Goal: Task Accomplishment & Management: Use online tool/utility

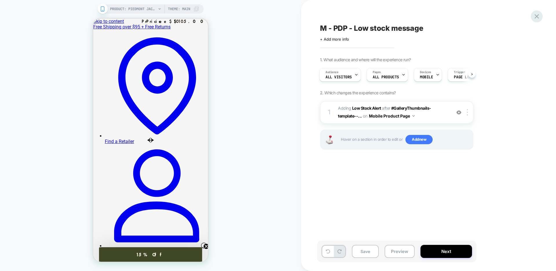
click at [538, 15] on icon at bounding box center [537, 16] width 8 height 8
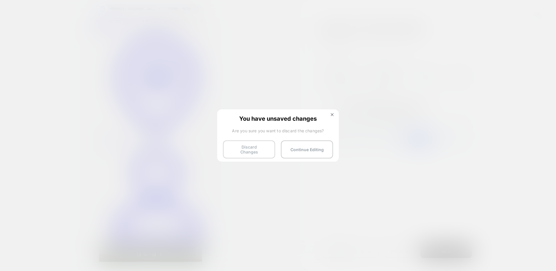
click at [258, 147] on button "Discard Changes" at bounding box center [249, 149] width 52 height 18
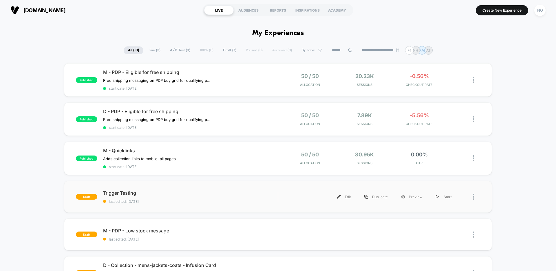
click at [216, 189] on div "draft Trigger Testing last edited: 9/29/2025 Edit Duplicate Preview Start" at bounding box center [278, 197] width 428 height 32
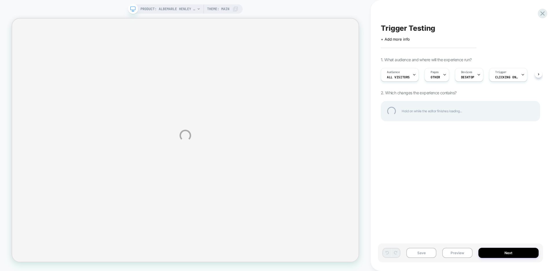
click at [498, 76] on div "PRODUCT: Albemarle Henley Sweater PRODUCT: Albemarle Henley Sweater Theme: MAIN…" at bounding box center [278, 135] width 556 height 271
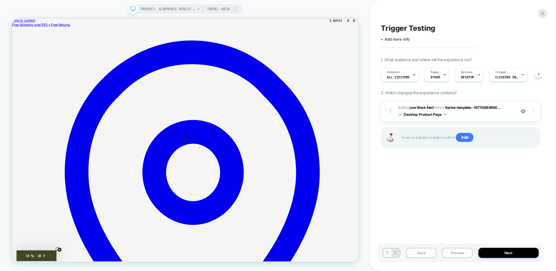
scroll to position [0, 0]
click at [463, 79] on span "DESKTOP" at bounding box center [467, 77] width 13 height 4
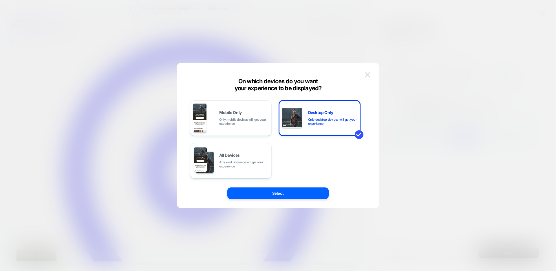
click at [369, 76] on img at bounding box center [367, 74] width 5 height 5
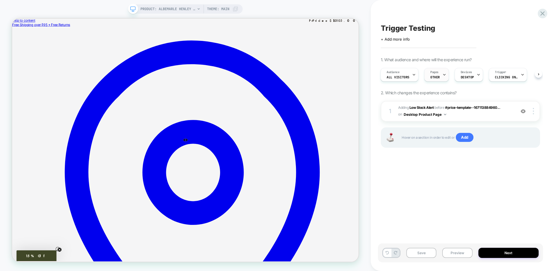
click at [433, 75] on span "OTHER" at bounding box center [436, 77] width 10 height 4
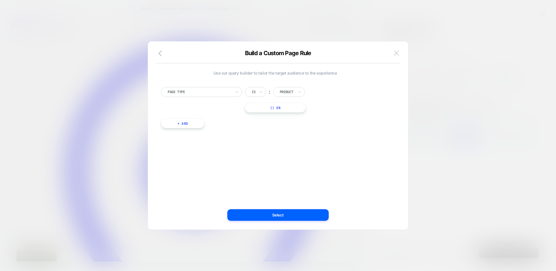
click at [399, 52] on img at bounding box center [396, 52] width 5 height 5
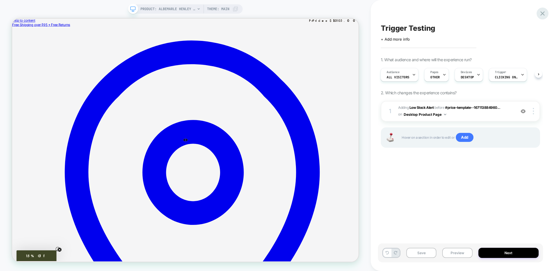
click at [544, 15] on icon at bounding box center [543, 14] width 8 height 8
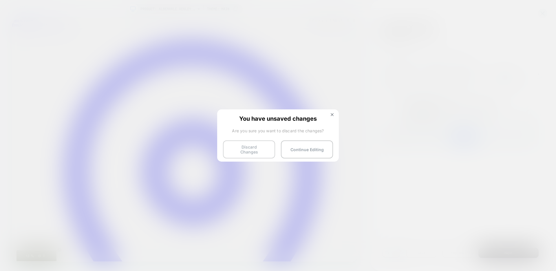
click at [243, 148] on button "Discard Changes" at bounding box center [249, 149] width 52 height 18
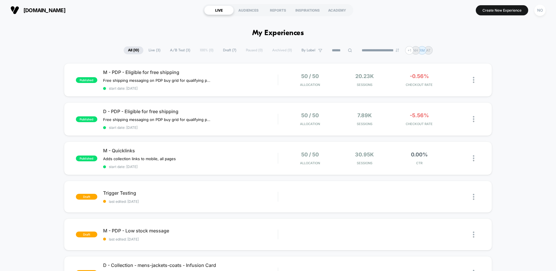
click at [176, 50] on span "A/B Test ( 3 )" at bounding box center [180, 50] width 29 height 8
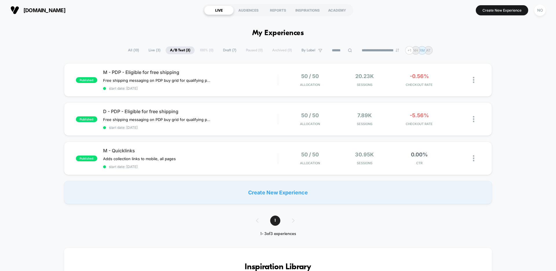
click at [203, 52] on div "**********" at bounding box center [278, 50] width 309 height 8
click at [203, 50] on div "**********" at bounding box center [278, 50] width 309 height 8
click at [258, 79] on div "M - PDP - Eligible for free shipping Free shipping messaging on PDP buy grid fo…" at bounding box center [190, 79] width 175 height 21
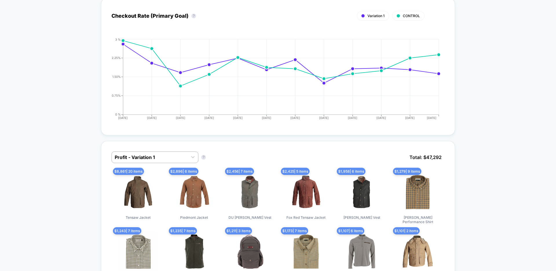
scroll to position [271, 0]
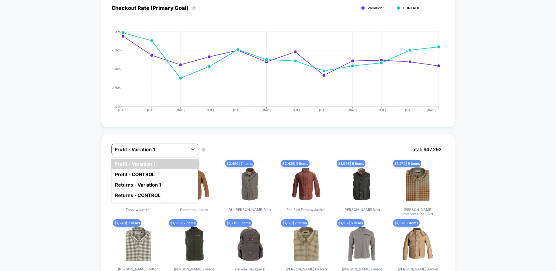
click at [152, 148] on div at bounding box center [150, 149] width 70 height 7
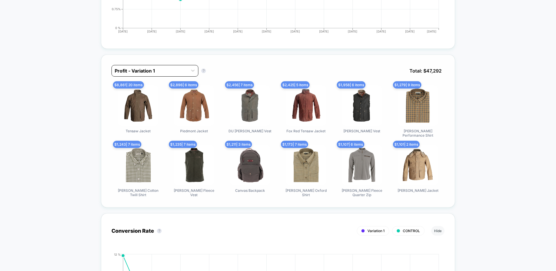
scroll to position [358, 0]
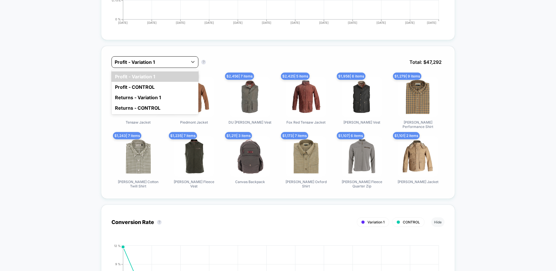
click at [151, 60] on div at bounding box center [150, 62] width 70 height 7
click at [149, 85] on div "Profit - CONTROL" at bounding box center [155, 87] width 87 height 10
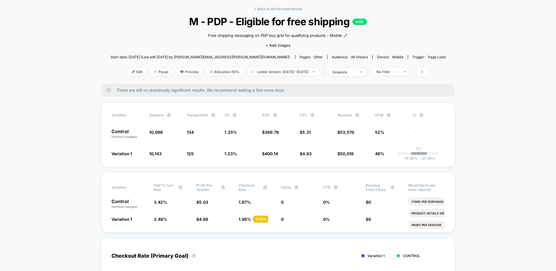
scroll to position [0, 0]
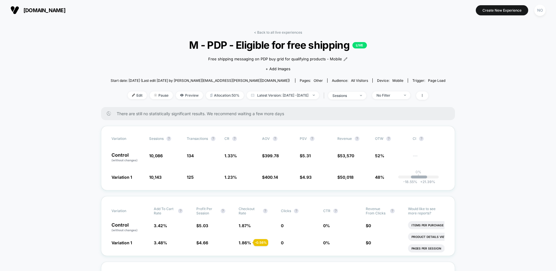
click at [264, 30] on link "< Back to all live experiences" at bounding box center [278, 32] width 48 height 4
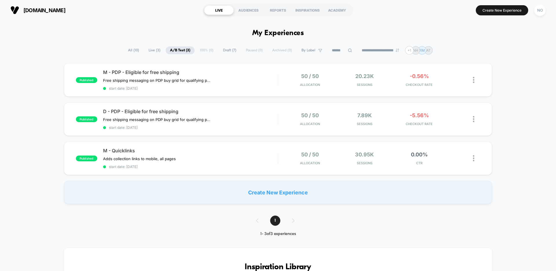
click at [131, 51] on span "All ( 10 )" at bounding box center [134, 50] width 20 height 8
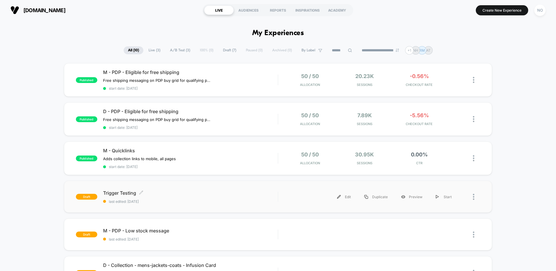
click at [193, 196] on span "Trigger Testing Click to edit experience details" at bounding box center [190, 193] width 175 height 6
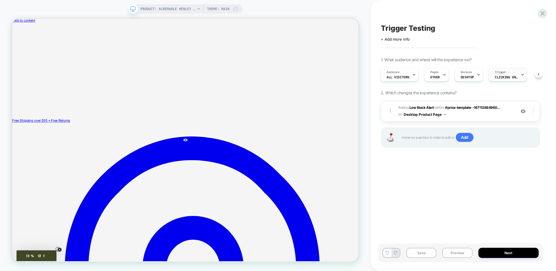
click at [501, 75] on span "Clicking on .color-swatch-img, .product-form-radio span" at bounding box center [506, 77] width 23 height 4
click at [501, 75] on div at bounding box center [278, 135] width 556 height 271
click at [501, 75] on span "Clicking on .color-swatch-img, .product-form-radio span" at bounding box center [506, 77] width 23 height 4
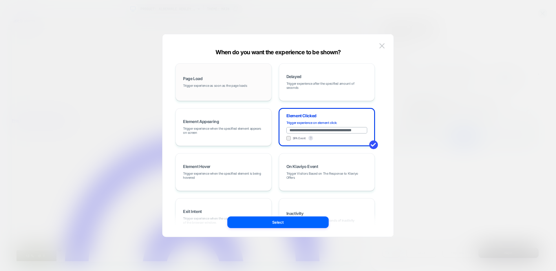
click at [245, 86] on span "Trigger experience as soon as the page loads" at bounding box center [215, 85] width 64 height 4
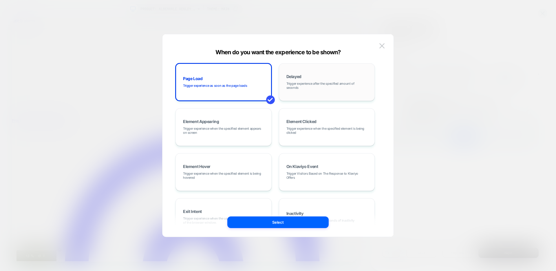
click at [335, 90] on div "Delayed Trigger experience after the specified amount of seconds" at bounding box center [327, 81] width 90 height 31
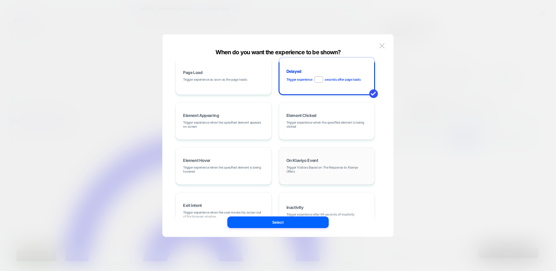
scroll to position [2, 0]
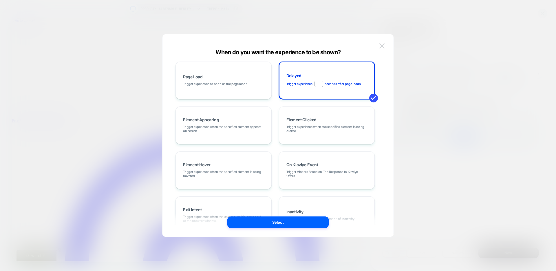
click at [384, 44] on img at bounding box center [382, 45] width 5 height 5
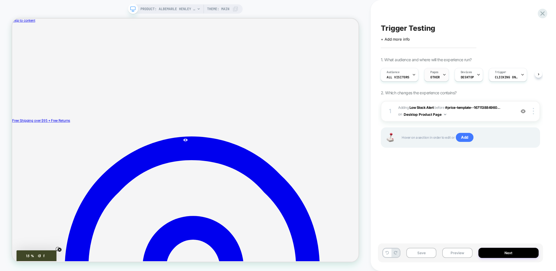
click at [440, 76] on div "Pages OTHER" at bounding box center [435, 74] width 21 height 13
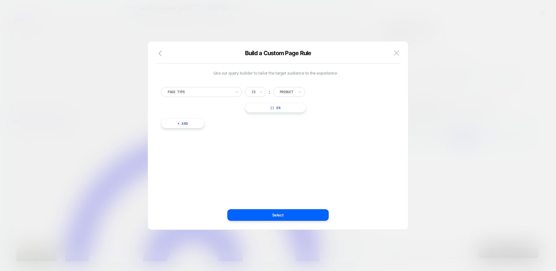
click at [187, 93] on div at bounding box center [200, 91] width 64 height 5
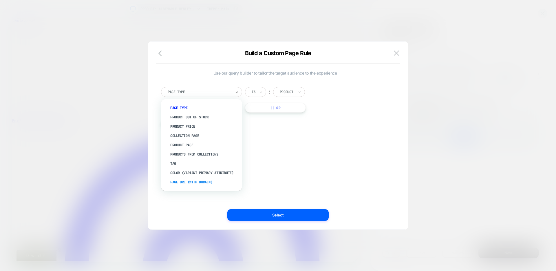
click at [180, 181] on div "Page Url (WITH DOMAIN)" at bounding box center [204, 181] width 75 height 9
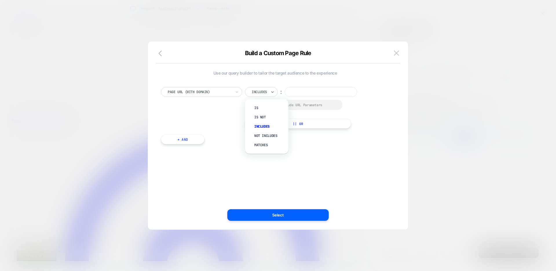
click at [264, 93] on div at bounding box center [259, 91] width 15 height 5
click at [258, 125] on div "Includes" at bounding box center [270, 126] width 38 height 9
click at [313, 88] on input at bounding box center [321, 92] width 72 height 10
click at [311, 91] on input at bounding box center [321, 92] width 72 height 10
click at [331, 91] on input at bounding box center [321, 92] width 72 height 10
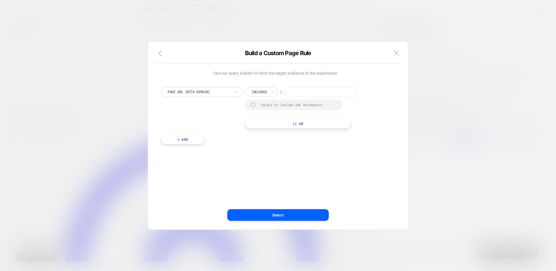
click at [252, 105] on div at bounding box center [253, 105] width 4 height 4
click at [301, 90] on input at bounding box center [321, 92] width 72 height 10
paste input "*******"
type input "*******"
click at [262, 92] on div at bounding box center [259, 91] width 15 height 5
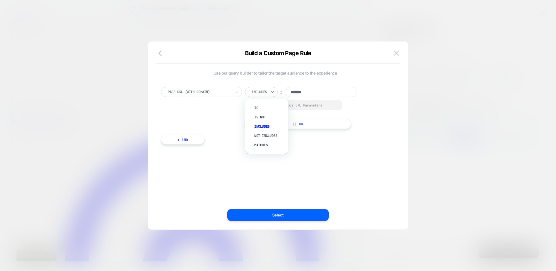
click at [236, 99] on div "Page Url (WITH DOMAIN) option Is focused, 1 of 5. 5 results available. Use Up a…" at bounding box center [275, 108] width 228 height 42
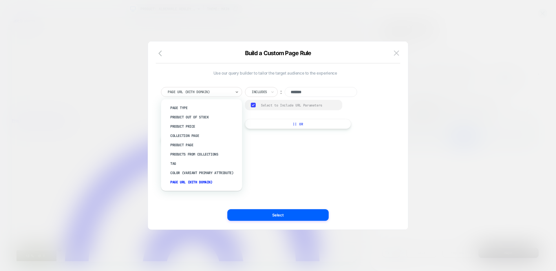
click at [213, 89] on div at bounding box center [200, 91] width 64 height 5
click at [201, 142] on div "Product Page" at bounding box center [204, 144] width 75 height 9
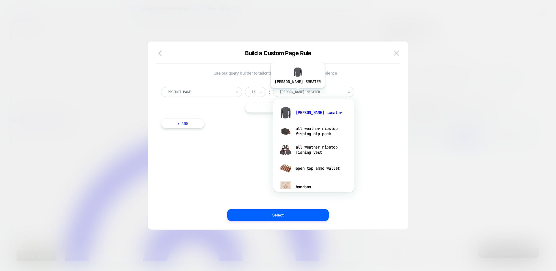
click at [301, 92] on div at bounding box center [312, 91] width 64 height 5
click at [257, 93] on div "Is" at bounding box center [255, 92] width 21 height 10
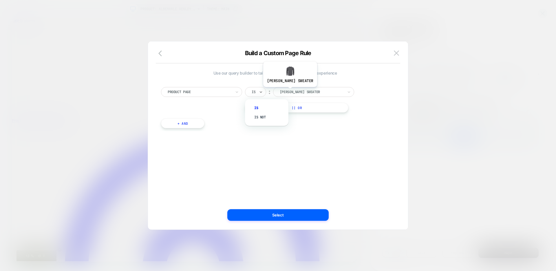
click at [293, 91] on div at bounding box center [312, 91] width 64 height 5
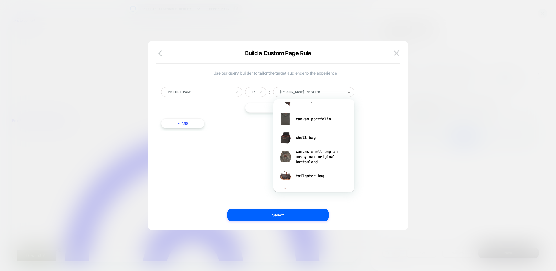
scroll to position [0, 0]
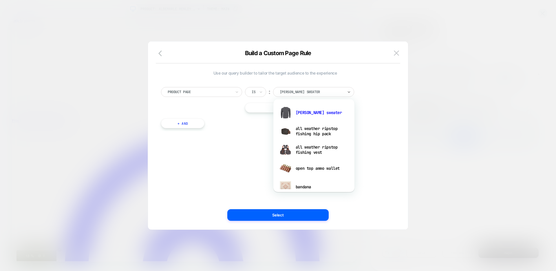
click at [187, 93] on div at bounding box center [200, 91] width 64 height 5
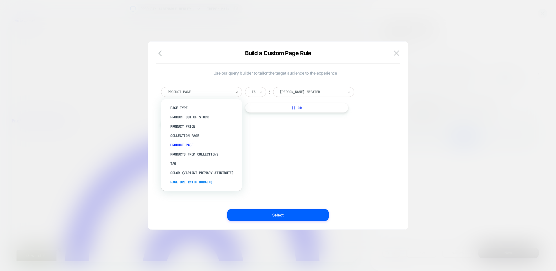
click at [205, 183] on div "Page Url (WITH DOMAIN)" at bounding box center [204, 181] width 75 height 9
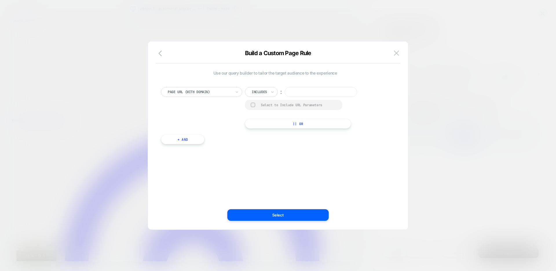
click at [322, 93] on input at bounding box center [321, 92] width 72 height 10
click at [251, 103] on div at bounding box center [253, 105] width 4 height 4
click at [306, 92] on input at bounding box center [321, 92] width 72 height 10
type input "*******"
click at [179, 142] on button "+ And" at bounding box center [182, 139] width 43 height 10
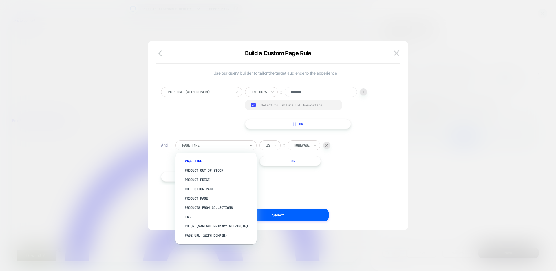
click at [194, 144] on div at bounding box center [214, 145] width 64 height 5
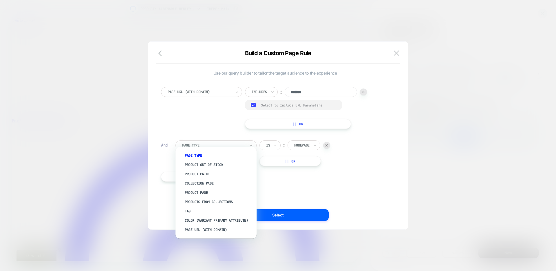
scroll to position [6, 0]
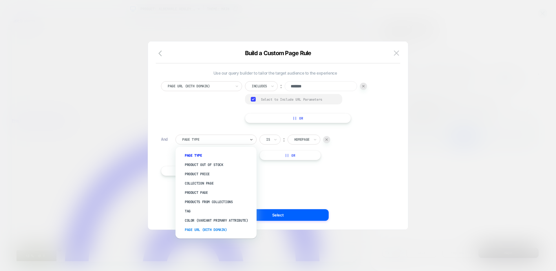
click at [215, 229] on div "Page Url (WITH DOMAIN)" at bounding box center [218, 229] width 75 height 9
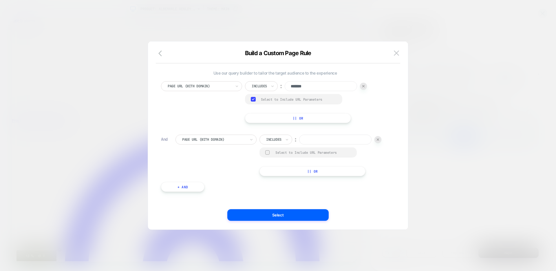
click at [304, 136] on input at bounding box center [335, 139] width 72 height 10
click at [333, 137] on input at bounding box center [335, 139] width 72 height 10
click at [269, 149] on div "Select to Include URL Parameters" at bounding box center [308, 152] width 97 height 10
click at [267, 151] on div at bounding box center [267, 152] width 4 height 4
click at [324, 141] on input at bounding box center [335, 139] width 72 height 10
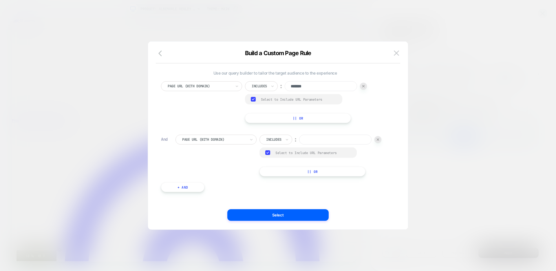
click at [378, 139] on img at bounding box center [378, 139] width 2 height 2
click at [176, 134] on button "+ And" at bounding box center [182, 134] width 43 height 10
click at [398, 52] on img at bounding box center [396, 52] width 5 height 5
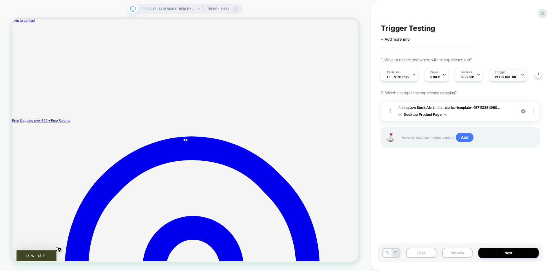
click at [500, 77] on span "Clicking on .color-swatch-img, .product-form-radio span" at bounding box center [506, 77] width 23 height 4
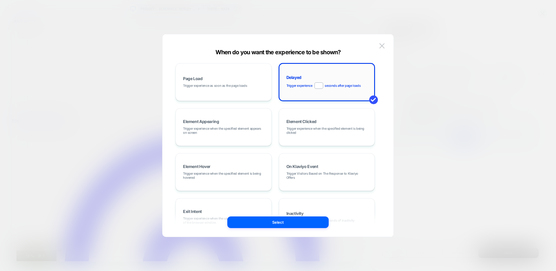
click at [320, 84] on input "*" at bounding box center [319, 85] width 9 height 6
click at [320, 86] on input "*" at bounding box center [319, 85] width 9 height 6
click at [241, 83] on div "Page Load Trigger experience as soon as the page loads" at bounding box center [224, 81] width 90 height 31
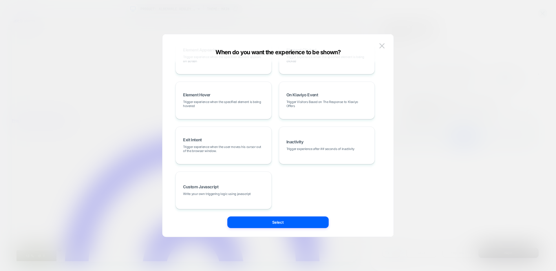
scroll to position [73, 0]
click at [214, 186] on span "Custom Javascript" at bounding box center [201, 185] width 36 height 4
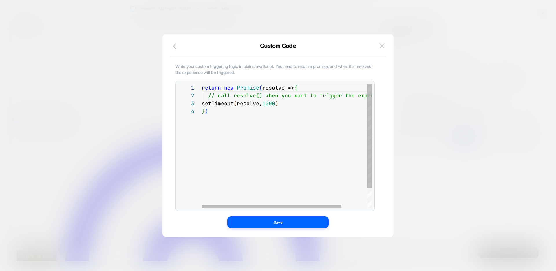
scroll to position [0, 97]
click at [325, 89] on div "return new Promise ( resolve => { // call resolve() when you want to trigger th…" at bounding box center [302, 157] width 201 height 147
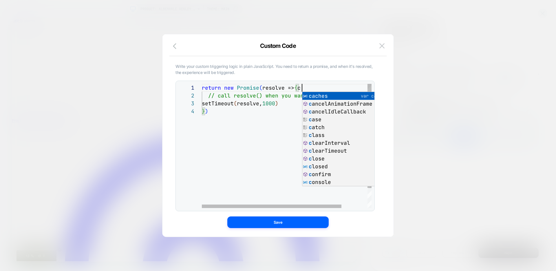
scroll to position [0, 100]
click at [309, 88] on div "return new Promise ( resolve => { c // call resolve() when you want to trigger …" at bounding box center [302, 157] width 201 height 147
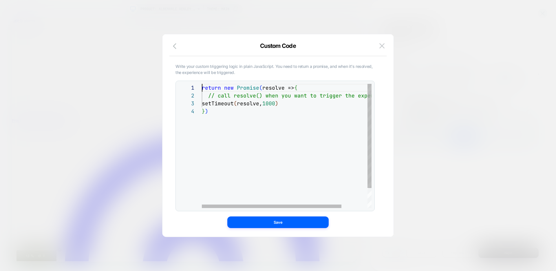
scroll to position [0, 0]
click at [203, 87] on div "return new Promise ( resolve => { // call resolve() when you want to trigger th…" at bounding box center [302, 157] width 201 height 147
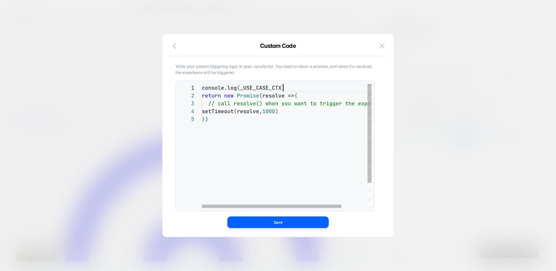
scroll to position [0, 81]
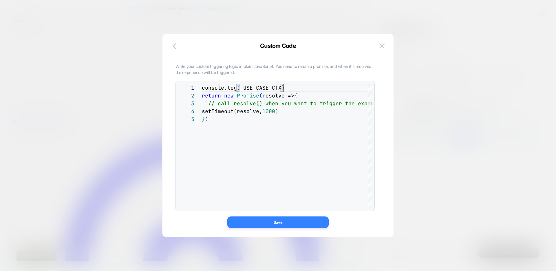
type textarea "**********"
click at [291, 224] on button "Save" at bounding box center [277, 222] width 101 height 12
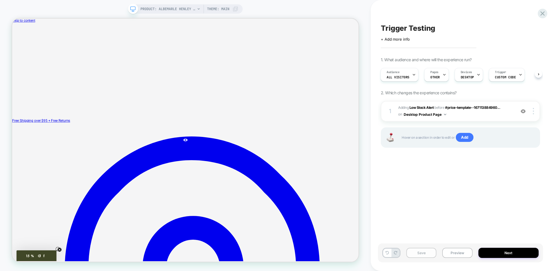
click at [418, 253] on button "Save" at bounding box center [422, 252] width 30 height 10
click at [452, 252] on button "Preview" at bounding box center [457, 252] width 30 height 10
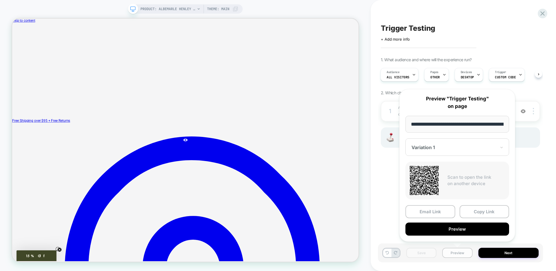
scroll to position [0, 91]
click at [436, 227] on button "Preview" at bounding box center [458, 229] width 104 height 13
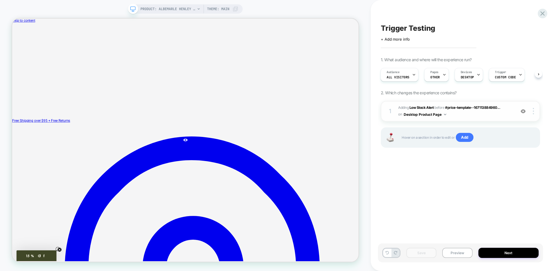
click at [462, 116] on span "#_loomi_addon_1759181709221 Adding Low Stock Alert BEFORE #price-template--1671…" at bounding box center [455, 111] width 114 height 14
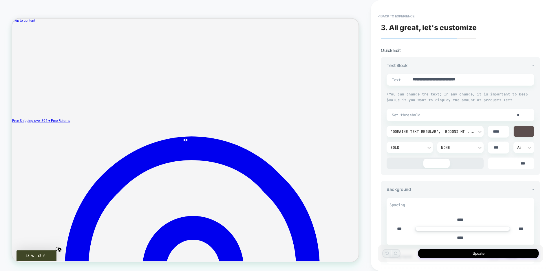
scroll to position [15, 0]
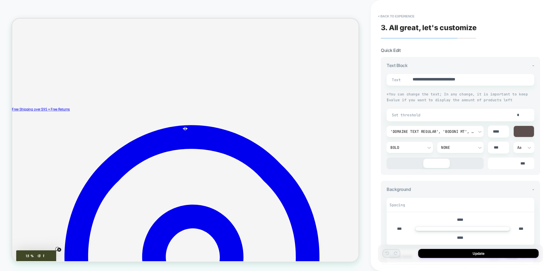
type textarea "*"
click at [384, 17] on button "< Back to experience" at bounding box center [396, 16] width 42 height 9
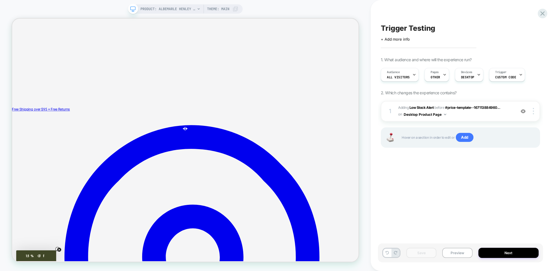
scroll to position [0, 0]
click at [500, 74] on span "Trigger" at bounding box center [500, 72] width 11 height 4
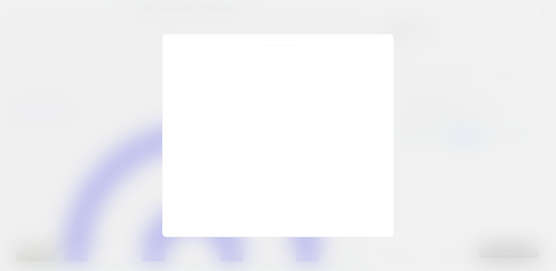
scroll to position [31, 0]
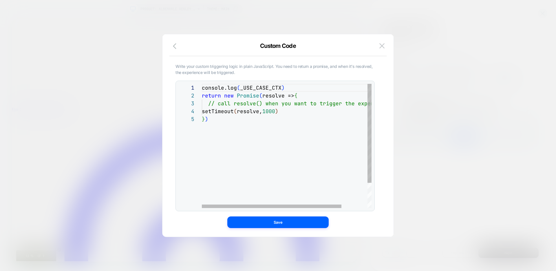
click at [302, 89] on div "console.log ( _USE_CASE_CTX ) return new Promise ( resolve => { // call resolve…" at bounding box center [302, 161] width 201 height 155
click at [208, 88] on div "console.log ( _USE_CASE_CTX ) return new Promise ( resolve => { // call resolve…" at bounding box center [302, 161] width 201 height 155
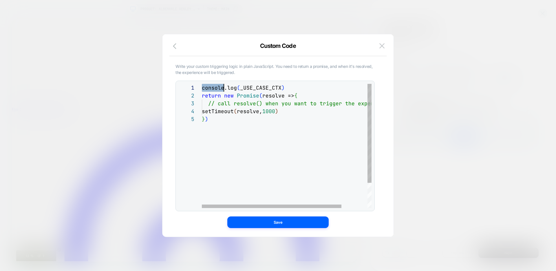
click at [208, 88] on div "console.log ( _USE_CASE_CTX ) return new Promise ( resolve => { // call resolve…" at bounding box center [302, 161] width 201 height 155
click at [201, 88] on div "1" at bounding box center [190, 88] width 23 height 8
click at [203, 88] on div "console.log ( _USE_CASE_CTX ) return new Promise ( resolve => { // call resolve…" at bounding box center [302, 161] width 201 height 155
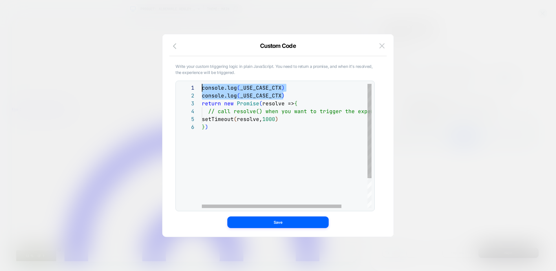
drag, startPoint x: 289, startPoint y: 99, endPoint x: 175, endPoint y: 88, distance: 114.6
click at [202, 88] on div "console.log ( _USE_CASE_CTX ) return new Promise ( resolve => { // call resolve…" at bounding box center [302, 165] width 201 height 163
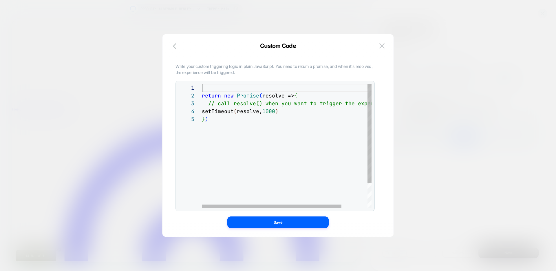
click at [208, 111] on div "return new Promise ( resolve => { // call resolve() when you want to trigger th…" at bounding box center [302, 161] width 201 height 155
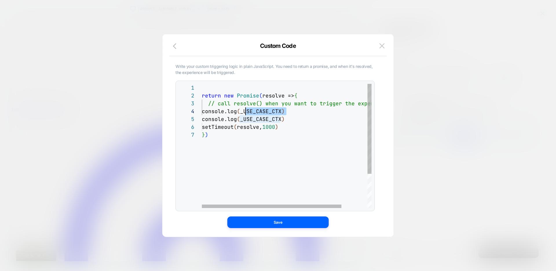
scroll to position [23, 44]
drag, startPoint x: 286, startPoint y: 112, endPoint x: 246, endPoint y: 112, distance: 39.7
click at [246, 112] on div "return new Promise ( resolve => { // call resolve() when you want to trigger th…" at bounding box center [302, 169] width 201 height 171
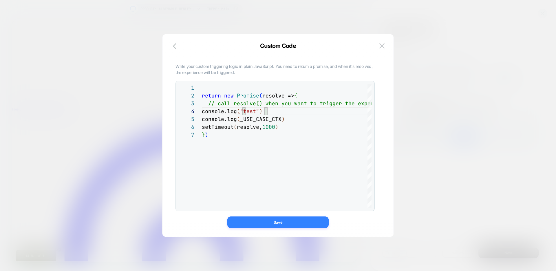
type textarea "**********"
click at [260, 221] on button "Save" at bounding box center [277, 222] width 101 height 12
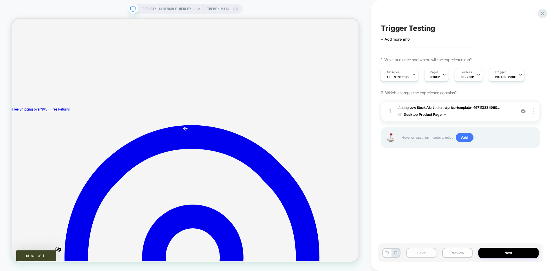
click at [411, 252] on button "Save" at bounding box center [422, 252] width 30 height 10
click at [455, 254] on button "Preview" at bounding box center [457, 252] width 30 height 10
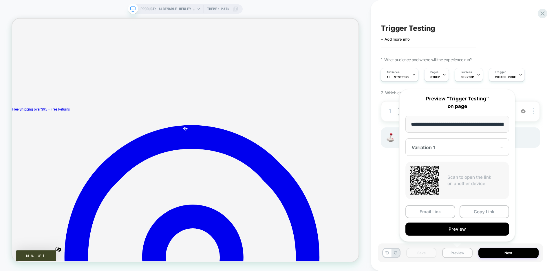
scroll to position [0, 91]
click at [461, 227] on button "Preview" at bounding box center [458, 229] width 104 height 13
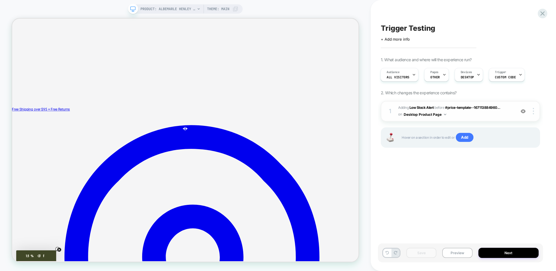
click at [467, 116] on span "#_loomi_addon_1759181709221 Adding Low Stock Alert BEFORE #price-template--1671…" at bounding box center [455, 111] width 114 height 14
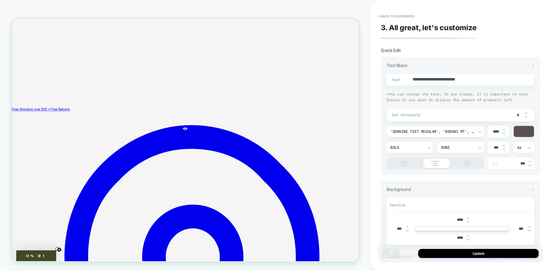
type textarea "*"
click at [383, 16] on button "< Back to experience" at bounding box center [396, 16] width 42 height 9
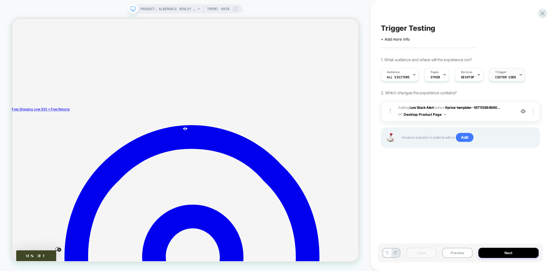
scroll to position [0, 0]
click at [505, 80] on div "Trigger Custom Code" at bounding box center [505, 74] width 32 height 13
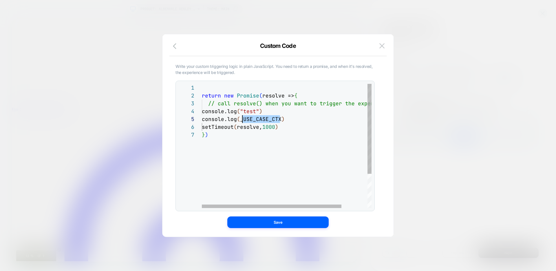
scroll to position [31, 38]
drag, startPoint x: 278, startPoint y: 120, endPoint x: 240, endPoint y: 119, distance: 38.3
click at [240, 119] on div "return new Promise ( resolve => { // call resolve() when you want to trigger th…" at bounding box center [302, 169] width 201 height 171
type textarea "**********"
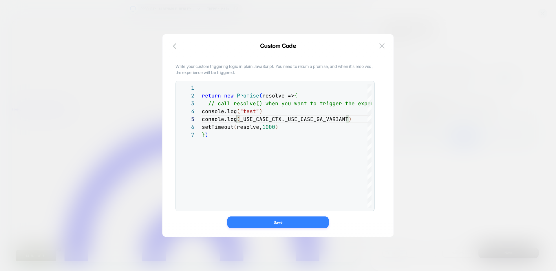
click at [294, 220] on button "Save" at bounding box center [277, 222] width 101 height 12
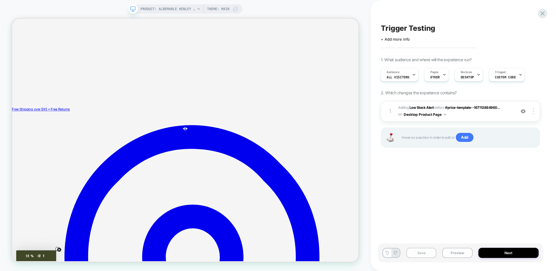
click at [423, 254] on button "Save" at bounding box center [422, 252] width 30 height 10
click at [460, 253] on button "Preview" at bounding box center [457, 252] width 30 height 10
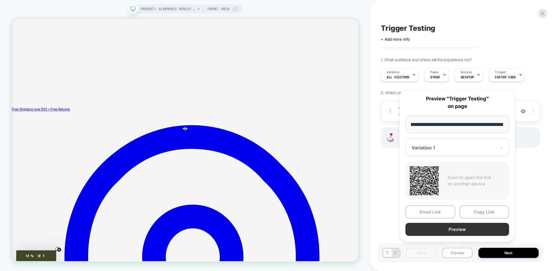
scroll to position [0, 0]
click at [435, 231] on button "Preview" at bounding box center [458, 229] width 104 height 13
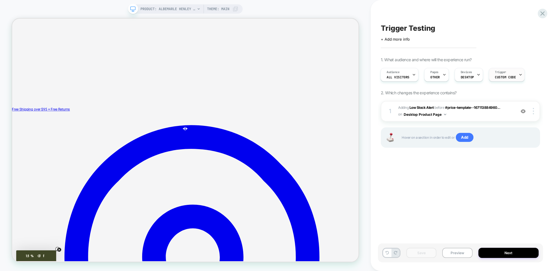
click at [505, 77] on span "Custom Code" at bounding box center [505, 77] width 21 height 4
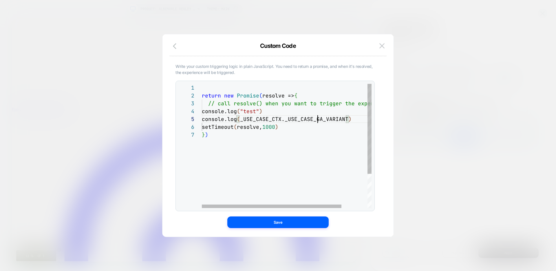
scroll to position [31, 116]
click at [318, 119] on div "return new Promise ( resolve => { // call resolve() when you want to trigger th…" at bounding box center [302, 169] width 201 height 171
click at [202, 119] on div "return new Promise ( resolve => { // call resolve() when you want to trigger th…" at bounding box center [302, 169] width 201 height 171
type textarea "**********"
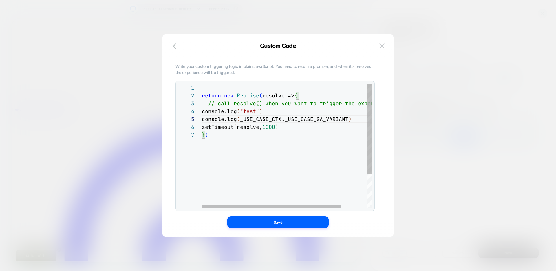
scroll to position [31, 6]
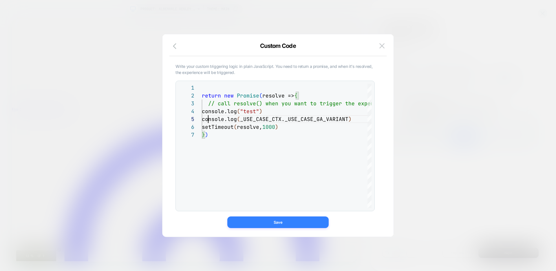
click at [285, 222] on button "Save" at bounding box center [277, 222] width 101 height 12
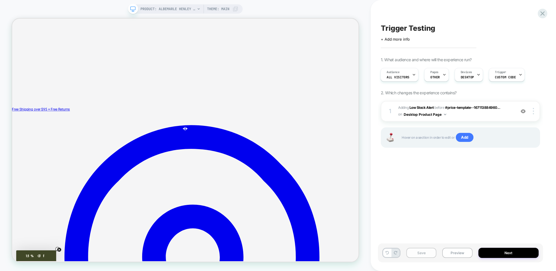
click at [424, 252] on button "Save" at bounding box center [422, 252] width 30 height 10
click at [457, 253] on button "Preview" at bounding box center [457, 252] width 30 height 10
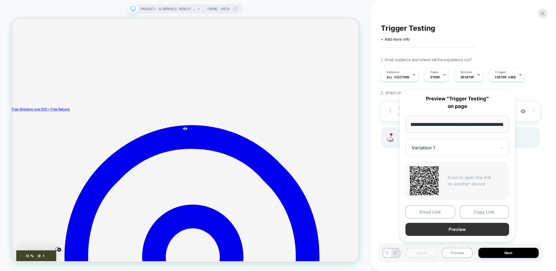
scroll to position [0, 0]
click at [478, 214] on button "Copy Link" at bounding box center [485, 211] width 50 height 13
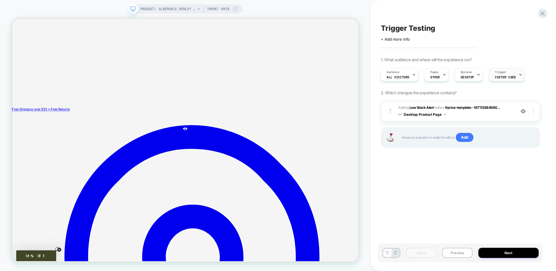
click at [507, 72] on div "Trigger Custom Code" at bounding box center [505, 74] width 32 height 13
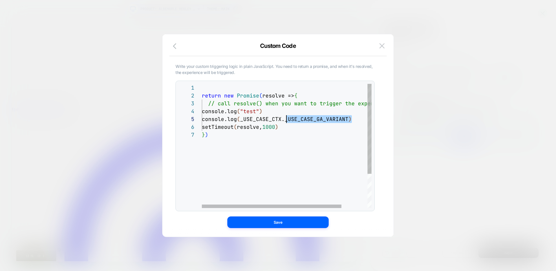
scroll to position [31, 85]
drag, startPoint x: 352, startPoint y: 119, endPoint x: 286, endPoint y: 118, distance: 65.5
click at [286, 118] on div "return new Promise ( resolve => { // call resolve() when you want to trigger th…" at bounding box center [302, 169] width 201 height 171
type textarea "**********"
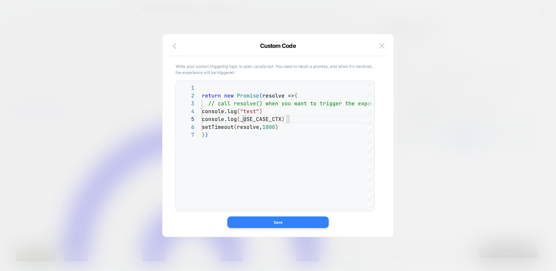
click at [278, 221] on button "Save" at bounding box center [277, 222] width 101 height 12
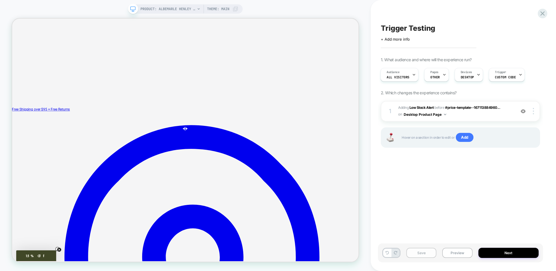
click at [418, 253] on button "Save" at bounding box center [422, 252] width 30 height 10
click at [465, 253] on button "Preview" at bounding box center [457, 252] width 30 height 10
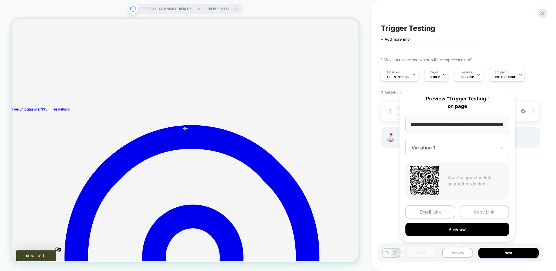
scroll to position [0, 0]
click at [484, 212] on button "Copy Link" at bounding box center [485, 211] width 50 height 13
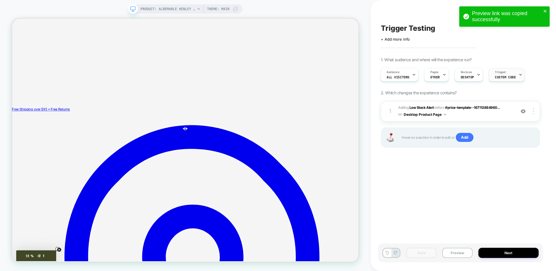
click at [500, 76] on span "Custom Code" at bounding box center [505, 77] width 21 height 4
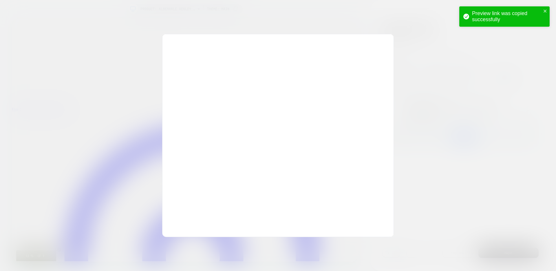
scroll to position [47, 0]
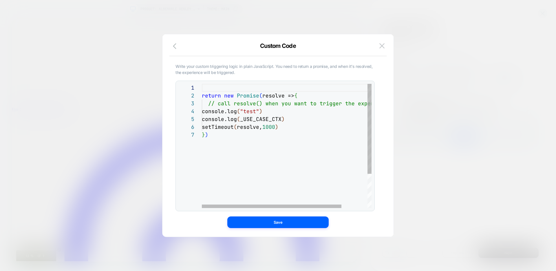
click at [282, 112] on div "return new Promise ( resolve => { // call resolve() when you want to trigger th…" at bounding box center [302, 169] width 201 height 171
drag, startPoint x: 295, startPoint y: 120, endPoint x: 177, endPoint y: 112, distance: 118.8
click at [202, 112] on div "return new Promise ( resolve => { // call resolve() when you want to trigger th…" at bounding box center [302, 169] width 201 height 171
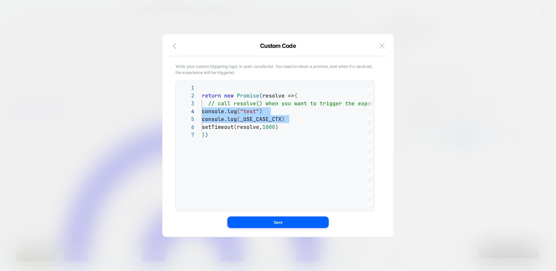
scroll to position [23, 212]
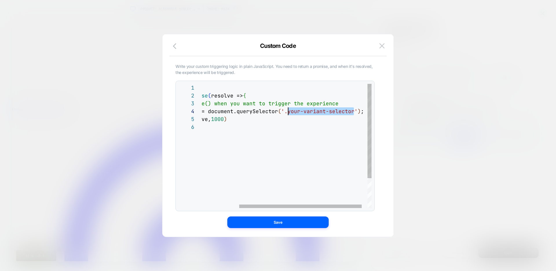
drag, startPoint x: 354, startPoint y: 111, endPoint x: 289, endPoint y: 111, distance: 64.3
click at [289, 111] on span "'.your-variant-selector'" at bounding box center [319, 111] width 77 height 7
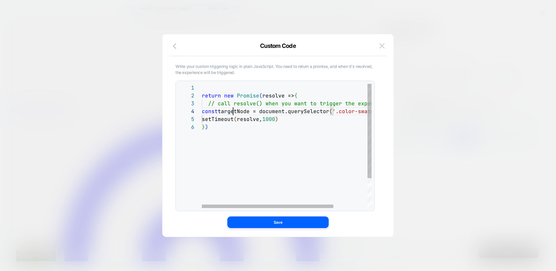
click at [234, 111] on div "return new Promise ( resolve => { // call resolve() when you want to trigger th…" at bounding box center [309, 165] width 214 height 163
click at [210, 119] on div "return new Promise ( resolve => { // call resolve() when you want to trigger th…" at bounding box center [309, 165] width 214 height 163
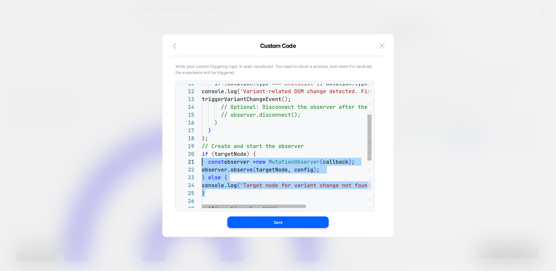
scroll to position [63, 0]
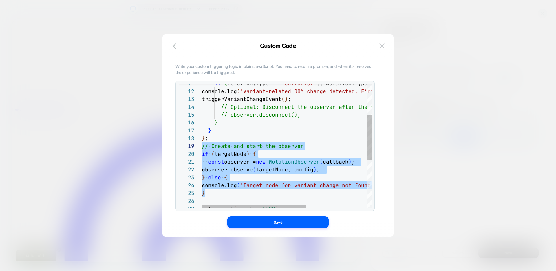
drag, startPoint x: 210, startPoint y: 194, endPoint x: 188, endPoint y: 146, distance: 53.2
click at [202, 146] on div "console.log ( 'Variant-related DOM change detected. Firing custo m trigger.' ) …" at bounding box center [337, 168] width 270 height 335
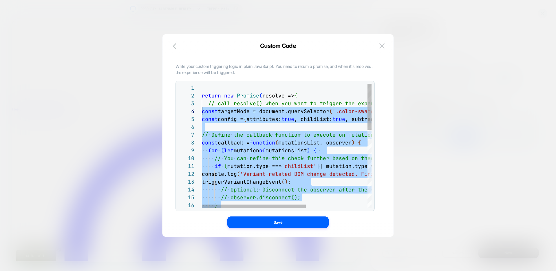
scroll to position [23, 0]
drag, startPoint x: 211, startPoint y: 140, endPoint x: 181, endPoint y: 110, distance: 42.2
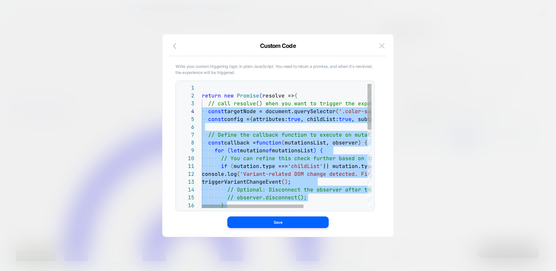
scroll to position [39, 0]
click at [230, 128] on div at bounding box center [340, 127] width 276 height 8
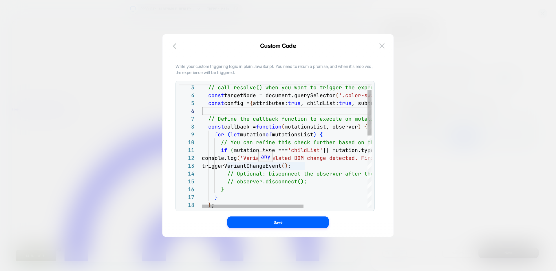
scroll to position [16, 66]
click at [269, 167] on div "} } } ; // observer.disconnect(); // Optional: Disconnect the observer after th…" at bounding box center [340, 235] width 276 height 335
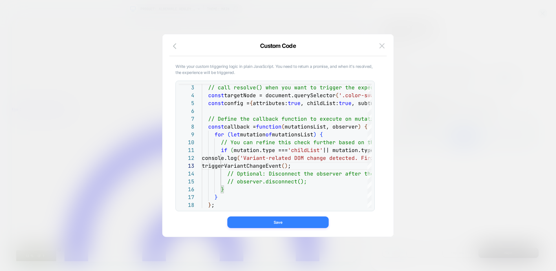
type textarea "**********"
click at [269, 220] on button "Save" at bounding box center [277, 222] width 101 height 12
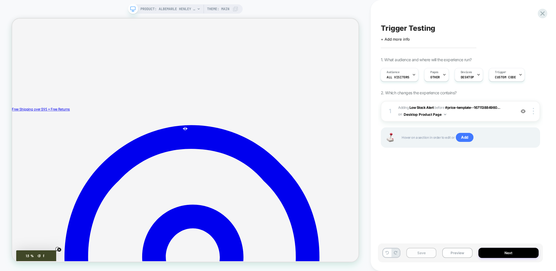
click at [425, 251] on button "Save" at bounding box center [422, 252] width 30 height 10
click at [457, 252] on button "Preview" at bounding box center [457, 252] width 30 height 10
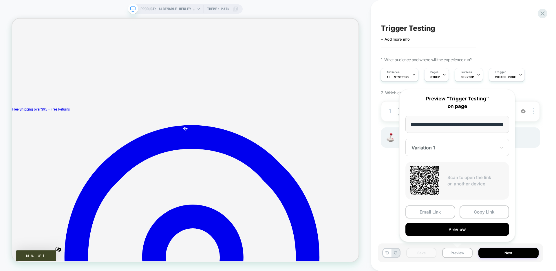
scroll to position [0, 0]
click at [425, 227] on button "Preview" at bounding box center [458, 229] width 104 height 13
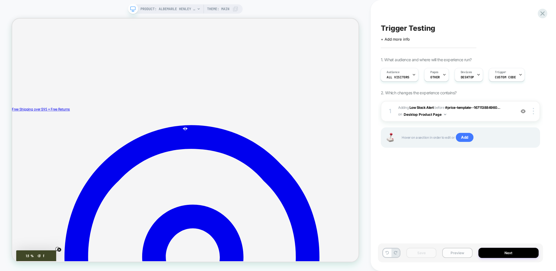
click at [467, 254] on button "Preview" at bounding box center [457, 252] width 30 height 10
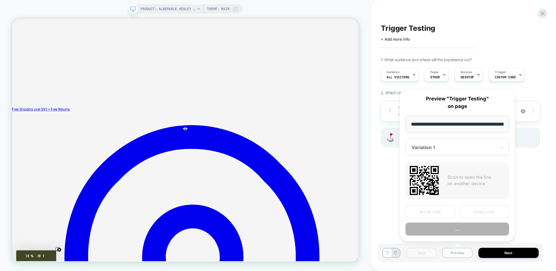
scroll to position [0, 91]
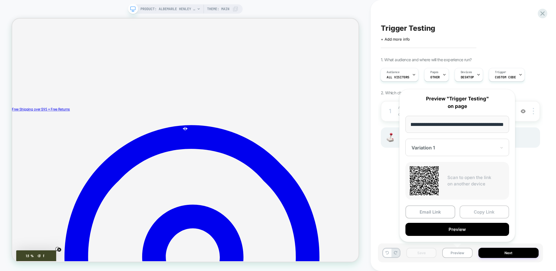
click at [481, 210] on button "Copy Link" at bounding box center [485, 211] width 50 height 13
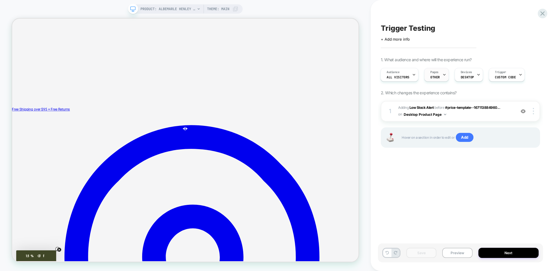
scroll to position [0, 0]
click at [497, 74] on div "Trigger Custom Code" at bounding box center [506, 74] width 32 height 13
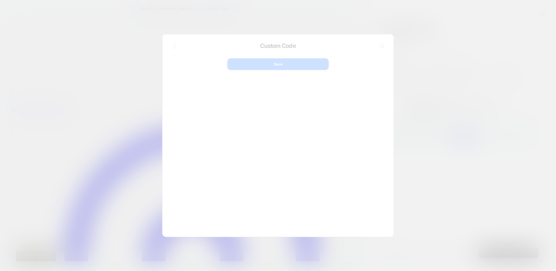
scroll to position [78, 0]
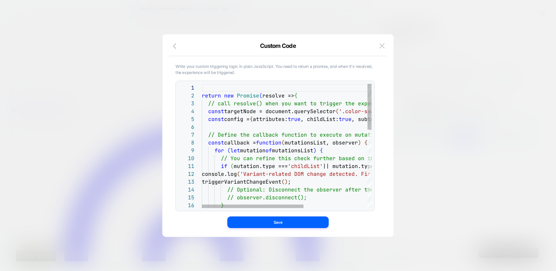
click at [290, 113] on div "return new Promise ( resolve => { // call resolve() when you want to trigger th…" at bounding box center [340, 251] width 276 height 335
click at [243, 113] on div "return new Promise ( resolve => { // call resolve() when you want to trigger th…" at bounding box center [340, 251] width 276 height 335
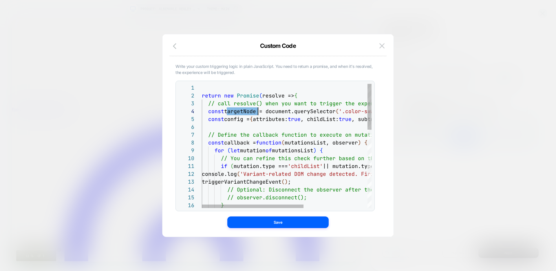
scroll to position [8, 97]
click at [308, 94] on div "return new Promise ( resolve => { // call resolve() when you want to trigger th…" at bounding box center [340, 251] width 276 height 335
click at [254, 121] on div "return new Promise ( resolve => { // call resolve() when you want to trigger th…" at bounding box center [340, 251] width 276 height 335
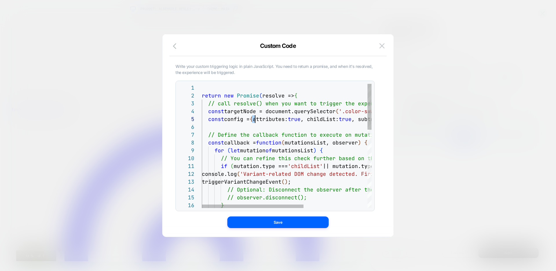
scroll to position [31, 0]
click at [254, 121] on div "return new Promise ( resolve => { // call resolve() when you want to trigger th…" at bounding box center [340, 251] width 276 height 335
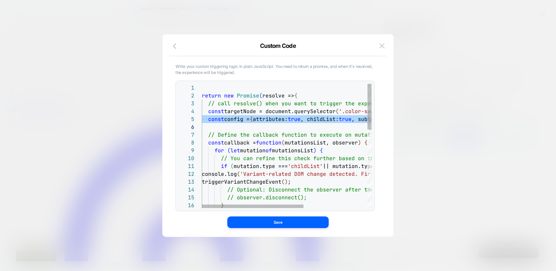
scroll to position [8, 97]
click at [308, 93] on div "return new Promise ( resolve => { // call resolve() when you want to trigger th…" at bounding box center [340, 251] width 276 height 335
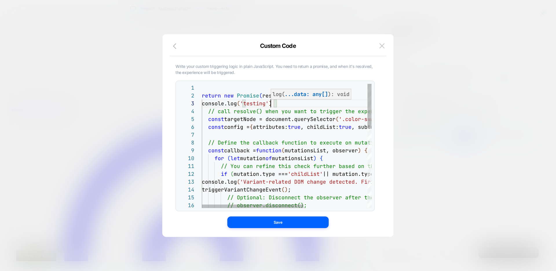
scroll to position [16, 69]
click at [281, 117] on div "return new Promise ( resolve => { // call resolve() when you want to trigger th…" at bounding box center [340, 255] width 276 height 343
drag, startPoint x: 279, startPoint y: 103, endPoint x: 203, endPoint y: 119, distance: 77.5
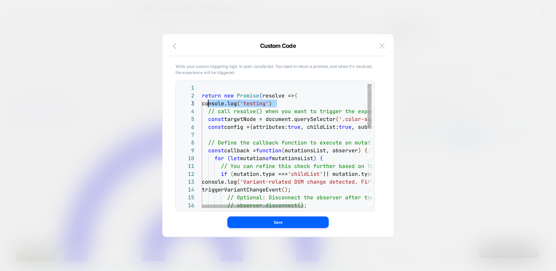
click at [221, 133] on div "return new Promise ( resolve => { // call resolve() when you want to trigger th…" at bounding box center [340, 255] width 276 height 343
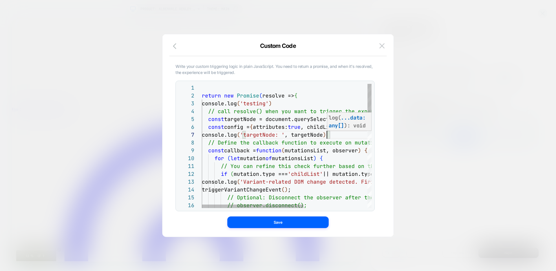
scroll to position [47, 125]
type textarea "**********"
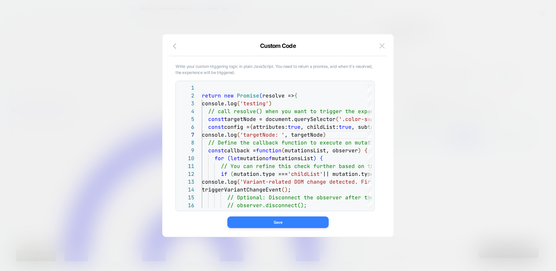
click at [303, 224] on button "Save" at bounding box center [277, 222] width 101 height 12
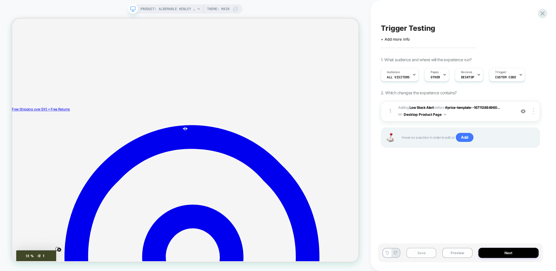
click at [420, 251] on button "Save" at bounding box center [422, 252] width 30 height 10
click at [457, 254] on button "Preview" at bounding box center [457, 252] width 30 height 10
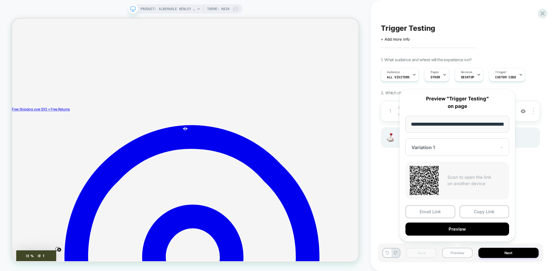
scroll to position [0, 91]
click at [456, 229] on button "Preview" at bounding box center [458, 229] width 104 height 13
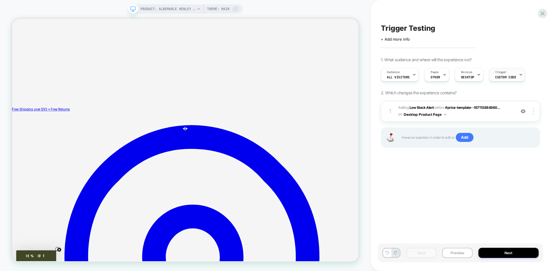
click at [504, 76] on span "Custom Code" at bounding box center [506, 77] width 21 height 4
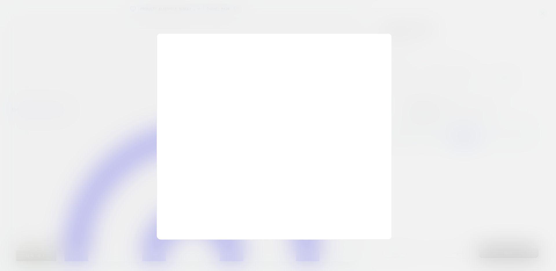
scroll to position [78, 0]
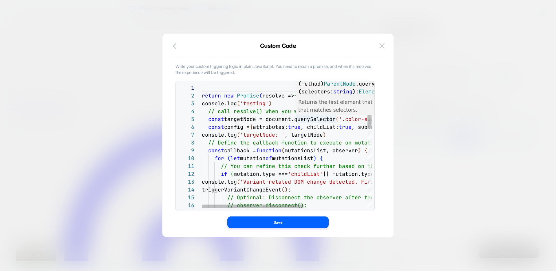
click at [336, 119] on div "return new Promise ( resolve => { console.log ( 'testing' ) // call resolve() w…" at bounding box center [340, 255] width 276 height 343
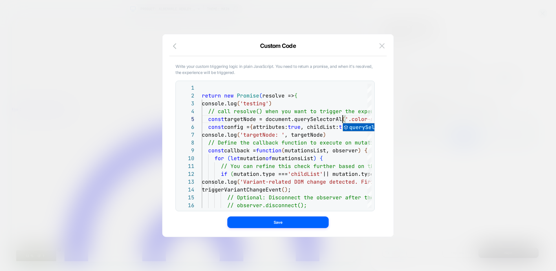
scroll to position [31, 144]
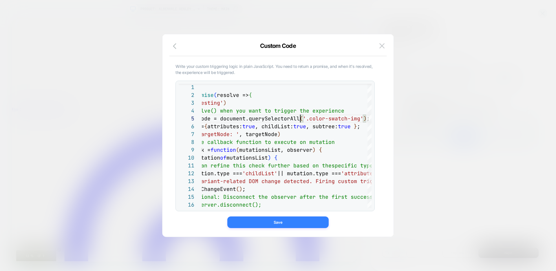
type textarea "**********"
click at [298, 221] on button "Save" at bounding box center [277, 222] width 101 height 12
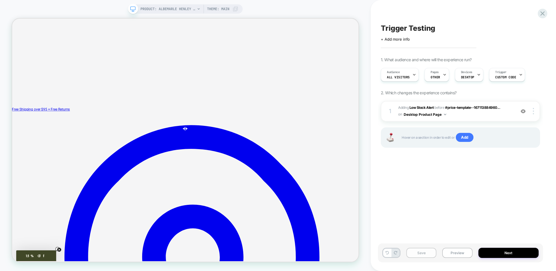
click at [424, 254] on button "Save" at bounding box center [422, 252] width 30 height 10
click at [458, 252] on button "Preview" at bounding box center [457, 252] width 30 height 10
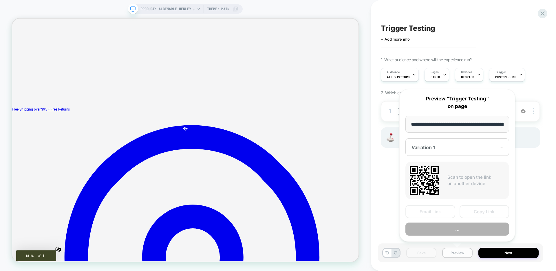
scroll to position [0, 91]
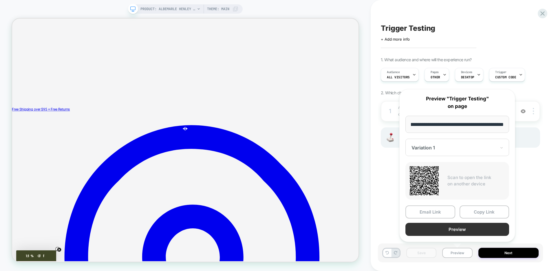
click at [449, 227] on button "Preview" at bounding box center [458, 229] width 104 height 13
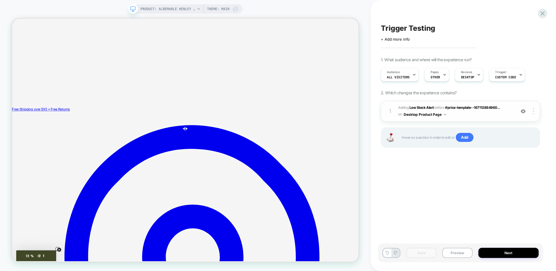
click at [454, 115] on span "#_loomi_addon_1759181709221 Adding Low Stock Alert BEFORE #price-template--1671…" at bounding box center [455, 111] width 114 height 14
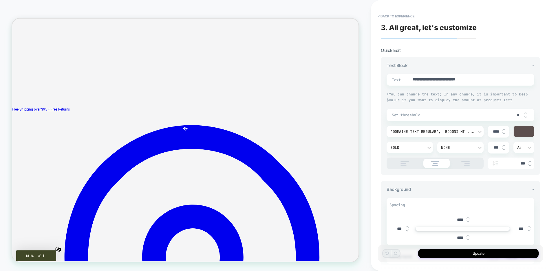
type textarea "*"
click at [398, 14] on button "< Back to experience" at bounding box center [396, 16] width 42 height 9
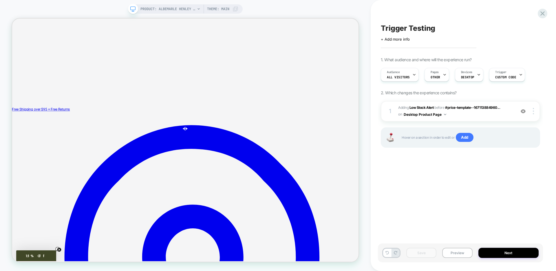
scroll to position [0, 0]
click at [495, 72] on span "Trigger" at bounding box center [500, 72] width 11 height 4
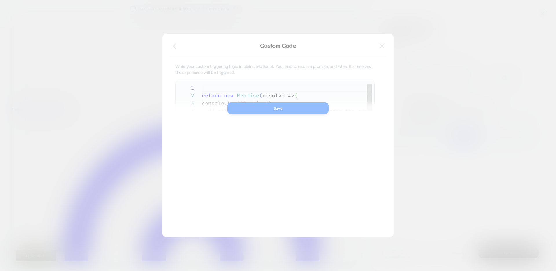
scroll to position [78, 0]
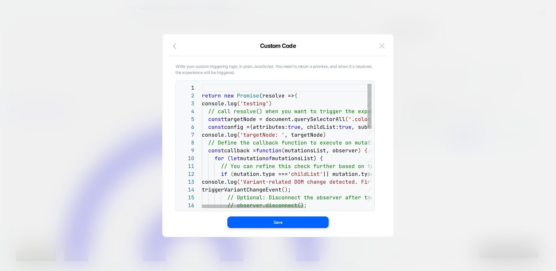
click at [274, 118] on div "return new Promise ( resolve => { console.log ( 'testing' ) // call resolve() w…" at bounding box center [340, 255] width 276 height 343
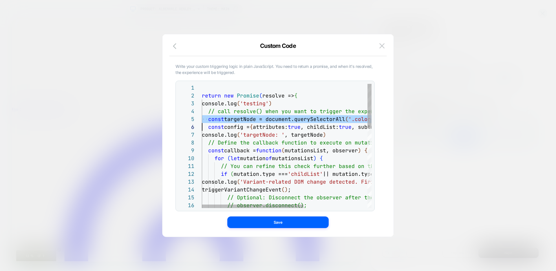
scroll to position [31, 0]
click at [274, 118] on div "return new Promise ( resolve => { console.log ( 'testing' ) // call resolve() w…" at bounding box center [340, 255] width 276 height 343
click at [256, 120] on div "return new Promise ( resolve => { console.log ( 'testing' ) // call resolve() w…" at bounding box center [340, 255] width 276 height 343
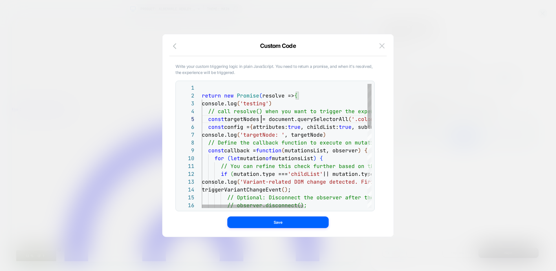
scroll to position [31, 44]
click at [246, 121] on div "return new Promise ( resolve => { console.log ( 'testing' ) // call resolve() w…" at bounding box center [340, 255] width 276 height 343
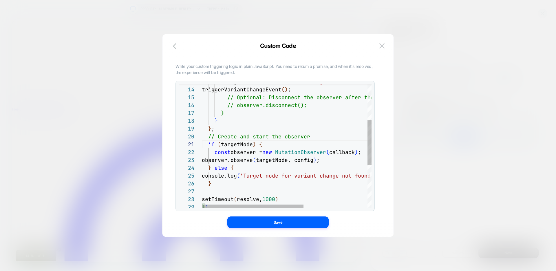
click at [252, 144] on div "triggerVariantChangeEvent ( ) ; // Optional: Disconnect the observer after the …" at bounding box center [340, 155] width 276 height 343
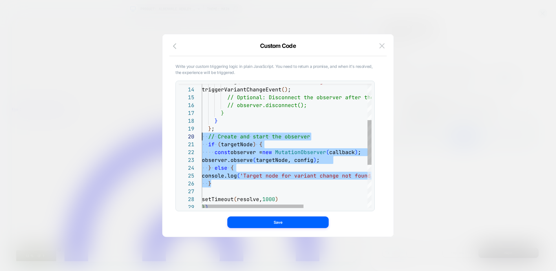
scroll to position [70, 0]
drag, startPoint x: 216, startPoint y: 186, endPoint x: 194, endPoint y: 134, distance: 55.8
click at [202, 134] on div "triggerVariantChangeEvent ( ) ; // Optional: Disconnect the observer after the …" at bounding box center [340, 155] width 276 height 343
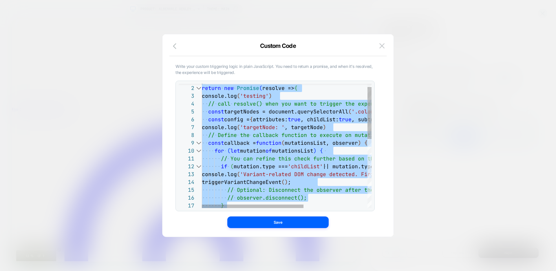
scroll to position [0, 0]
drag, startPoint x: 210, startPoint y: 154, endPoint x: 186, endPoint y: 114, distance: 46.1
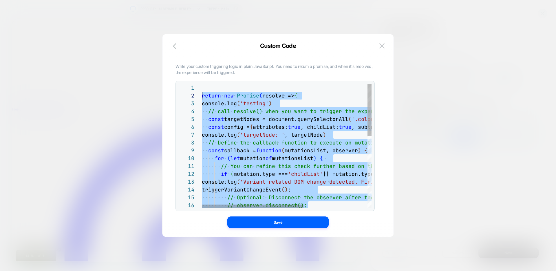
scroll to position [63, 0]
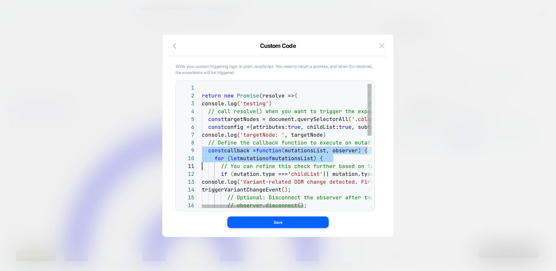
click at [202, 156] on div "triggerVariantChangeEvent ( ) ; // Optional: Disconnect the observer after the …" at bounding box center [340, 232] width 276 height 296
click at [240, 151] on div "triggerVariantChangeEvent ( ) ; // Optional: Disconnect the observer after the …" at bounding box center [340, 232] width 276 height 296
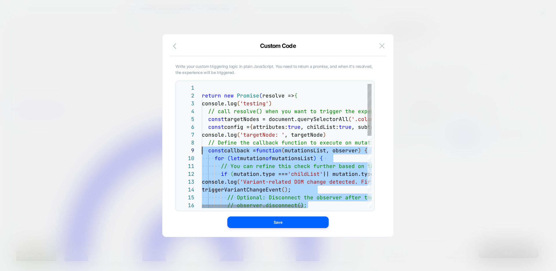
scroll to position [55, 0]
drag, startPoint x: 217, startPoint y: 110, endPoint x: 198, endPoint y: 142, distance: 37.8
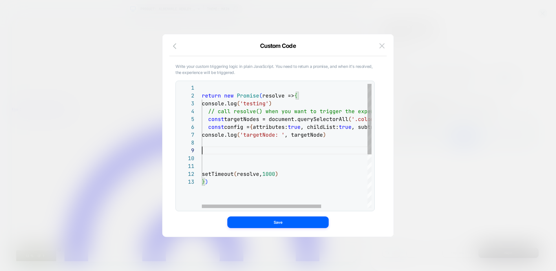
scroll to position [16, 9]
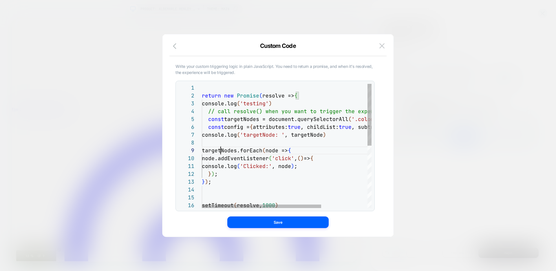
click at [221, 151] on div "const config = { attributes: true , childList: true , subtree: true } ; console…" at bounding box center [320, 208] width 236 height 249
click at [280, 134] on div "const config = { attributes: true , childList: true , subtree: true } ; console…" at bounding box center [320, 208] width 236 height 249
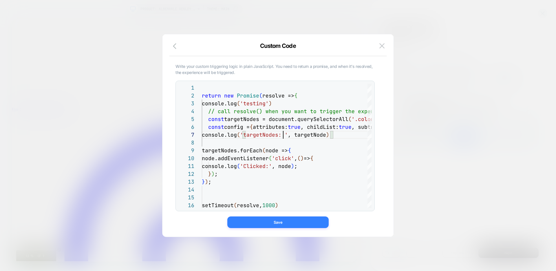
type textarea "**********"
click at [271, 223] on button "Save" at bounding box center [277, 222] width 101 height 12
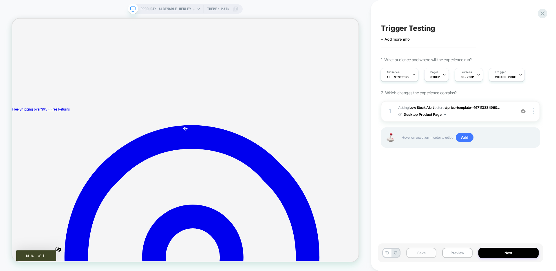
click at [420, 254] on button "Save" at bounding box center [422, 252] width 30 height 10
click at [464, 255] on button "Preview" at bounding box center [457, 252] width 30 height 10
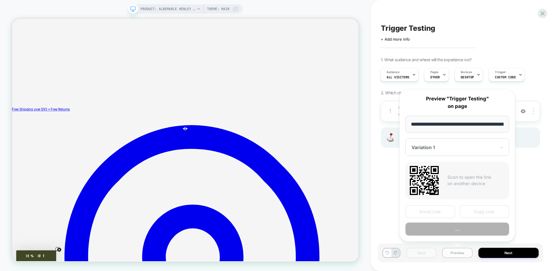
scroll to position [0, 91]
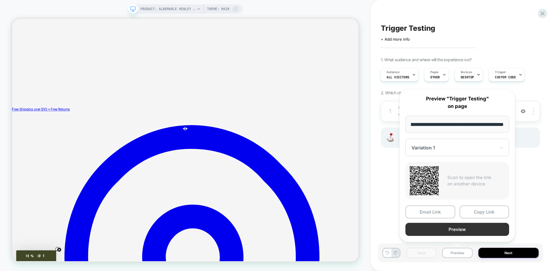
click at [449, 226] on button "Preview" at bounding box center [458, 229] width 104 height 13
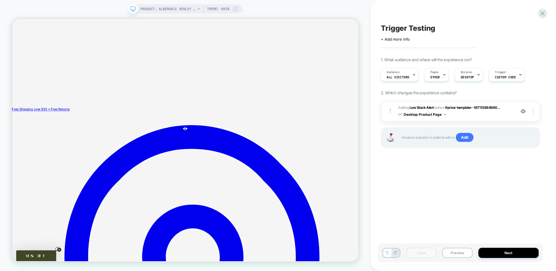
scroll to position [0, 0]
click at [501, 79] on div "Trigger Custom Code" at bounding box center [505, 74] width 32 height 13
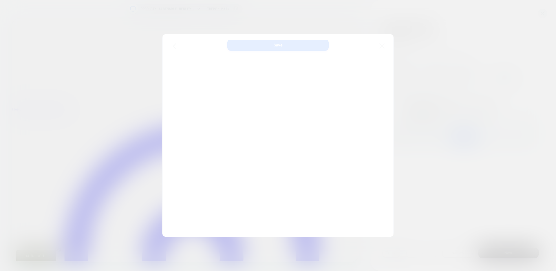
scroll to position [78, 0]
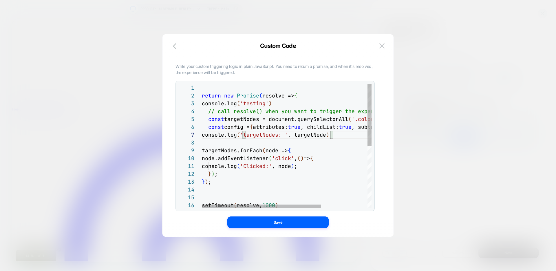
click at [329, 135] on div "return new Promise ( resolve => { console.log ( 'testing' ) // call resolve() w…" at bounding box center [320, 208] width 236 height 249
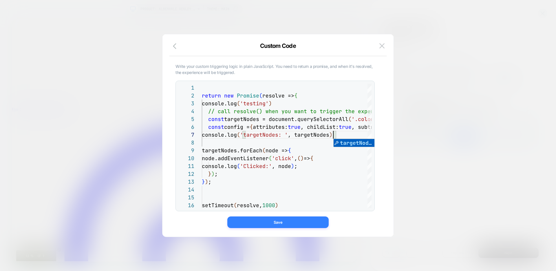
type textarea "**********"
click at [297, 223] on button "Save" at bounding box center [277, 222] width 101 height 12
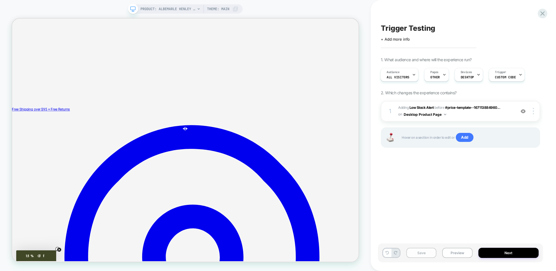
click at [420, 252] on button "Save" at bounding box center [422, 252] width 30 height 10
click at [458, 255] on button "Preview" at bounding box center [457, 252] width 30 height 10
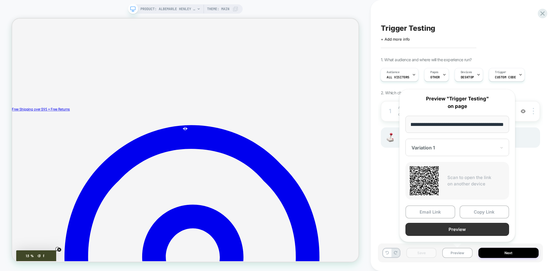
scroll to position [0, 0]
click at [463, 228] on button "Preview" at bounding box center [458, 229] width 104 height 13
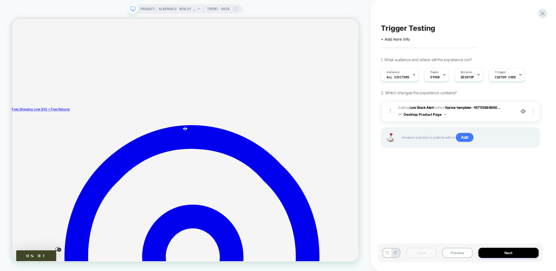
scroll to position [0, 0]
click at [543, 14] on icon at bounding box center [543, 14] width 8 height 8
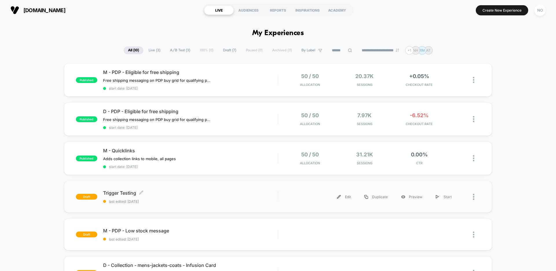
click at [171, 196] on div "Trigger Testing Click to edit experience details Click to edit experience detai…" at bounding box center [190, 197] width 175 height 14
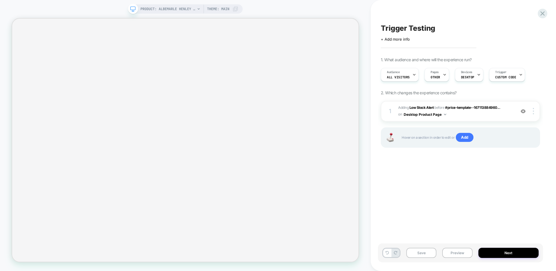
scroll to position [0, 0]
click at [440, 76] on div "Pages OTHER" at bounding box center [435, 74] width 21 height 13
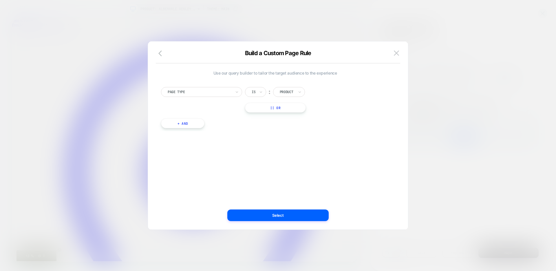
scroll to position [0, 0]
click at [179, 125] on button "+ And" at bounding box center [182, 123] width 43 height 10
click at [196, 129] on div at bounding box center [214, 128] width 64 height 5
click at [396, 54] on img at bounding box center [396, 52] width 5 height 5
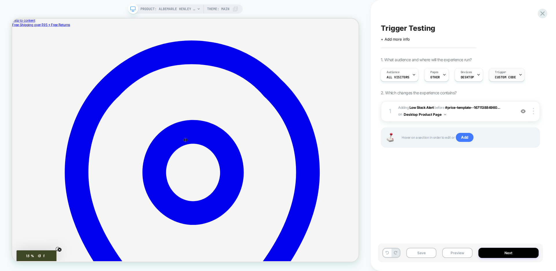
click at [504, 77] on span "Custom Code" at bounding box center [505, 77] width 21 height 4
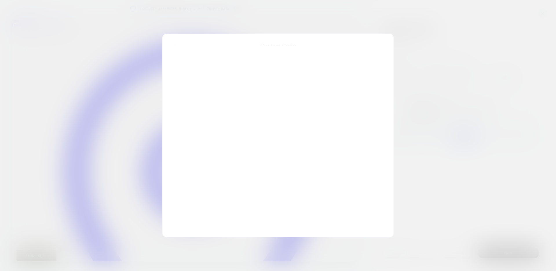
scroll to position [78, 0]
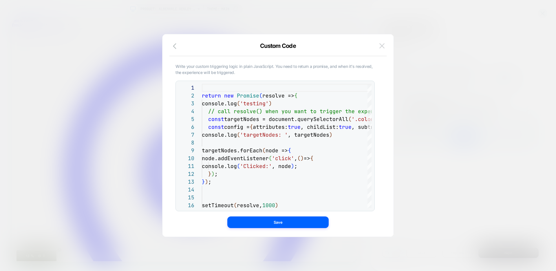
click at [384, 45] on img at bounding box center [382, 45] width 5 height 5
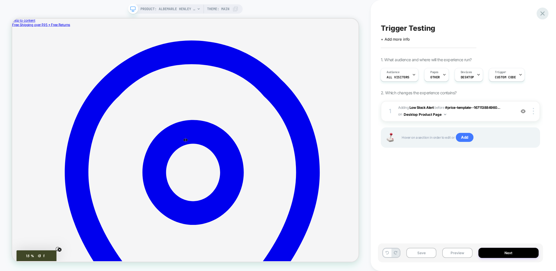
click at [544, 11] on icon at bounding box center [543, 14] width 8 height 8
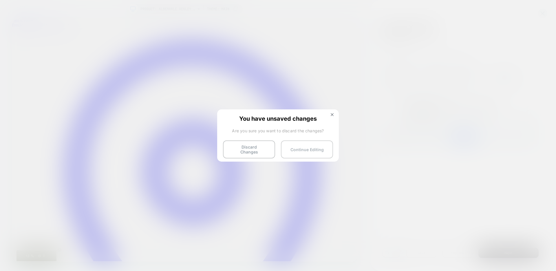
drag, startPoint x: 289, startPoint y: 149, endPoint x: 372, endPoint y: 175, distance: 87.1
click at [289, 149] on button "Continue Editing" at bounding box center [307, 149] width 52 height 18
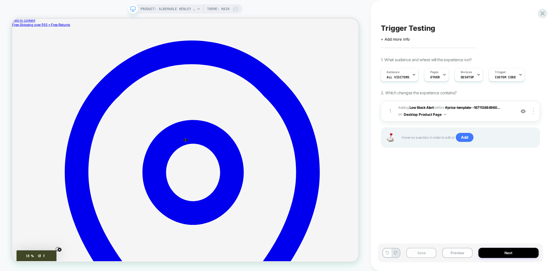
click at [423, 254] on button "Save" at bounding box center [422, 252] width 30 height 10
click at [545, 12] on icon at bounding box center [543, 14] width 8 height 8
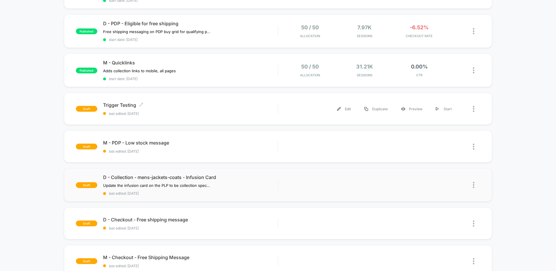
scroll to position [86, 0]
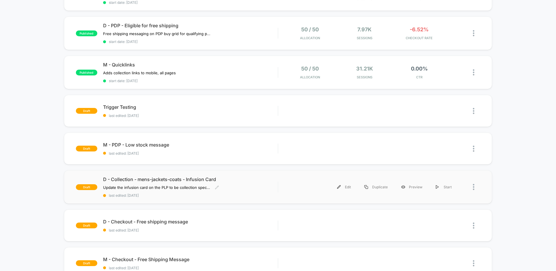
click at [241, 181] on span "D - Collection - mens-jackets-coats - Infusion Card" at bounding box center [190, 179] width 175 height 6
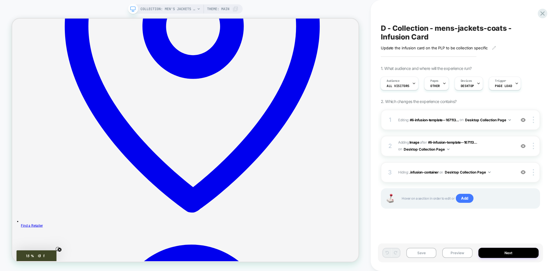
scroll to position [323, 0]
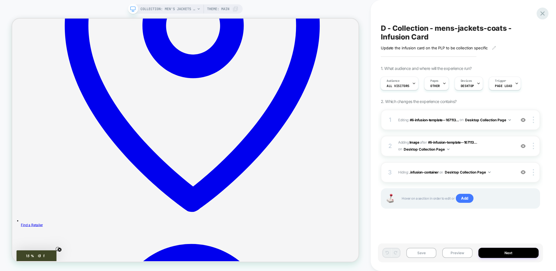
click at [542, 14] on icon at bounding box center [543, 13] width 4 height 4
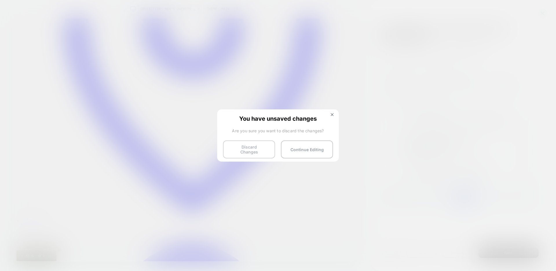
click at [264, 150] on button "Discard Changes" at bounding box center [249, 149] width 52 height 18
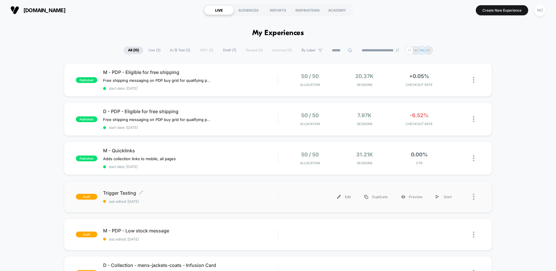
click at [217, 198] on div "Trigger Testing Click to edit experience details Click to edit experience detai…" at bounding box center [190, 197] width 175 height 14
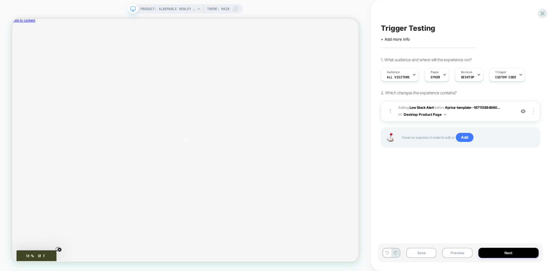
scroll to position [0, 0]
click at [437, 139] on span "Hover on a section in order to edit or Add" at bounding box center [468, 137] width 132 height 9
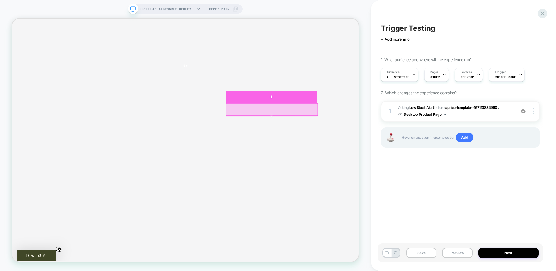
click at [363, 125] on div at bounding box center [358, 122] width 122 height 17
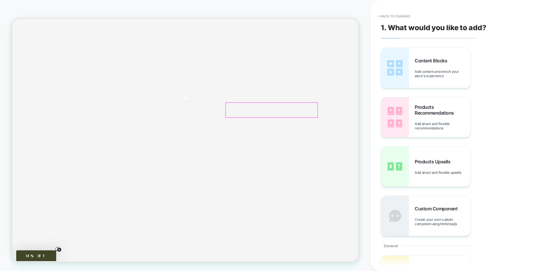
scroll to position [50, 0]
click at [425, 116] on div "Products Recommendations Add smart and flexible recommendations" at bounding box center [443, 117] width 56 height 26
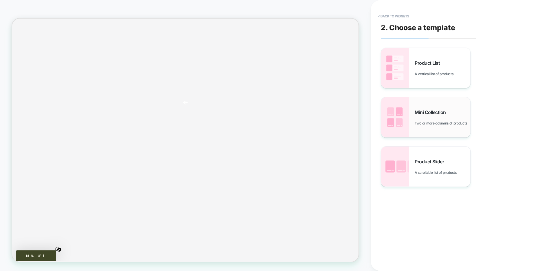
scroll to position [78, 0]
click at [402, 123] on img at bounding box center [395, 117] width 28 height 40
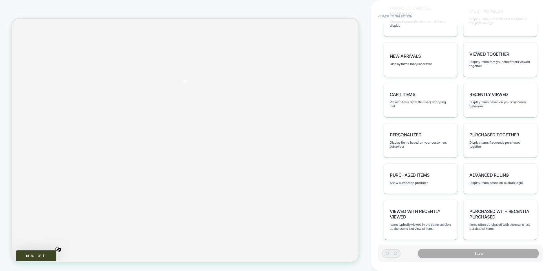
scroll to position [352, 0]
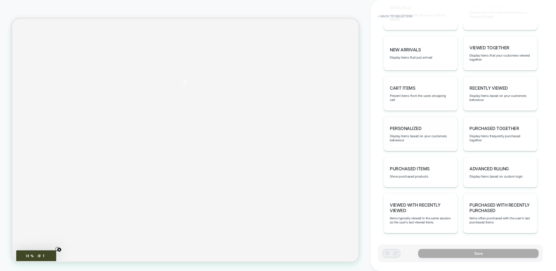
click at [416, 126] on span "personalized" at bounding box center [406, 128] width 32 height 6
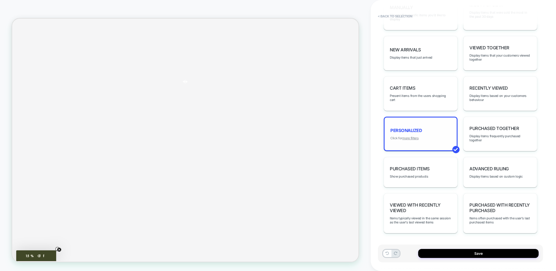
click at [414, 138] on u "more filters" at bounding box center [411, 138] width 16 height 4
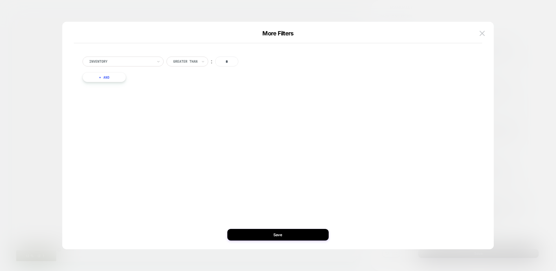
click at [108, 78] on button "+ And" at bounding box center [104, 77] width 43 height 10
click at [122, 82] on div at bounding box center [136, 82] width 64 height 5
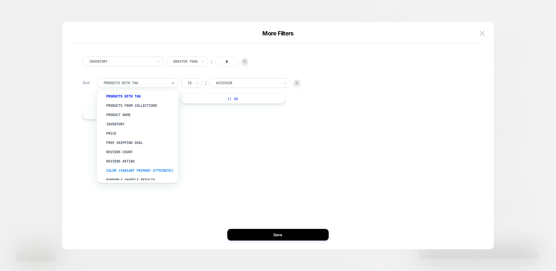
scroll to position [0, 0]
click at [260, 160] on div "Inventory Greater Than ︰ * And option products from collections focused, 2 of 1…" at bounding box center [275, 135] width 414 height 204
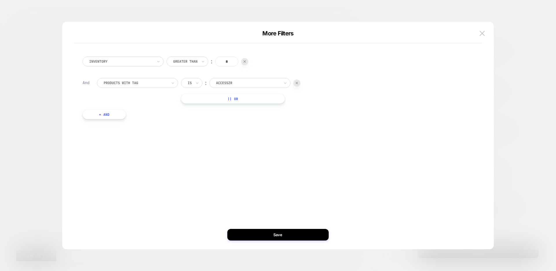
click at [297, 84] on img at bounding box center [297, 83] width 2 height 2
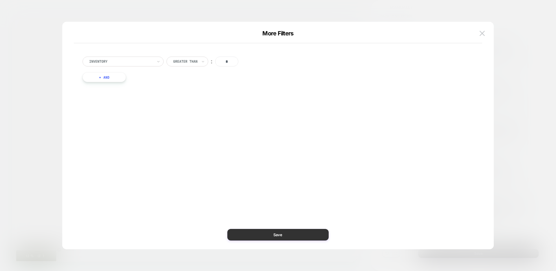
click at [249, 233] on button "Save" at bounding box center [277, 235] width 101 height 12
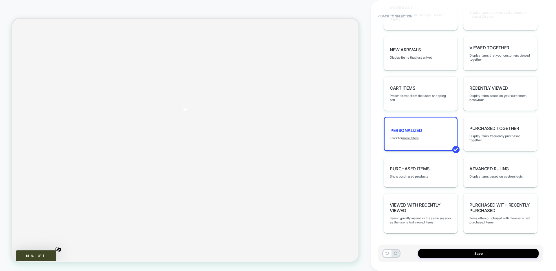
scroll to position [26, 0]
click at [500, 179] on div "Advanced Ruling Display items based on custom logic" at bounding box center [501, 172] width 74 height 30
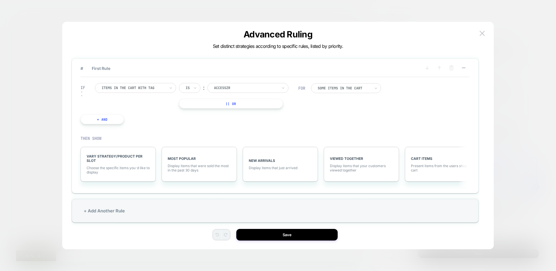
scroll to position [0, 0]
click at [188, 159] on span "MOST POPULAR" at bounding box center [199, 160] width 63 height 4
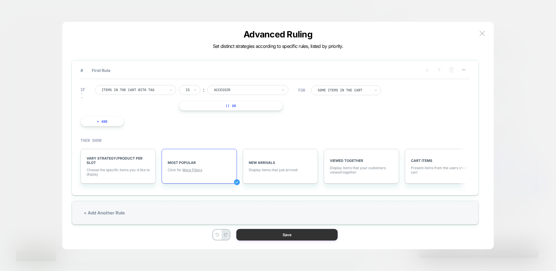
click at [272, 236] on button "Save" at bounding box center [286, 235] width 101 height 12
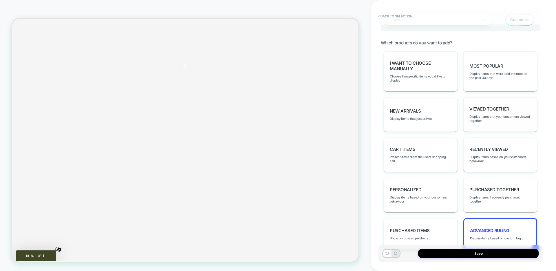
scroll to position [291, 0]
click at [507, 85] on div "Most Popular Display items that were sold the most in the past 30 days" at bounding box center [501, 72] width 74 height 40
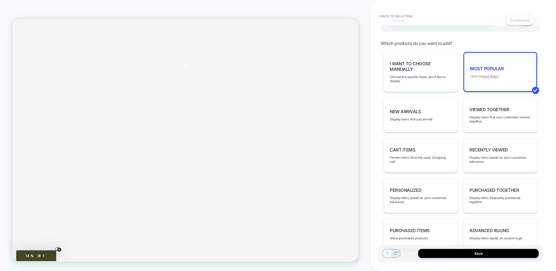
click at [495, 75] on u "more filters" at bounding box center [490, 76] width 16 height 4
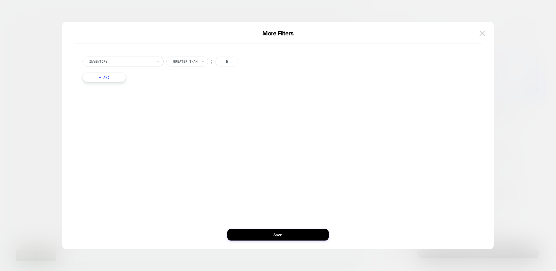
click at [106, 79] on button "+ And" at bounding box center [104, 77] width 43 height 10
click at [484, 31] on img at bounding box center [482, 33] width 5 height 5
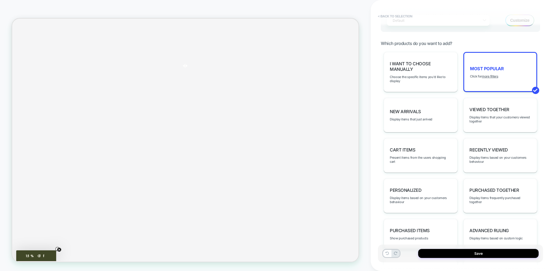
click at [388, 17] on button "< Back to selection" at bounding box center [395, 16] width 40 height 9
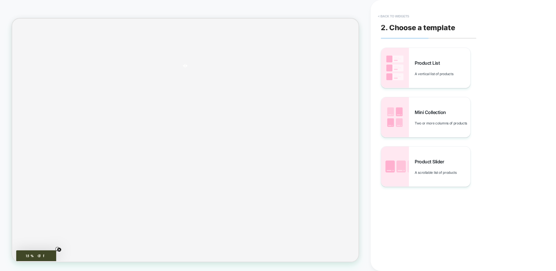
click at [388, 16] on button "< Back to widgets" at bounding box center [393, 16] width 37 height 9
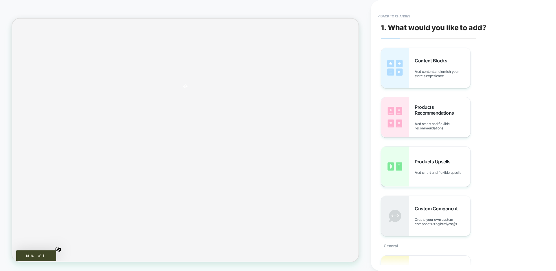
scroll to position [50, 0]
click at [387, 15] on button "< Back to changes" at bounding box center [394, 16] width 38 height 9
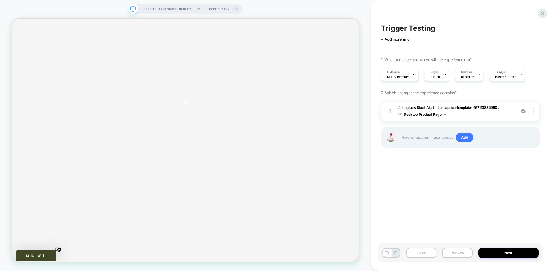
scroll to position [0, 0]
click at [404, 77] on span "All Visitors" at bounding box center [398, 77] width 23 height 4
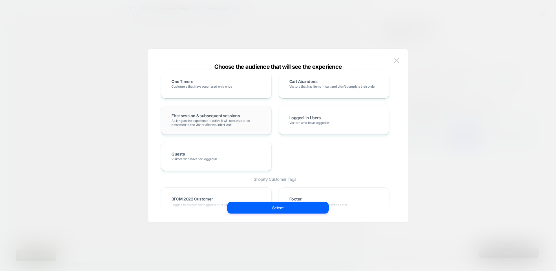
scroll to position [199, 0]
click at [341, 123] on div "Logged-in Users Visitors who have logged in" at bounding box center [334, 119] width 99 height 17
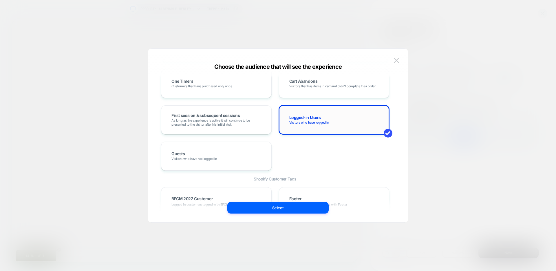
click at [341, 123] on div "Logged-in Users Visitors who have logged in" at bounding box center [334, 119] width 99 height 17
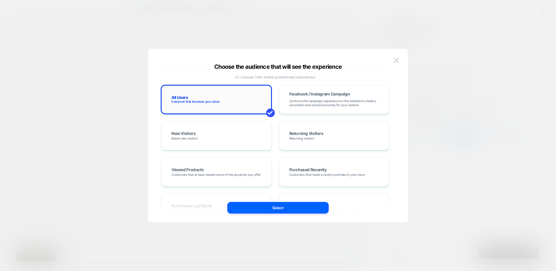
scroll to position [37, 0]
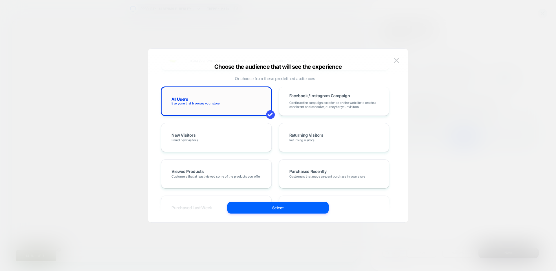
click at [236, 100] on div "All Users Everyone that browses your store" at bounding box center [216, 101] width 99 height 17
click at [394, 59] on img at bounding box center [396, 60] width 5 height 5
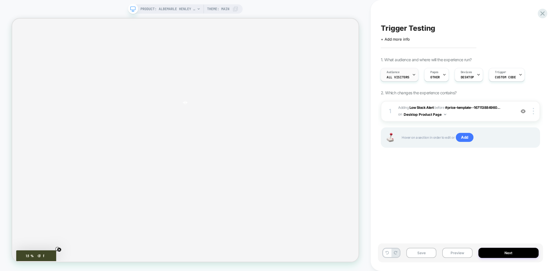
click at [398, 77] on span "All Visitors" at bounding box center [398, 77] width 23 height 4
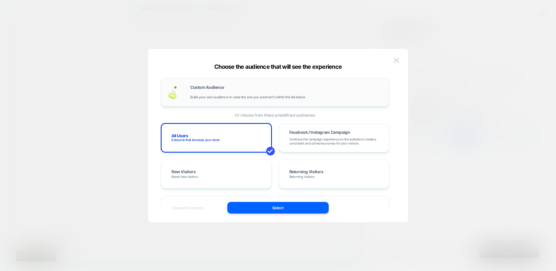
click at [223, 93] on div "Custom Audience Build your own audience in-case the one you want isn't within t…" at bounding box center [286, 92] width 193 height 14
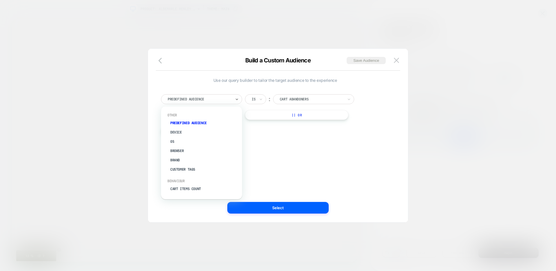
click at [202, 99] on div at bounding box center [200, 98] width 64 height 5
click at [190, 122] on div "Predefined Audience" at bounding box center [204, 122] width 75 height 9
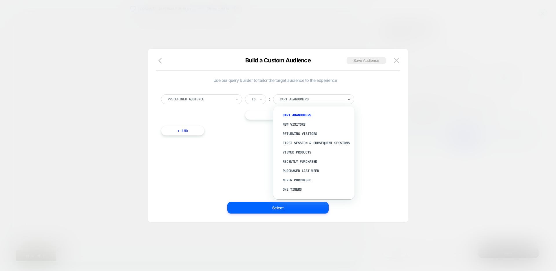
click at [300, 103] on div "Cart Abandoners" at bounding box center [313, 99] width 81 height 10
click at [217, 100] on div at bounding box center [200, 98] width 64 height 5
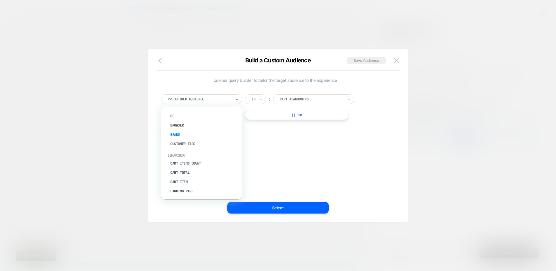
scroll to position [29, 0]
click at [191, 139] on div "Customer Tags" at bounding box center [204, 140] width 75 height 9
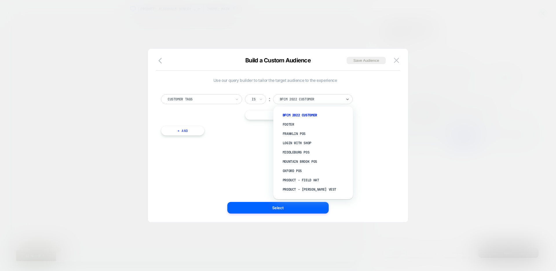
click at [318, 100] on div at bounding box center [311, 98] width 62 height 5
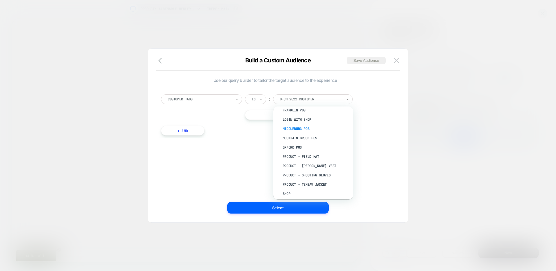
scroll to position [12, 0]
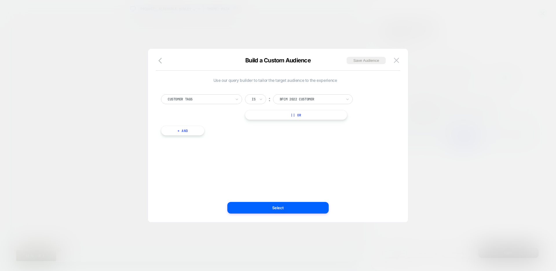
click at [315, 101] on div at bounding box center [311, 98] width 62 height 5
click at [210, 99] on div at bounding box center [200, 98] width 64 height 5
click at [163, 61] on icon "button" at bounding box center [162, 60] width 7 height 7
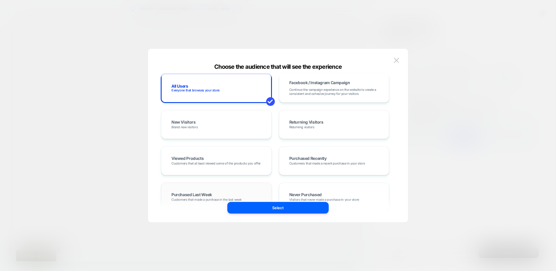
scroll to position [50, 0]
click at [221, 154] on div "Viewed Products Customers that at least viewed some of the products you offer" at bounding box center [216, 160] width 99 height 17
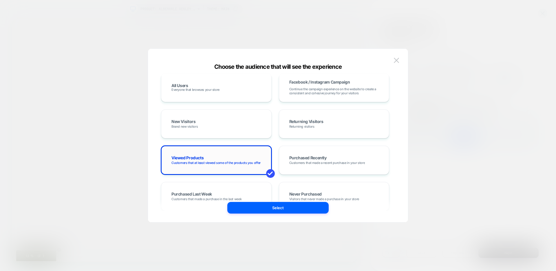
click at [205, 158] on div "Viewed Products Customers that at least viewed some of the products you offer" at bounding box center [216, 160] width 99 height 17
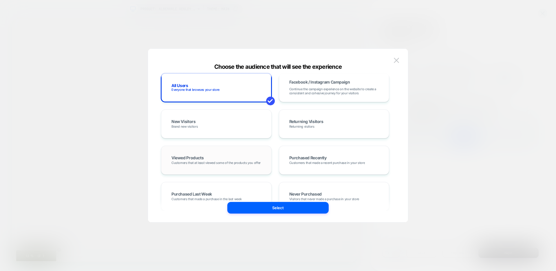
click at [205, 158] on div "Viewed Products Customers that at least viewed some of the products you offer" at bounding box center [216, 160] width 99 height 17
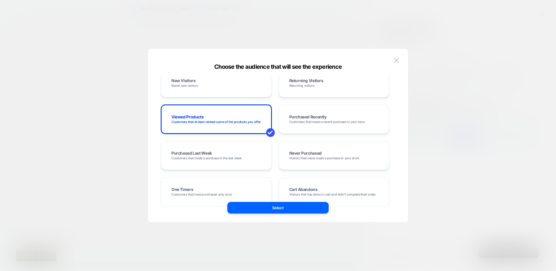
scroll to position [91, 0]
click at [348, 119] on div "Purchased Recently Customers that made a recent purchase in your store" at bounding box center [334, 119] width 99 height 17
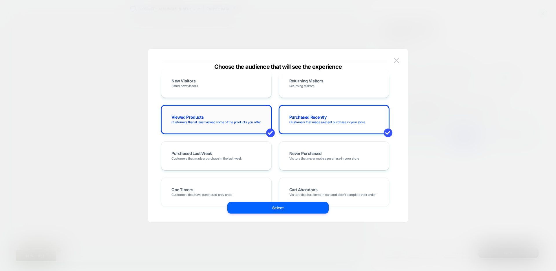
click at [224, 126] on div "Viewed Products Customers that at least viewed some of the products you offer" at bounding box center [216, 119] width 99 height 17
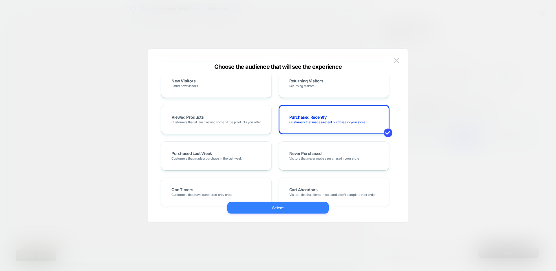
click at [297, 211] on button "Select" at bounding box center [277, 208] width 101 height 12
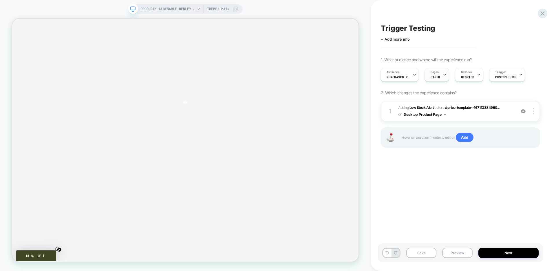
click at [437, 77] on span "OTHER" at bounding box center [436, 77] width 10 height 4
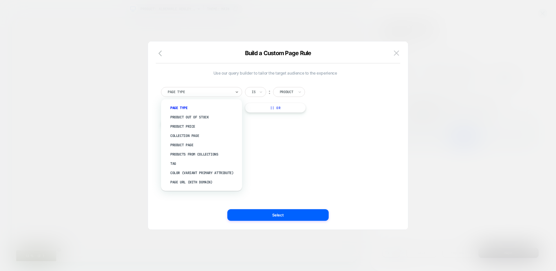
click at [212, 93] on div at bounding box center [200, 91] width 64 height 5
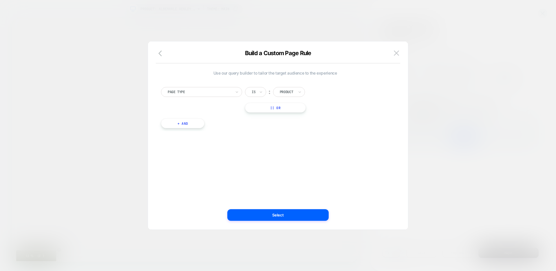
drag, startPoint x: 352, startPoint y: 96, endPoint x: 350, endPoint y: 90, distance: 6.3
click at [352, 96] on div "Page Type Is ︰ Product || Or" at bounding box center [275, 100] width 228 height 26
click at [160, 52] on icon "button" at bounding box center [162, 53] width 7 height 7
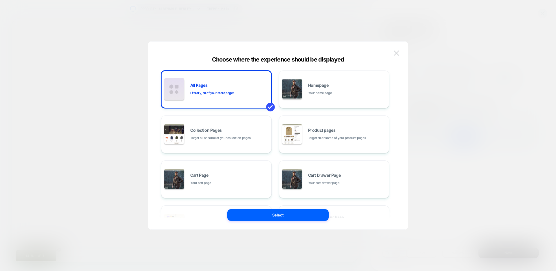
click at [397, 53] on img at bounding box center [396, 52] width 5 height 5
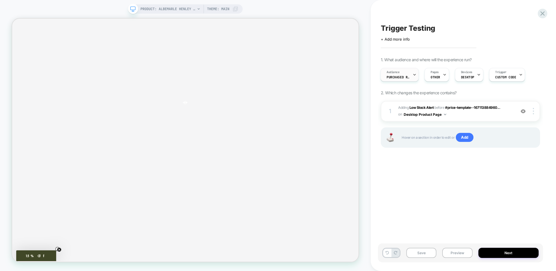
click at [404, 74] on div "Audience Purchased Recently" at bounding box center [398, 74] width 35 height 13
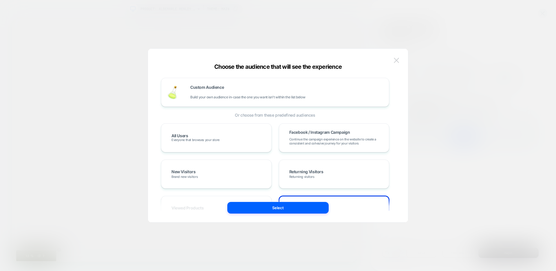
click at [396, 58] on img at bounding box center [396, 60] width 5 height 5
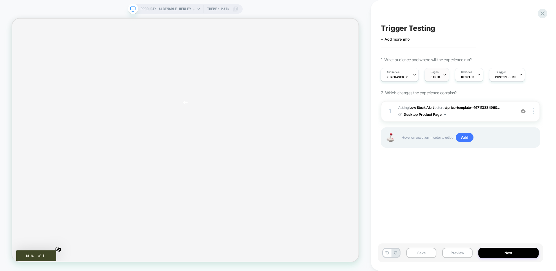
click at [445, 75] on icon at bounding box center [445, 75] width 4 height 4
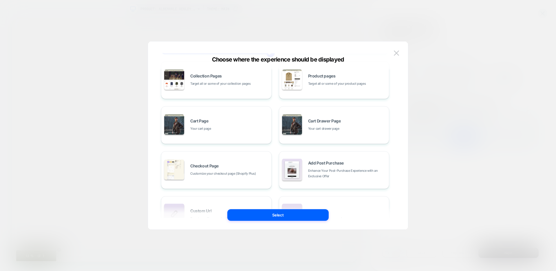
scroll to position [88, 0]
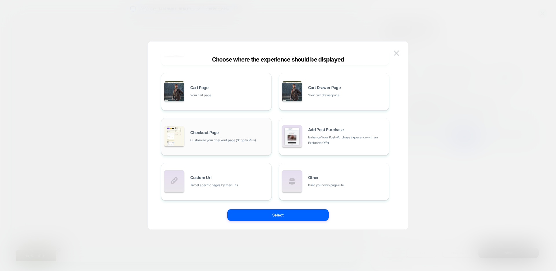
click at [245, 135] on div "Checkout Page Customize your checkout page (Shopify Plus)" at bounding box center [229, 136] width 78 height 12
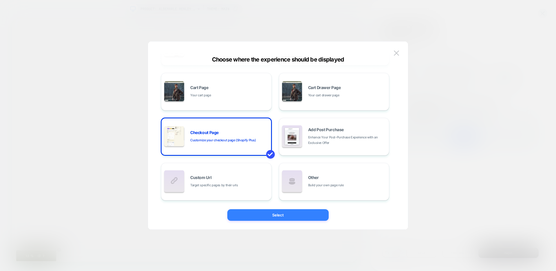
click at [288, 215] on button "Select" at bounding box center [277, 215] width 101 height 12
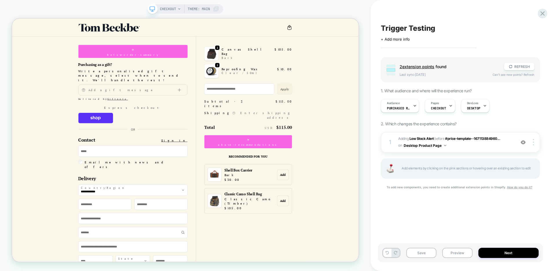
scroll to position [0, 0]
click at [403, 108] on span "Purchased Recently" at bounding box center [398, 108] width 23 height 4
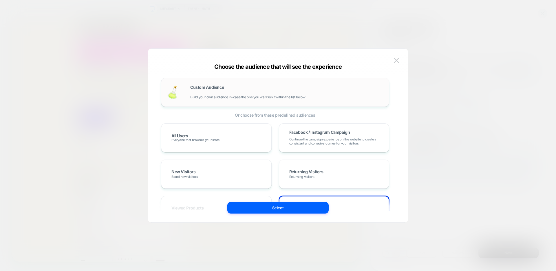
click at [239, 88] on div "Custom Audience Build your own audience in-case the one you want isn't within t…" at bounding box center [286, 92] width 193 height 14
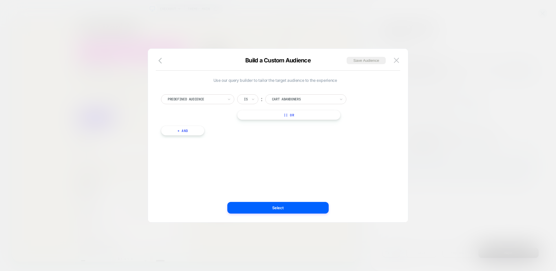
click at [184, 99] on div at bounding box center [196, 98] width 56 height 5
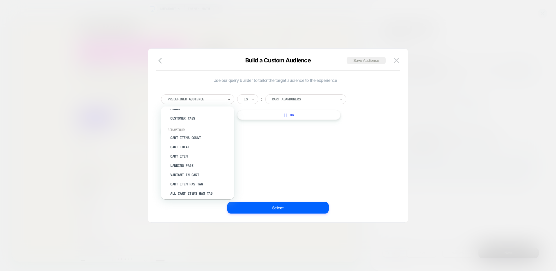
scroll to position [51, 0]
click at [183, 156] on div "Cart Item" at bounding box center [201, 155] width 68 height 9
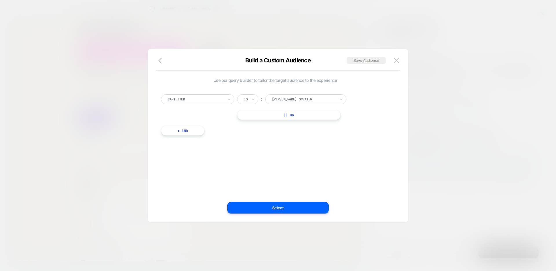
click at [249, 97] on div "Is" at bounding box center [247, 99] width 21 height 10
click at [247, 114] on div "Is" at bounding box center [262, 114] width 38 height 9
click at [300, 99] on div at bounding box center [304, 98] width 64 height 5
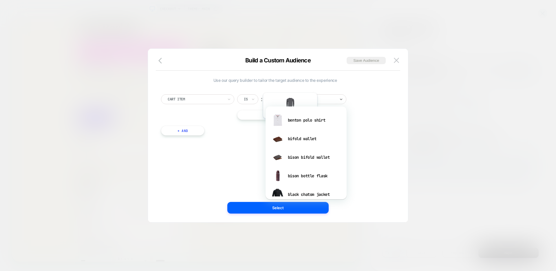
scroll to position [109, 0]
click at [186, 101] on div at bounding box center [196, 98] width 56 height 5
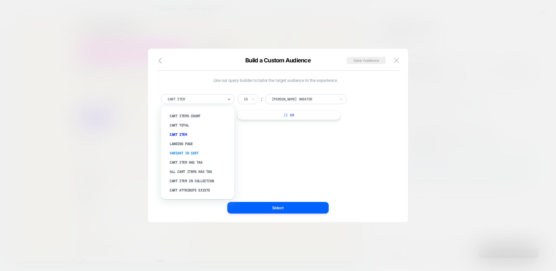
scroll to position [73, 0]
click at [210, 181] on div "Cart Item In Collection" at bounding box center [201, 180] width 68 height 9
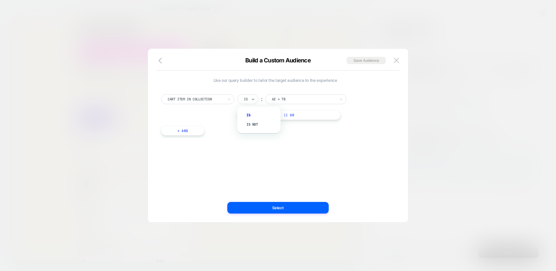
click at [250, 99] on div "Is" at bounding box center [247, 99] width 21 height 10
click at [295, 95] on div "AZ + TB" at bounding box center [305, 99] width 81 height 10
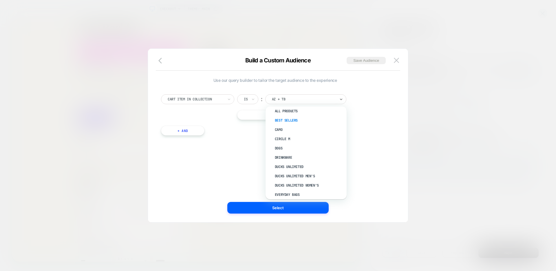
scroll to position [27, 0]
click at [296, 163] on div "Ducks Unlimited" at bounding box center [309, 162] width 75 height 9
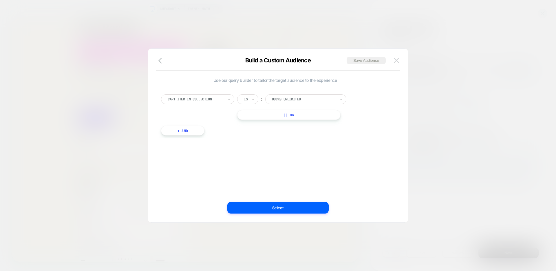
click at [397, 61] on img at bounding box center [396, 60] width 5 height 5
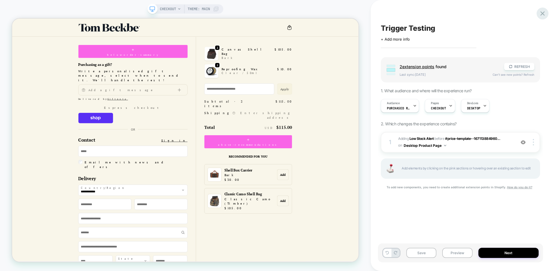
click at [547, 14] on div at bounding box center [543, 14] width 12 height 12
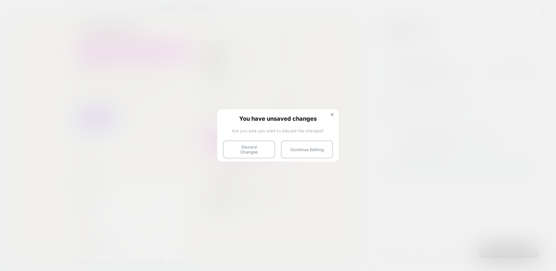
drag, startPoint x: 232, startPoint y: 146, endPoint x: 217, endPoint y: 140, distance: 16.6
click at [232, 146] on button "Discard Changes" at bounding box center [249, 149] width 52 height 18
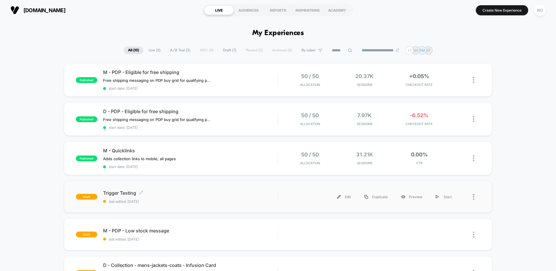
click at [222, 199] on div "Trigger Testing Click to edit experience details Click to edit experience detai…" at bounding box center [190, 197] width 175 height 14
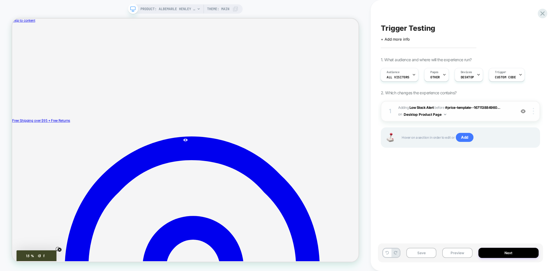
click at [534, 112] on img at bounding box center [533, 111] width 1 height 6
click at [426, 159] on div "1 #_loomi_addon_1759181709221 Adding Low Stock Alert BEFORE #price-template--16…" at bounding box center [460, 131] width 159 height 61
click at [433, 72] on span "Pages" at bounding box center [435, 72] width 8 height 4
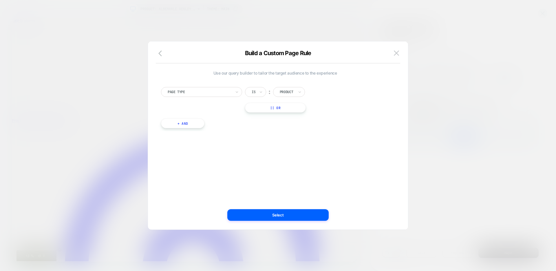
click at [193, 92] on div at bounding box center [200, 91] width 64 height 5
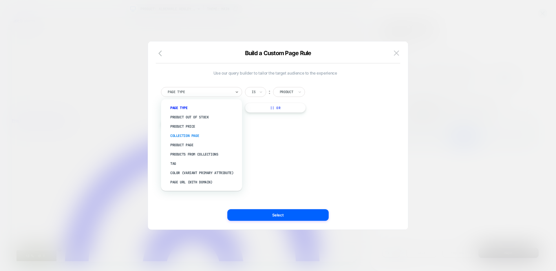
click at [194, 134] on div "Collection Page" at bounding box center [204, 135] width 75 height 9
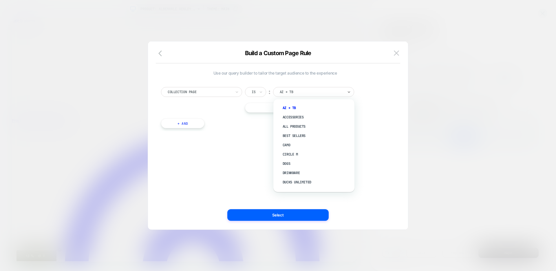
click at [308, 89] on div at bounding box center [312, 91] width 64 height 5
click at [393, 52] on button at bounding box center [396, 53] width 9 height 9
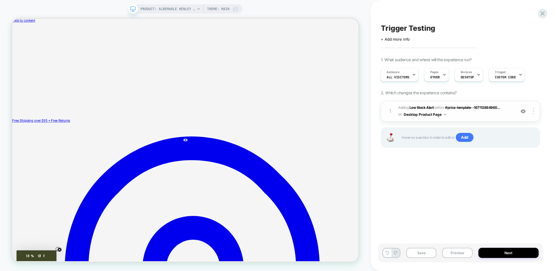
click at [465, 116] on span "#_loomi_addon_1759181709221 Adding Low Stock Alert BEFORE #price-template--1671…" at bounding box center [455, 111] width 114 height 14
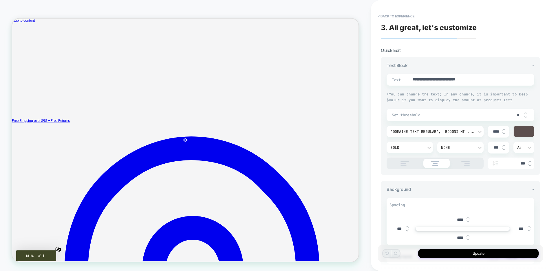
scroll to position [15, 0]
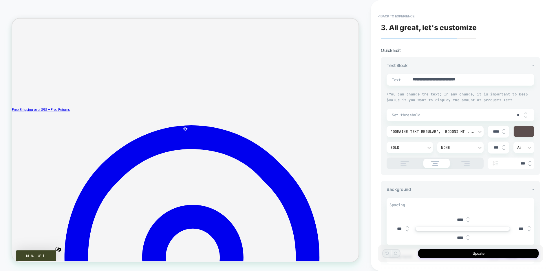
type textarea "*"
click at [386, 16] on button "< Back to experience" at bounding box center [396, 16] width 42 height 9
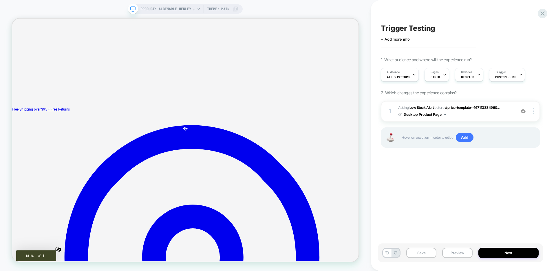
scroll to position [0, 0]
click at [540, 13] on icon at bounding box center [543, 14] width 8 height 8
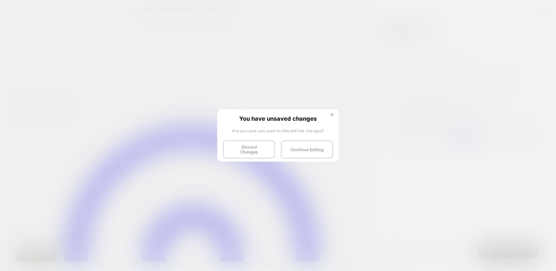
click at [333, 114] on img at bounding box center [332, 114] width 3 height 3
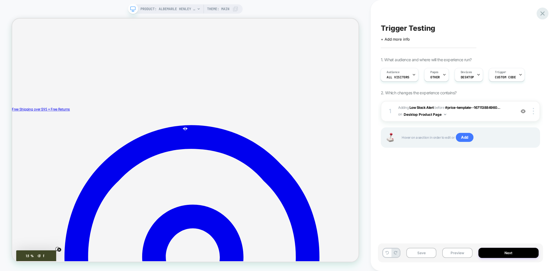
click at [543, 16] on icon at bounding box center [543, 14] width 8 height 8
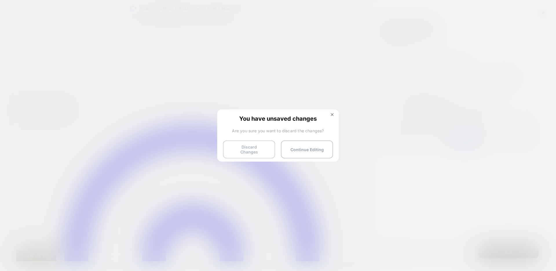
click at [247, 148] on button "Discard Changes" at bounding box center [249, 149] width 52 height 18
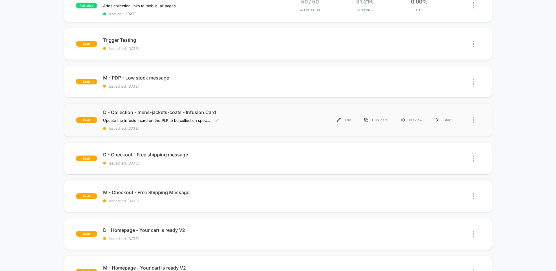
scroll to position [205, 0]
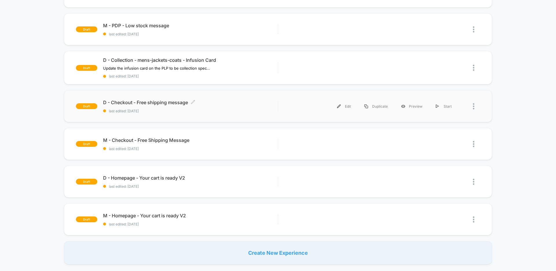
click at [224, 102] on span "D - Checkout - Free shipping message Click to edit experience details" at bounding box center [190, 102] width 175 height 6
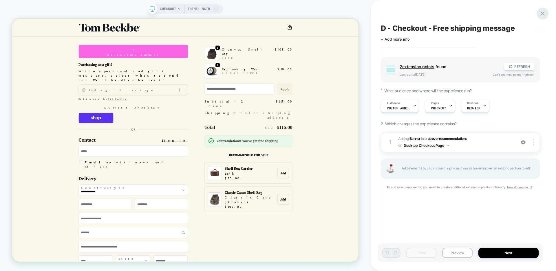
click at [544, 12] on icon at bounding box center [543, 13] width 4 height 4
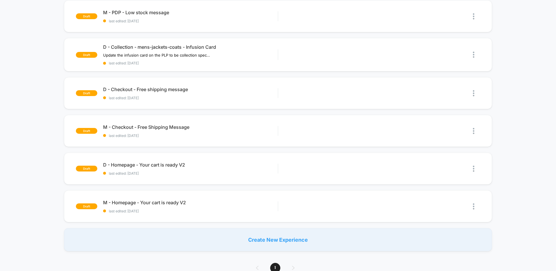
scroll to position [218, 0]
click at [346, 55] on div "Edit" at bounding box center [344, 54] width 27 height 13
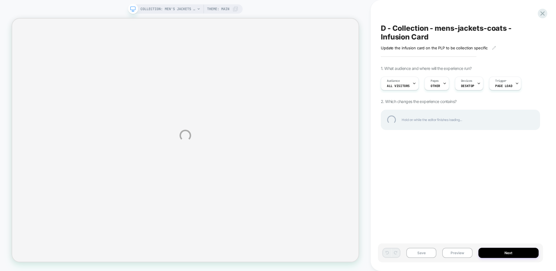
click at [451, 51] on div "COLLECTION: Men's Jackets & Coats (Category) COLLECTION: Men's Jackets & Coats …" at bounding box center [278, 135] width 556 height 271
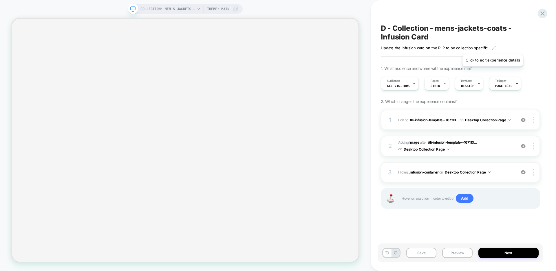
scroll to position [0, 0]
click at [493, 48] on icon at bounding box center [494, 47] width 3 height 3
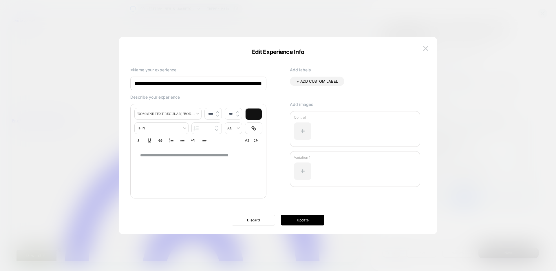
scroll to position [0, 30]
type input "**********"
click at [305, 220] on button "Update" at bounding box center [302, 219] width 43 height 11
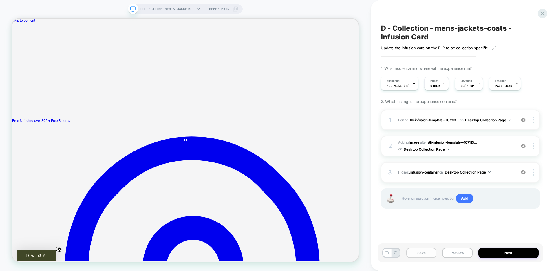
click at [421, 254] on button "Save" at bounding box center [422, 252] width 30 height 10
click at [542, 13] on icon at bounding box center [543, 14] width 8 height 8
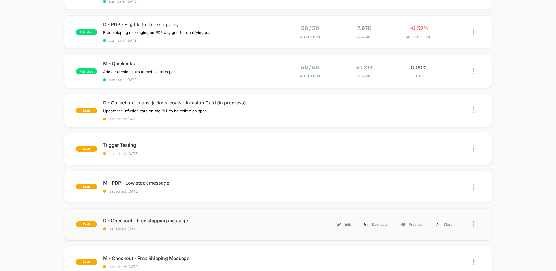
scroll to position [87, 0]
click at [344, 148] on div "Edit" at bounding box center [344, 149] width 27 height 13
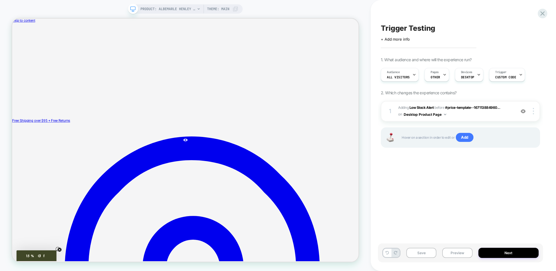
scroll to position [0, 0]
click at [413, 39] on div "+ Add more info" at bounding box center [439, 39] width 116 height 5
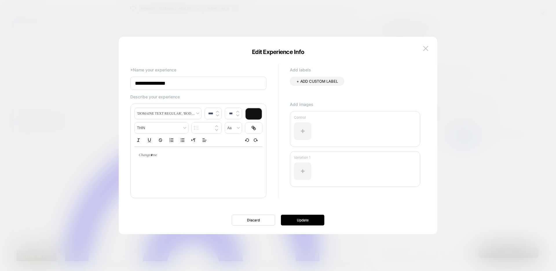
click at [214, 84] on input "**********" at bounding box center [198, 83] width 136 height 13
type input "**********"
drag, startPoint x: 313, startPoint y: 221, endPoint x: 401, endPoint y: 270, distance: 100.8
click at [313, 221] on button "Update" at bounding box center [302, 219] width 43 height 11
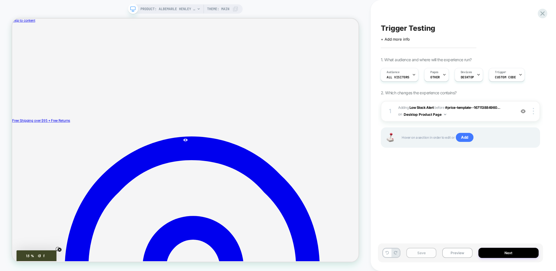
click at [417, 252] on button "Save" at bounding box center [422, 252] width 30 height 10
click at [546, 14] on icon at bounding box center [543, 14] width 8 height 8
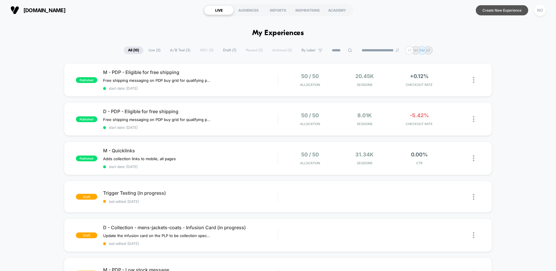
click at [498, 11] on button "Create New Experience" at bounding box center [502, 10] width 52 height 10
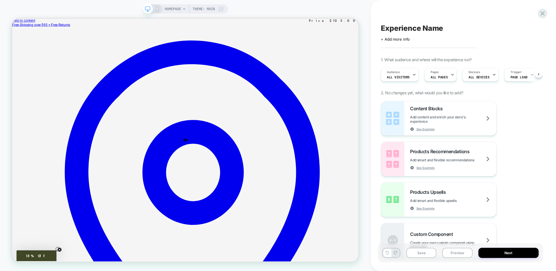
scroll to position [0, 0]
click at [542, 15] on icon at bounding box center [543, 14] width 8 height 8
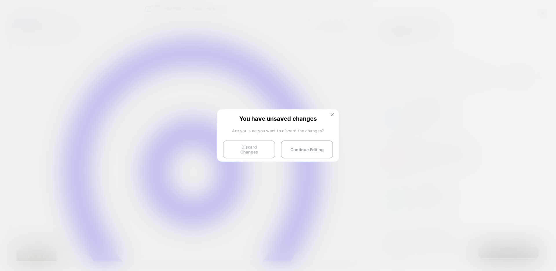
click at [258, 154] on button "Discard Changes" at bounding box center [249, 149] width 52 height 18
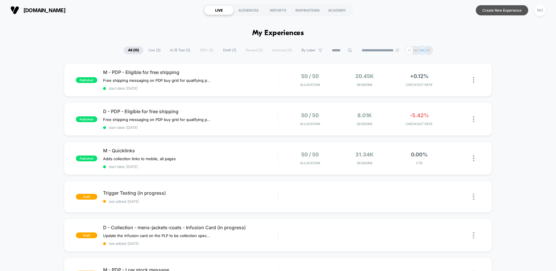
click at [489, 10] on button "Create New Experience" at bounding box center [502, 10] width 52 height 10
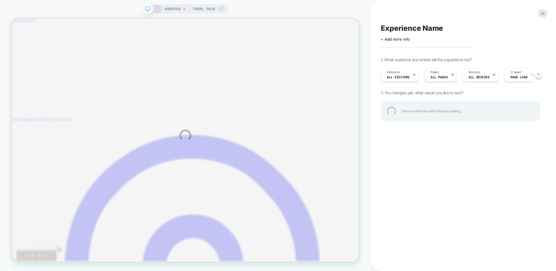
click at [397, 77] on div "HOMEPAGE Theme: MAIN Experience Name Click to edit experience details + Add mor…" at bounding box center [278, 135] width 556 height 271
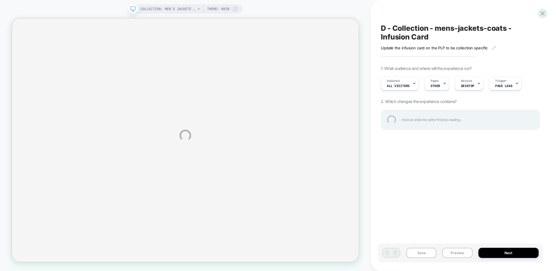
click at [548, 12] on div "COLLECTION: Men's Jackets & Coats (Category) COLLECTION: Men's Jackets & Coats …" at bounding box center [278, 135] width 556 height 271
click at [543, 12] on div at bounding box center [543, 14] width 12 height 12
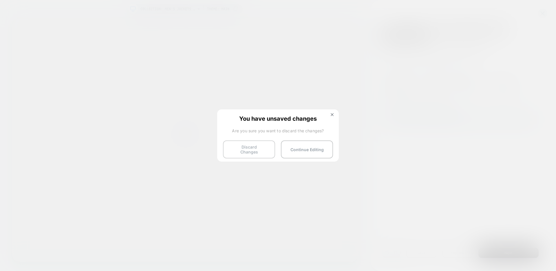
click at [257, 147] on button "Discard Changes" at bounding box center [249, 149] width 52 height 18
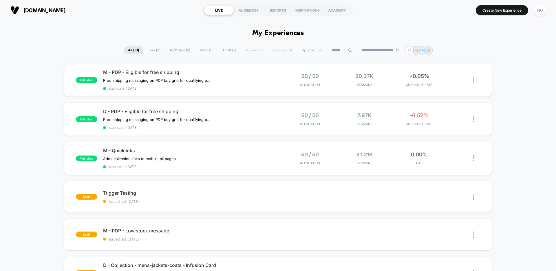
click at [180, 50] on span "A/B Test ( 3 )" at bounding box center [180, 50] width 29 height 8
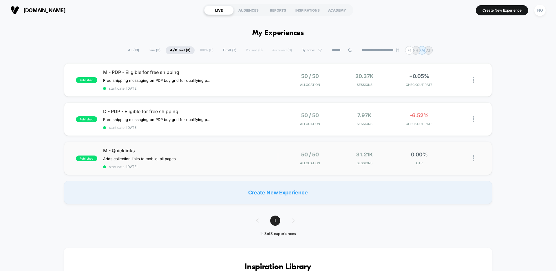
click at [240, 147] on div "published M - Quicklinks Adds collection links to mobile, all pages Click to ed…" at bounding box center [278, 157] width 428 height 33
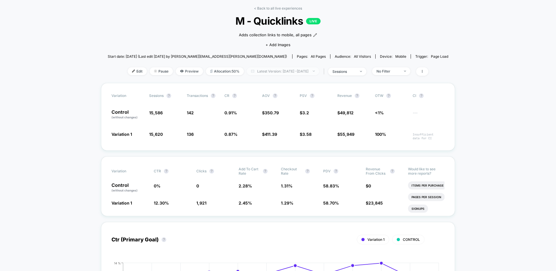
scroll to position [23, 0]
click at [281, 8] on link "< Back to all live experiences" at bounding box center [278, 9] width 48 height 4
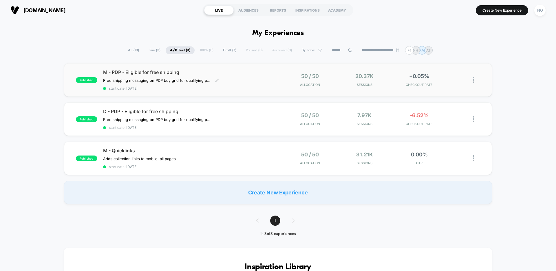
scroll to position [1, 0]
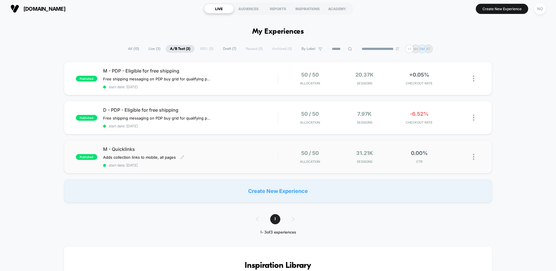
click at [269, 165] on span "start date: [DATE]" at bounding box center [190, 165] width 175 height 4
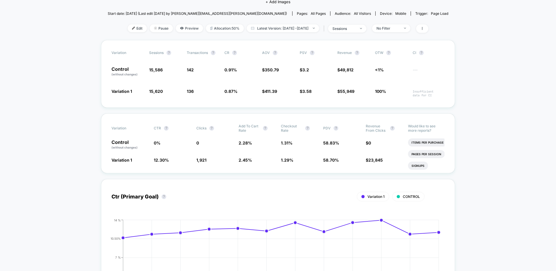
scroll to position [71, 0]
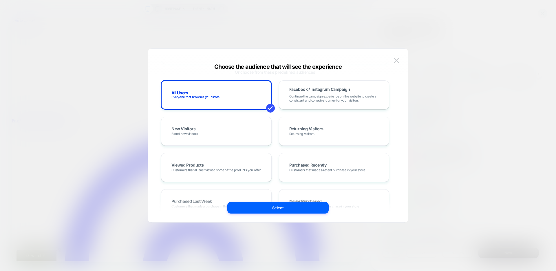
click at [225, 132] on div "New Visitors Brand new visitors" at bounding box center [216, 131] width 99 height 17
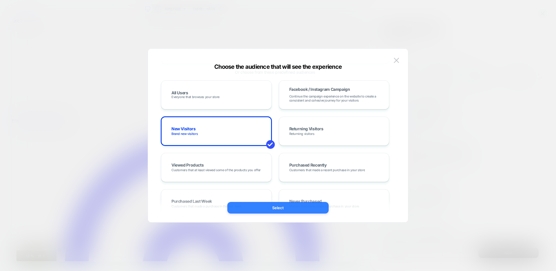
click at [283, 208] on button "Select" at bounding box center [277, 208] width 101 height 12
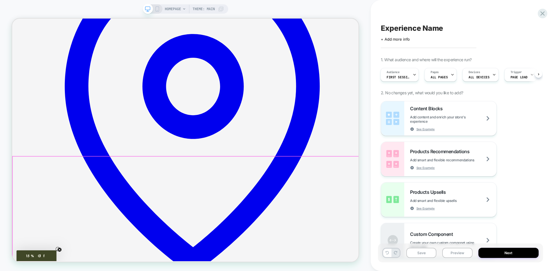
scroll to position [242, 0]
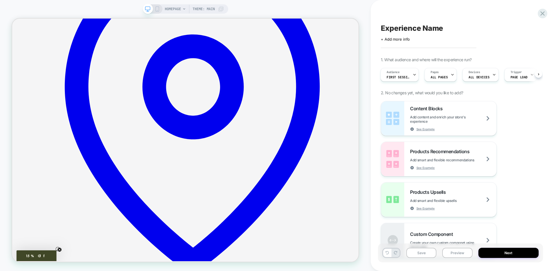
click at [365, 120] on div "HOMEPAGE Theme: MAIN" at bounding box center [185, 135] width 371 height 259
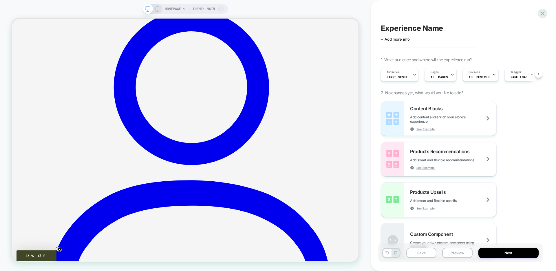
scroll to position [616, 0]
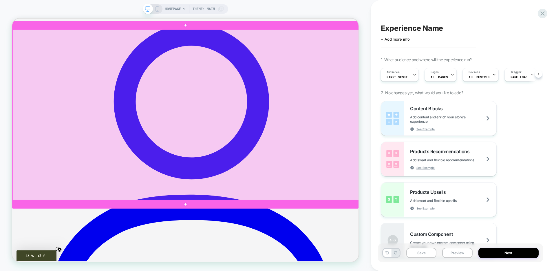
click at [241, 52] on div at bounding box center [244, 146] width 462 height 227
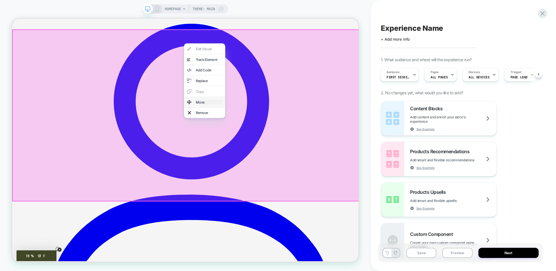
click at [266, 133] on div "Move" at bounding box center [274, 130] width 35 height 6
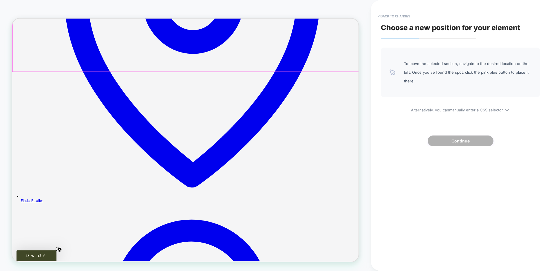
scroll to position [353, 0]
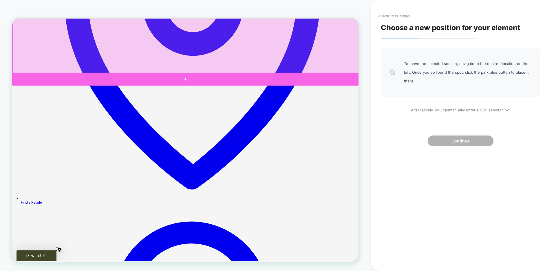
click at [263, 96] on div at bounding box center [243, 99] width 462 height 17
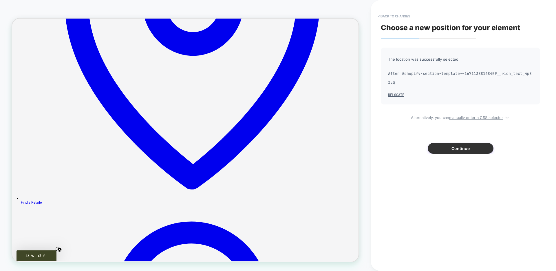
click at [455, 148] on button "Continue" at bounding box center [461, 148] width 66 height 11
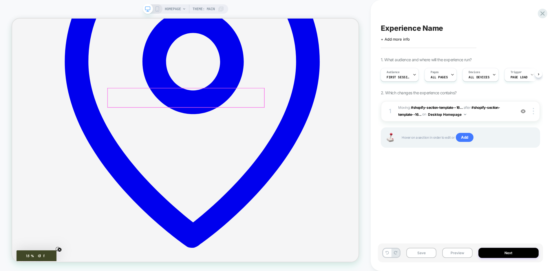
scroll to position [274, 0]
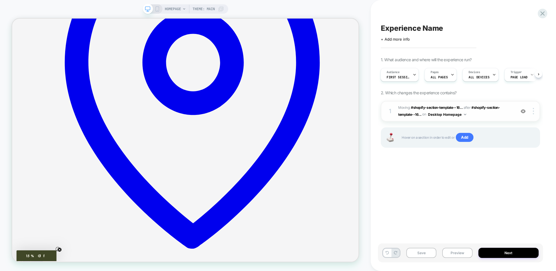
click at [491, 117] on span "Moving: #shopify-section-template--16... #shopify-section-template--16711388168…" at bounding box center [455, 111] width 114 height 14
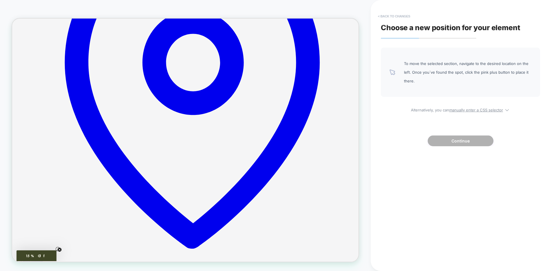
click at [383, 15] on button "< Back to changes" at bounding box center [394, 16] width 38 height 9
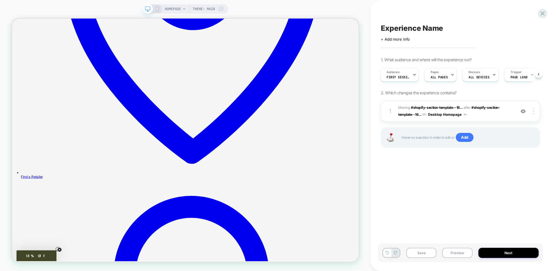
scroll to position [386, 0]
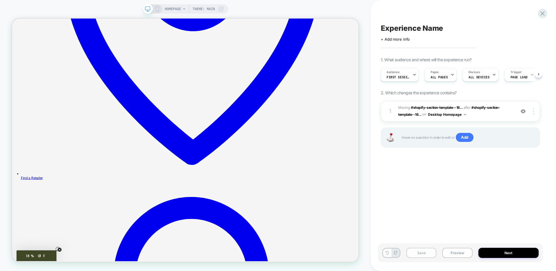
click at [424, 252] on button "Save" at bounding box center [422, 252] width 30 height 10
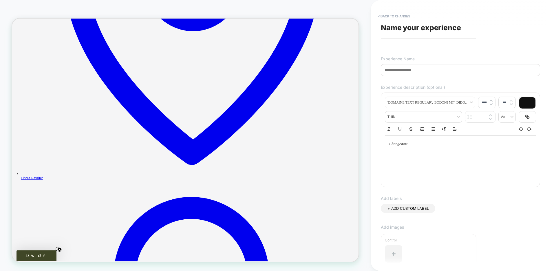
click at [401, 72] on input at bounding box center [460, 70] width 159 height 12
click at [415, 72] on input "**********" at bounding box center [460, 70] width 159 height 12
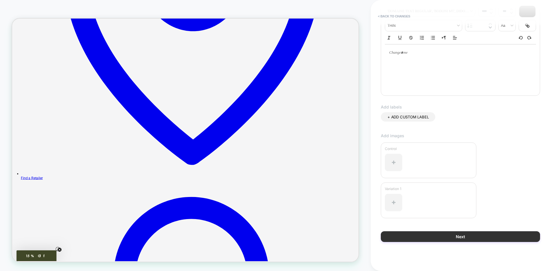
type input "**********"
click at [450, 236] on button "Next" at bounding box center [460, 236] width 159 height 11
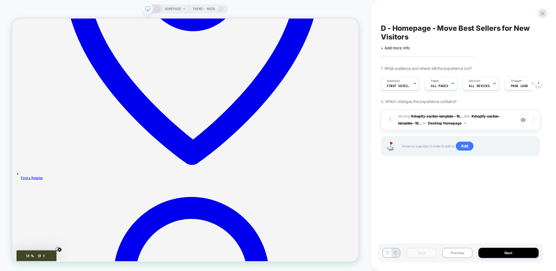
scroll to position [0, 0]
click at [452, 250] on button "Preview" at bounding box center [457, 252] width 30 height 10
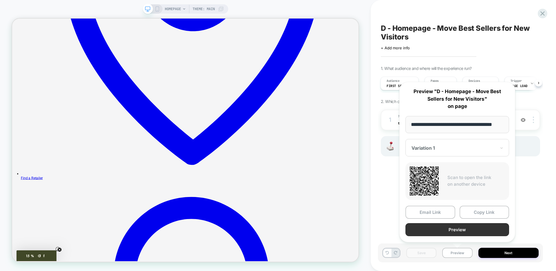
scroll to position [0, 0]
click at [454, 232] on button "Preview" at bounding box center [458, 229] width 104 height 13
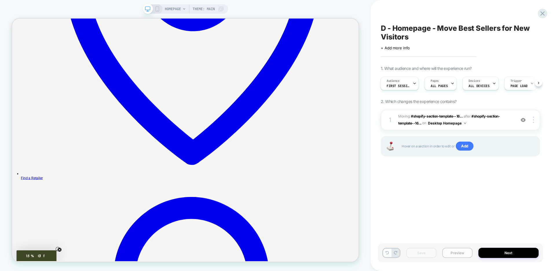
click at [455, 252] on button "Preview" at bounding box center [457, 252] width 30 height 10
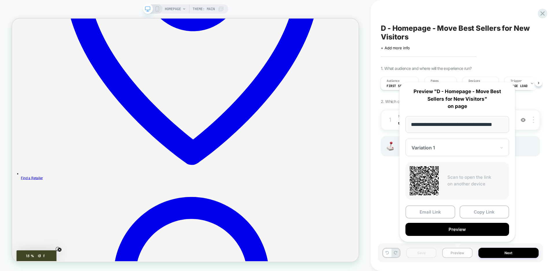
scroll to position [0, 10]
click at [458, 227] on button "Preview" at bounding box center [458, 229] width 104 height 13
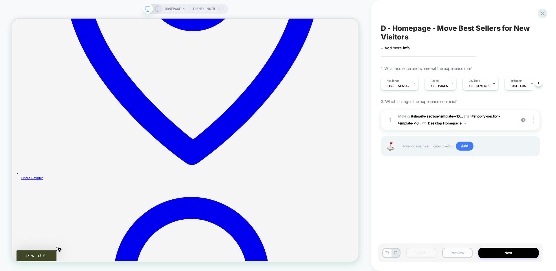
click at [459, 253] on button "Preview" at bounding box center [457, 252] width 30 height 10
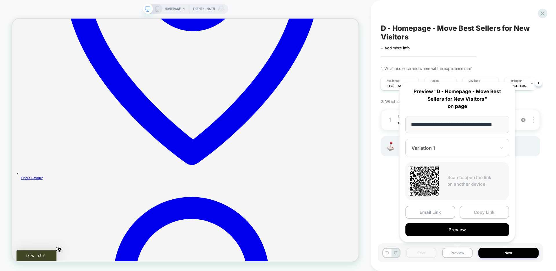
click at [481, 211] on button "Copy Link" at bounding box center [485, 211] width 50 height 13
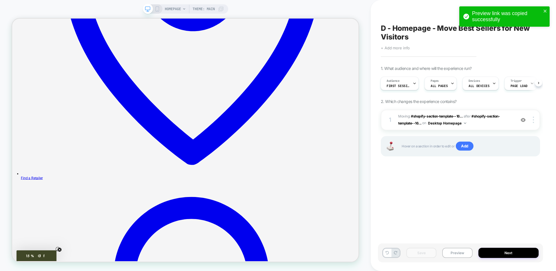
click at [401, 48] on span "+ Add more info" at bounding box center [395, 47] width 29 height 5
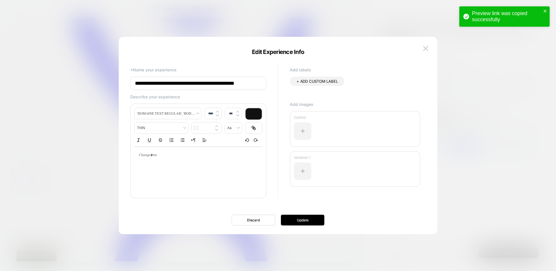
click at [205, 84] on input "**********" at bounding box center [198, 83] width 136 height 13
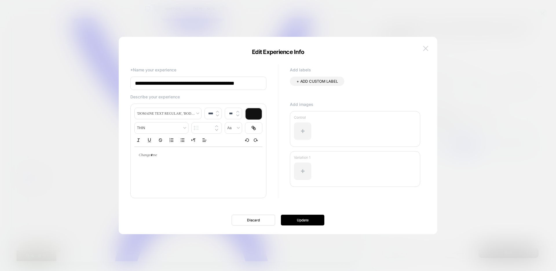
click at [427, 47] on img at bounding box center [425, 48] width 5 height 5
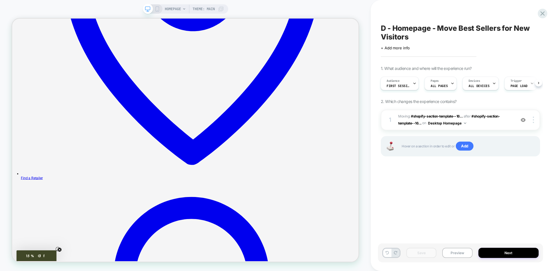
click at [543, 13] on icon at bounding box center [543, 13] width 4 height 4
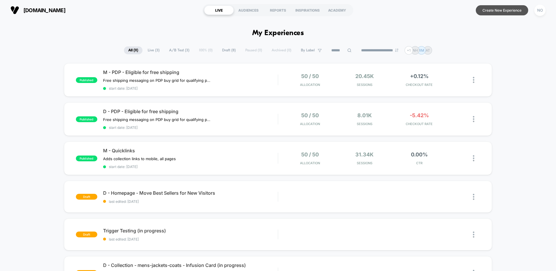
click at [486, 12] on button "Create New Experience" at bounding box center [502, 10] width 52 height 10
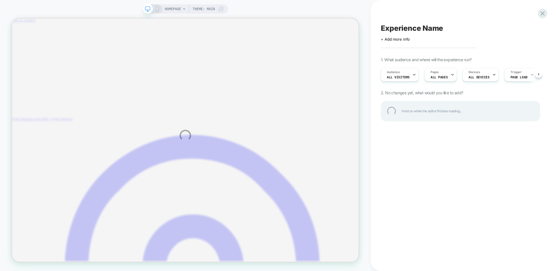
click at [406, 41] on div "HOMEPAGE Theme: MAIN Experience Name Click to edit experience details + Add mor…" at bounding box center [278, 135] width 556 height 271
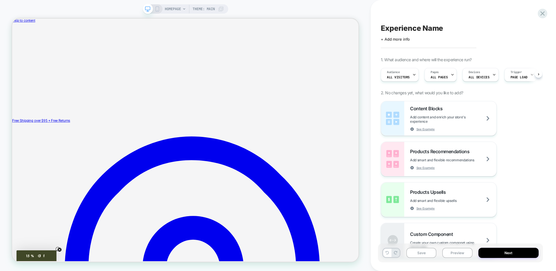
scroll to position [0, 0]
click at [399, 38] on span "+ Add more info" at bounding box center [395, 39] width 29 height 5
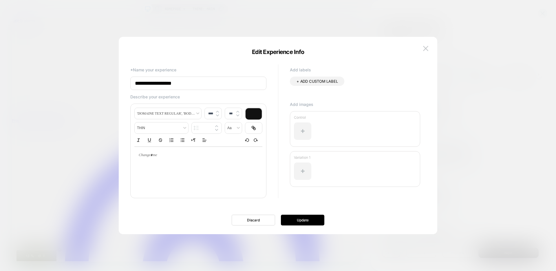
click at [188, 82] on input "**********" at bounding box center [198, 83] width 136 height 13
paste input "**********"
click at [138, 84] on input "**********" at bounding box center [198, 83] width 136 height 13
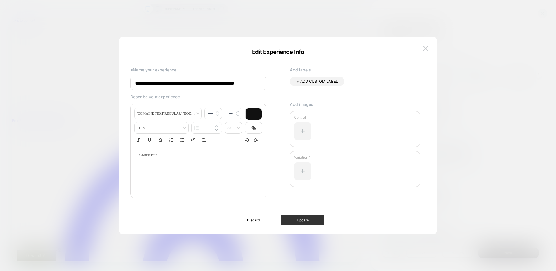
type input "**********"
click at [305, 216] on button "Update" at bounding box center [302, 219] width 43 height 11
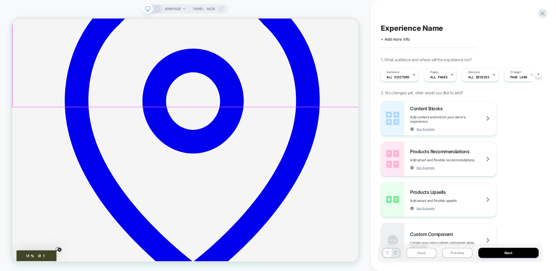
scroll to position [225, 0]
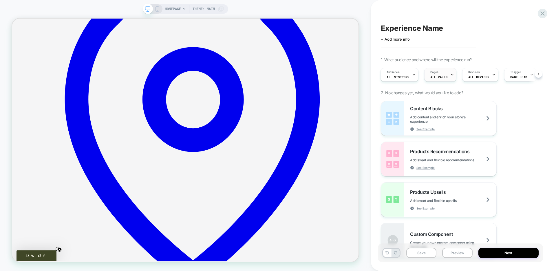
click at [439, 76] on span "ALL PAGES" at bounding box center [439, 77] width 17 height 4
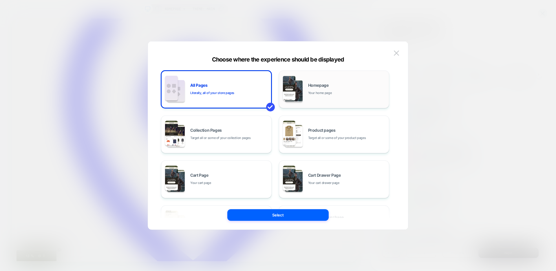
click at [332, 92] on div "Homepage Your home page" at bounding box center [347, 89] width 78 height 12
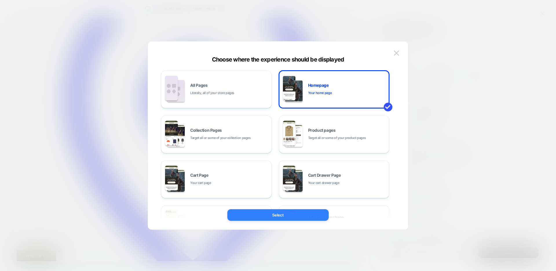
click at [272, 215] on button "Select" at bounding box center [277, 215] width 101 height 12
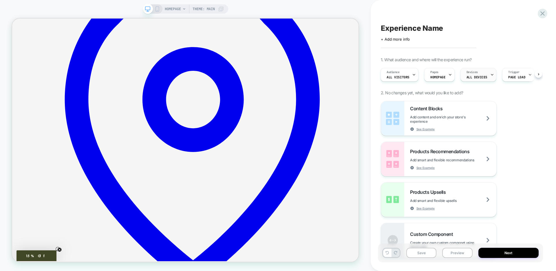
click at [484, 79] on div "Devices ALL DEVICES" at bounding box center [477, 74] width 32 height 13
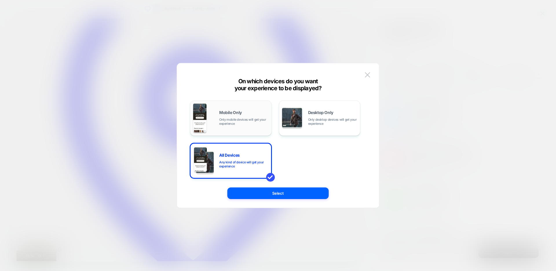
click at [229, 109] on div "Mobile Only Only mobile devices will get your experience" at bounding box center [230, 118] width 75 height 30
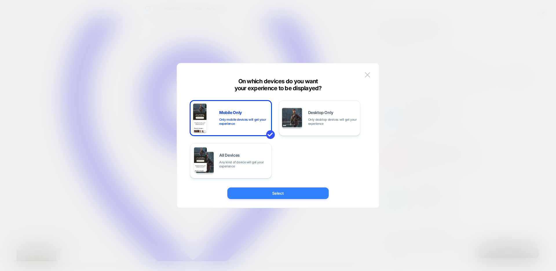
click at [287, 194] on button "Select" at bounding box center [277, 193] width 101 height 12
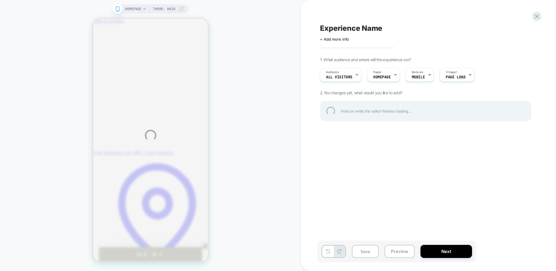
scroll to position [225, 0]
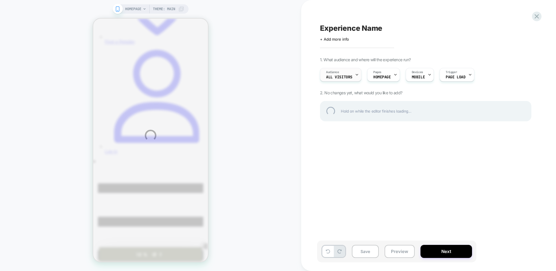
click at [334, 75] on div "HOMEPAGE Theme: MAIN Experience Name Click to edit experience details + Add mor…" at bounding box center [278, 135] width 556 height 271
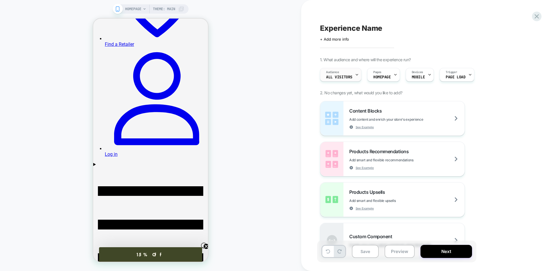
scroll to position [244, 0]
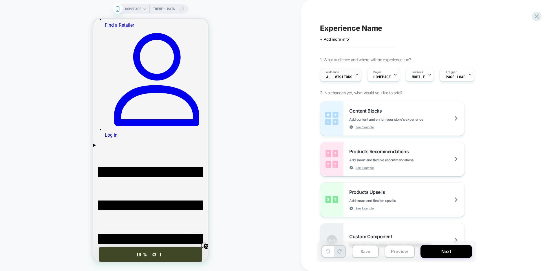
click at [334, 75] on span "All Visitors" at bounding box center [339, 77] width 26 height 4
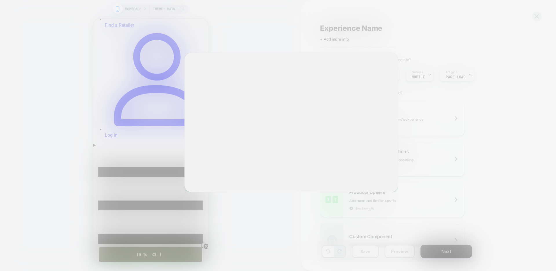
scroll to position [0, 0]
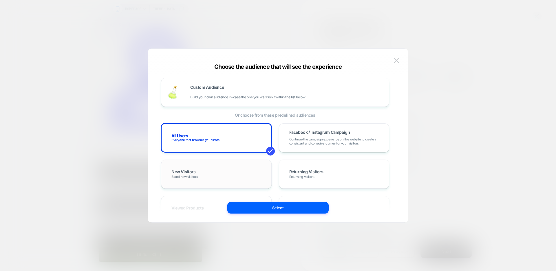
click at [210, 172] on div "New Visitors Brand new visitors" at bounding box center [216, 173] width 99 height 17
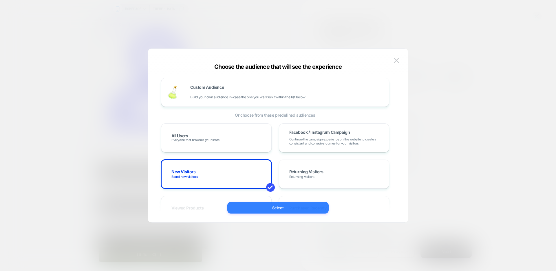
click at [285, 205] on button "Select" at bounding box center [277, 208] width 101 height 12
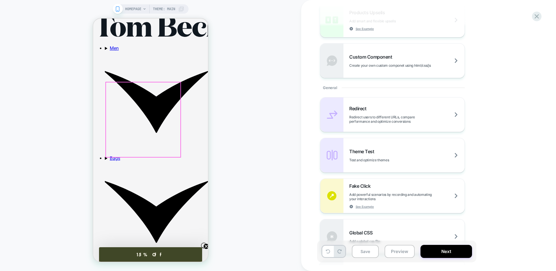
scroll to position [627, 0]
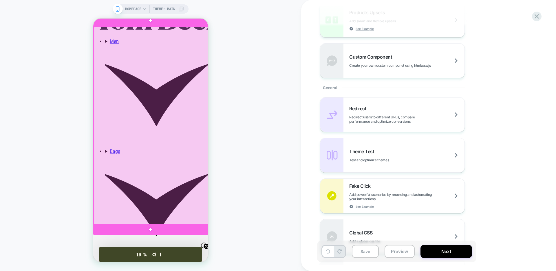
click at [196, 42] on div at bounding box center [151, 126] width 115 height 198
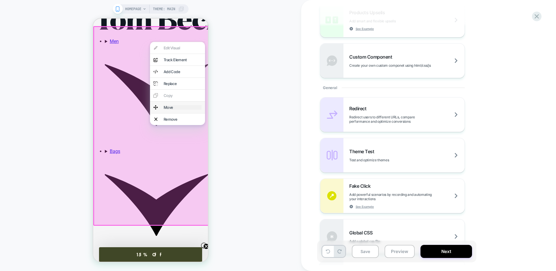
click at [165, 110] on div "Move" at bounding box center [183, 107] width 38 height 5
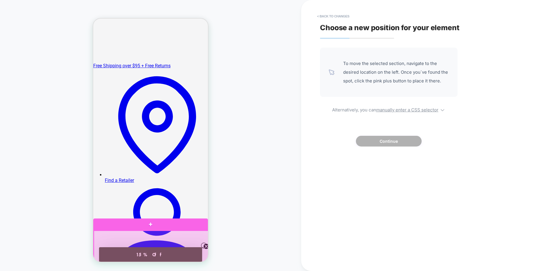
scroll to position [86, 0]
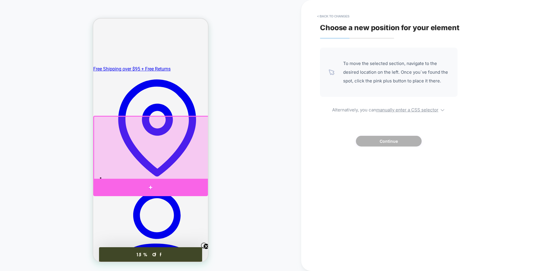
click at [153, 181] on div at bounding box center [150, 187] width 115 height 17
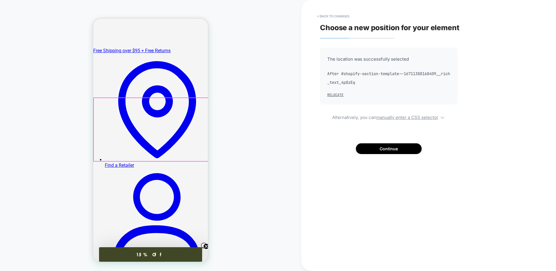
scroll to position [111, 0]
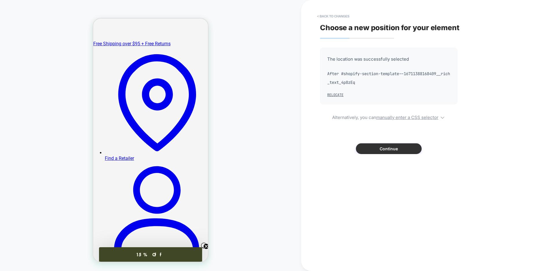
click at [387, 149] on button "Continue" at bounding box center [389, 148] width 66 height 11
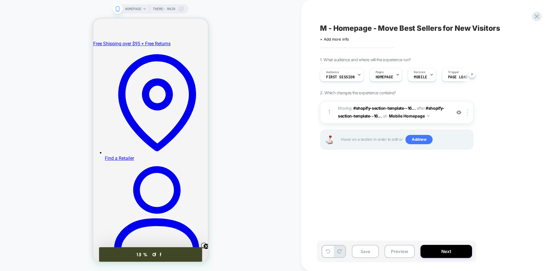
scroll to position [0, 0]
click at [363, 250] on button "Save" at bounding box center [365, 251] width 27 height 13
click at [396, 249] on button "Preview" at bounding box center [400, 251] width 30 height 13
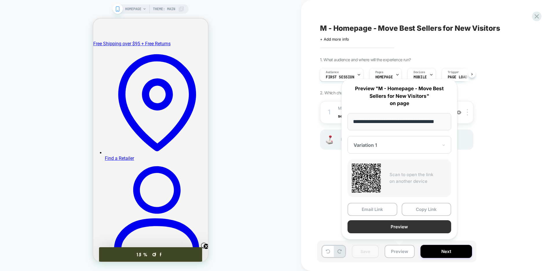
scroll to position [0, 0]
click at [398, 228] on button "Preview" at bounding box center [400, 226] width 104 height 13
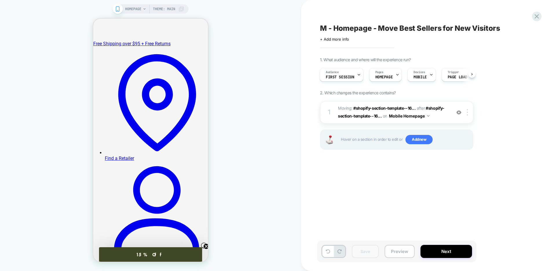
click at [398, 251] on button "Preview" at bounding box center [400, 251] width 30 height 13
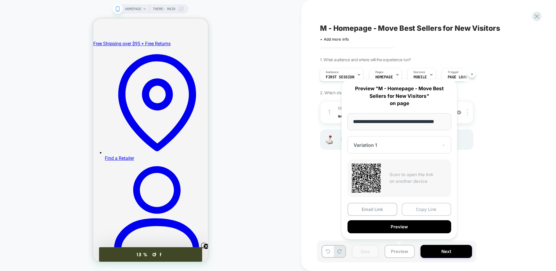
click at [423, 209] on button "Copy Link" at bounding box center [427, 209] width 50 height 13
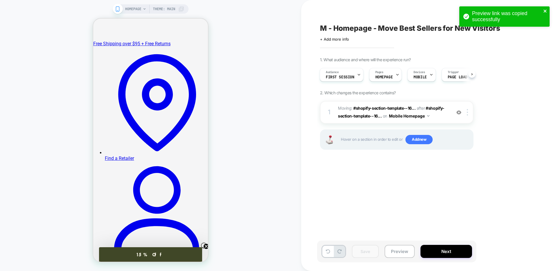
click at [546, 10] on icon "close" at bounding box center [545, 11] width 3 height 3
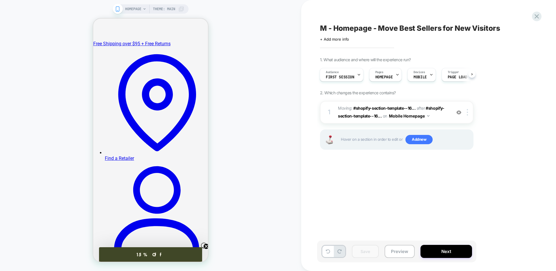
drag, startPoint x: 537, startPoint y: 16, endPoint x: 533, endPoint y: 16, distance: 4.4
click at [536, 16] on icon at bounding box center [537, 16] width 8 height 8
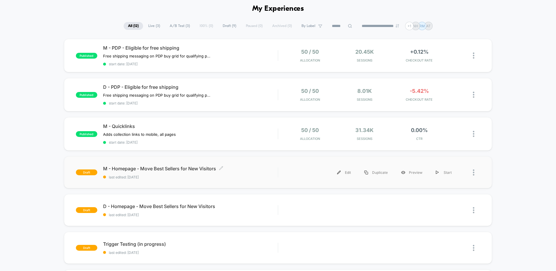
scroll to position [34, 0]
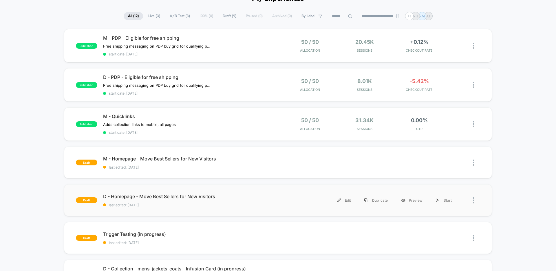
click at [231, 192] on div "draft D - Homepage - Move Best Sellers for New Visitors last edited: 9/30/2025 …" at bounding box center [278, 200] width 428 height 32
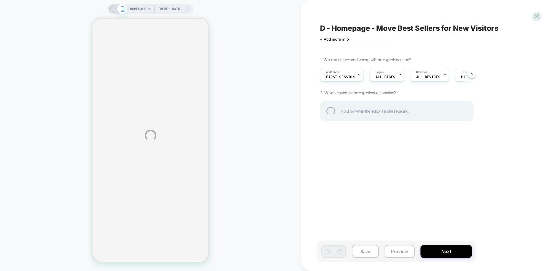
click at [382, 76] on div "HOMEPAGE Theme: MAIN D - Homepage - Move Best Sellers for New Visitors Click to…" at bounding box center [278, 135] width 556 height 271
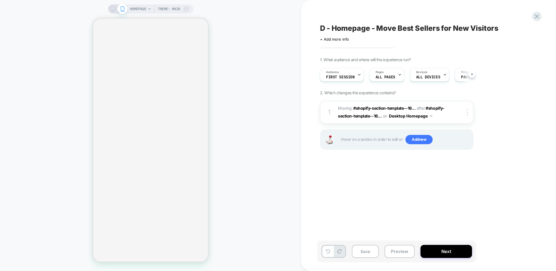
scroll to position [0, 0]
click at [389, 78] on span "ALL PAGES" at bounding box center [386, 77] width 20 height 4
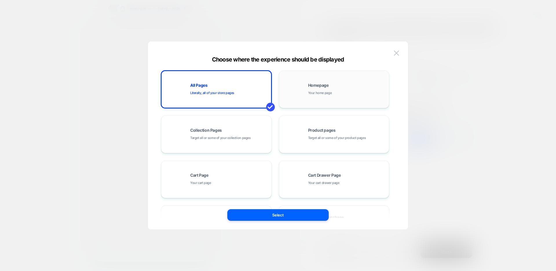
click at [303, 91] on div "Homepage Your home page" at bounding box center [334, 89] width 104 height 32
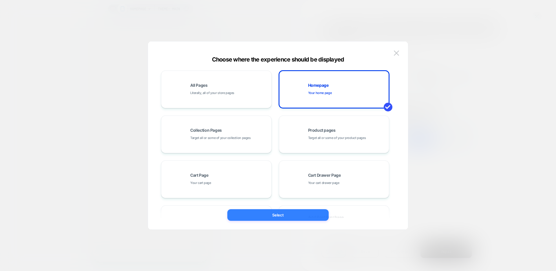
click at [271, 214] on button "Select" at bounding box center [277, 215] width 101 height 12
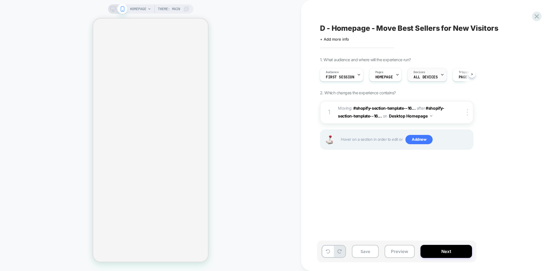
click at [441, 76] on icon at bounding box center [443, 75] width 4 height 4
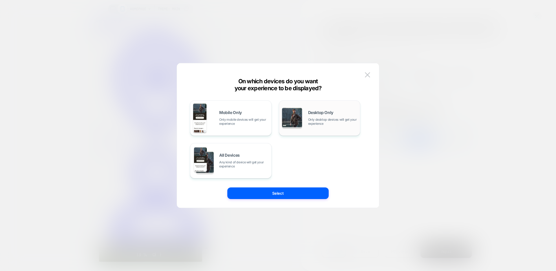
scroll to position [0, 0]
click at [320, 119] on span "Only desktop devices will get your experience" at bounding box center [332, 121] width 49 height 8
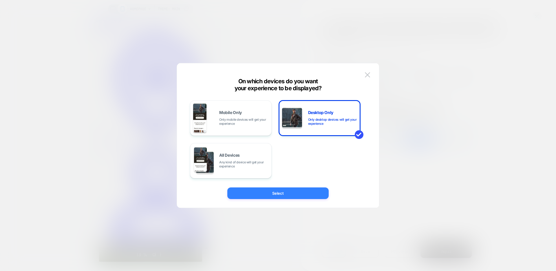
click at [306, 191] on button "Select" at bounding box center [277, 193] width 101 height 12
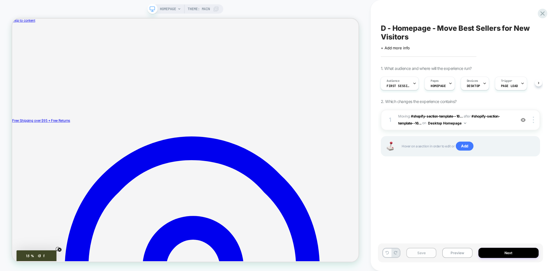
click at [415, 253] on button "Save" at bounding box center [422, 252] width 30 height 10
click at [460, 256] on button "Preview" at bounding box center [457, 252] width 30 height 10
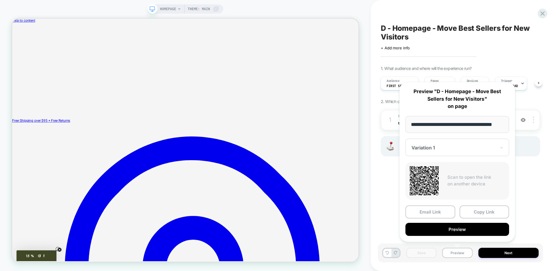
scroll to position [0, 10]
click at [490, 213] on button "Copy Link" at bounding box center [485, 211] width 50 height 13
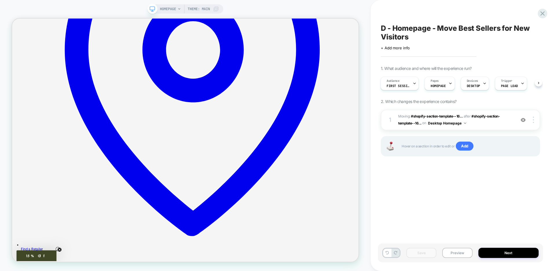
scroll to position [0, 0]
click at [543, 13] on icon at bounding box center [543, 13] width 4 height 4
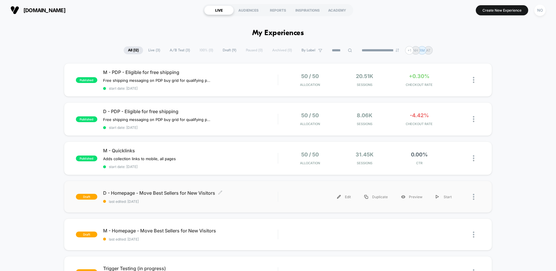
click at [247, 197] on div "D - Homepage - Move Best Sellers for New Visitors Click to edit experience deta…" at bounding box center [190, 197] width 175 height 14
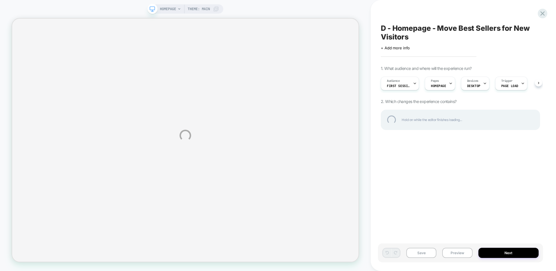
click at [394, 86] on div "HOMEPAGE Theme: MAIN D - Homepage - Move Best Sellers for New Visitors Click to…" at bounding box center [278, 135] width 556 height 271
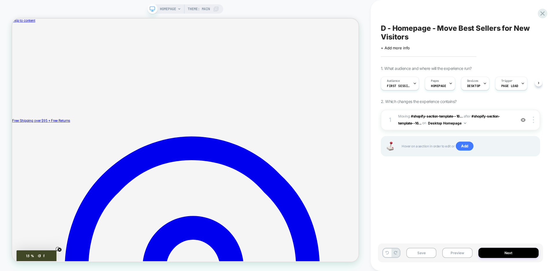
scroll to position [0, 0]
click at [398, 85] on span "First Session" at bounding box center [398, 86] width 23 height 4
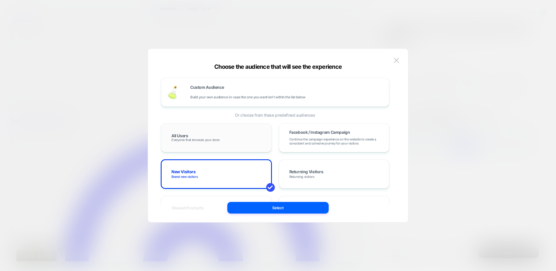
click at [217, 132] on div "All Users Everyone that browses your store" at bounding box center [216, 137] width 99 height 17
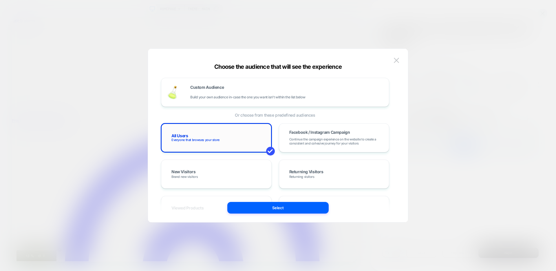
click at [217, 132] on div "All Users Everyone that browses your store" at bounding box center [216, 137] width 99 height 17
click at [398, 58] on img at bounding box center [396, 60] width 5 height 5
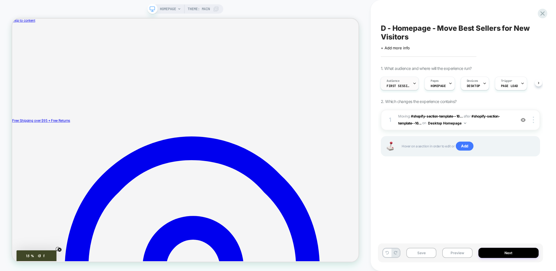
click at [396, 84] on span "First Session" at bounding box center [398, 86] width 23 height 4
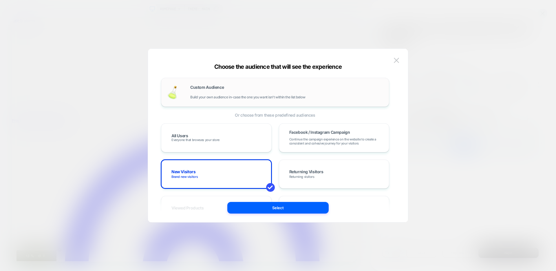
click at [220, 93] on div "Custom Audience Build your own audience in-case the one you want isn't within t…" at bounding box center [286, 92] width 193 height 14
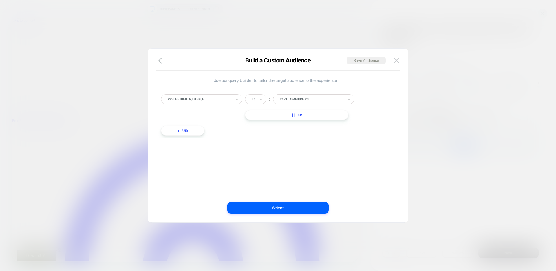
click at [198, 99] on div at bounding box center [200, 98] width 64 height 5
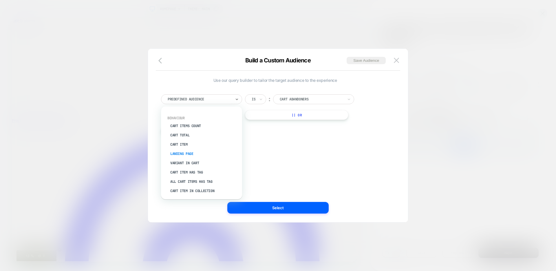
scroll to position [32, 0]
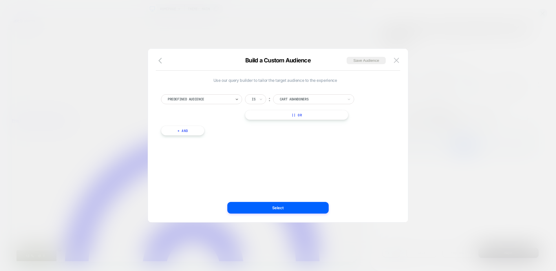
click at [208, 99] on div at bounding box center [200, 98] width 64 height 5
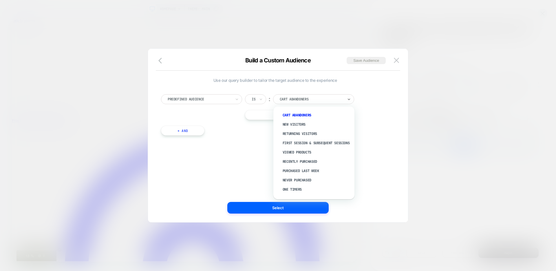
click at [295, 101] on div at bounding box center [312, 98] width 64 height 5
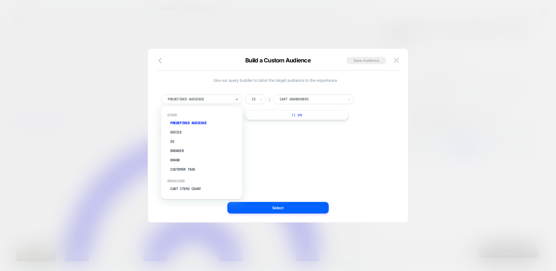
click at [204, 99] on div at bounding box center [200, 98] width 64 height 5
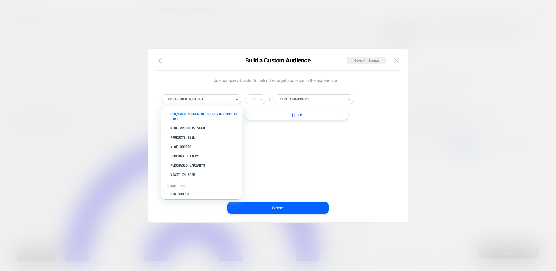
scroll to position [181, 0]
click at [185, 165] on div "Purchased Variants" at bounding box center [204, 164] width 75 height 9
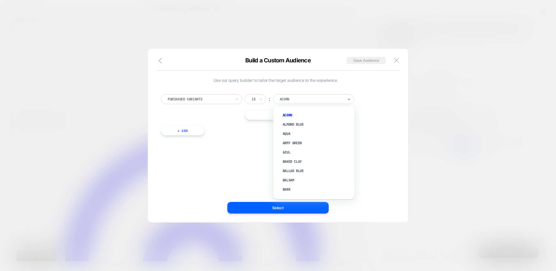
click at [290, 98] on div at bounding box center [312, 98] width 64 height 5
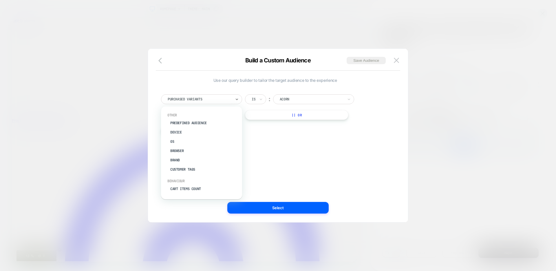
click at [195, 101] on div at bounding box center [200, 98] width 64 height 5
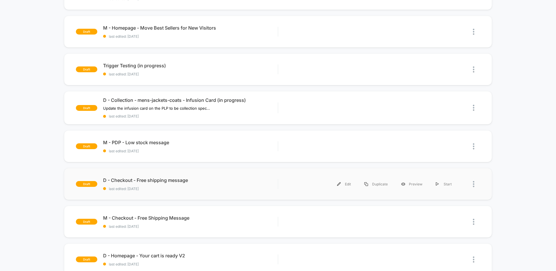
scroll to position [203, 0]
drag, startPoint x: 341, startPoint y: 145, endPoint x: 327, endPoint y: 145, distance: 13.9
click at [341, 145] on img at bounding box center [339, 146] width 4 height 4
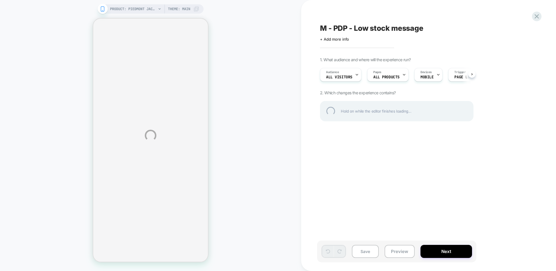
click at [357, 40] on div "PRODUCT: Piedmont Jacket PRODUCT: Piedmont Jacket Theme: MAIN M - PDP - Low sto…" at bounding box center [278, 135] width 556 height 271
click at [340, 39] on div "PRODUCT: Piedmont Jacket PRODUCT: Piedmont Jacket Theme: MAIN M - PDP - Low sto…" at bounding box center [278, 135] width 556 height 271
click at [341, 41] on div "PRODUCT: Piedmont Jacket PRODUCT: Piedmont Jacket Theme: MAIN M - PDP - Low sto…" at bounding box center [278, 135] width 556 height 271
click at [338, 38] on div "PRODUCT: Piedmont Jacket PRODUCT: Piedmont Jacket Theme: MAIN M - PDP - Low sto…" at bounding box center [278, 135] width 556 height 271
click at [340, 39] on div "PRODUCT: Piedmont Jacket PRODUCT: Piedmont Jacket Theme: MAIN M - PDP - Low sto…" at bounding box center [278, 135] width 556 height 271
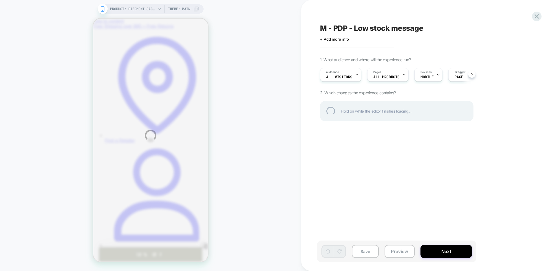
click at [341, 37] on div "PRODUCT: Piedmont Jacket PRODUCT: Piedmont Jacket Theme: MAIN M - PDP - Low sto…" at bounding box center [278, 135] width 556 height 271
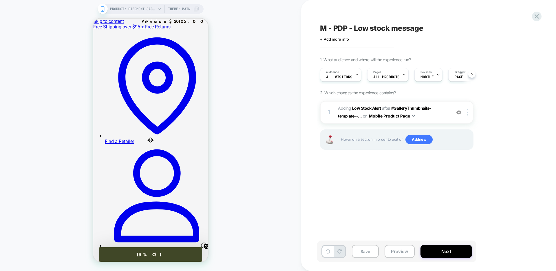
scroll to position [0, 0]
click at [331, 41] on span "+ Add more info" at bounding box center [334, 39] width 29 height 5
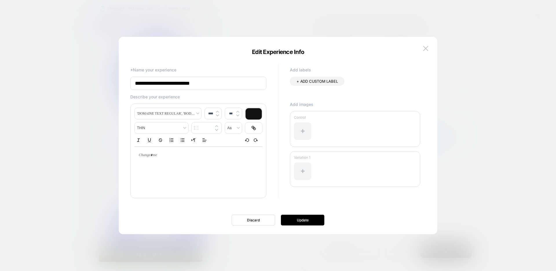
click at [222, 84] on input "**********" at bounding box center [198, 83] width 136 height 13
type input "**********"
click at [306, 218] on button "Update" at bounding box center [302, 219] width 43 height 11
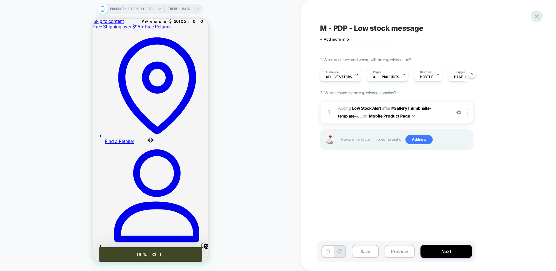
click at [540, 18] on icon at bounding box center [537, 16] width 8 height 8
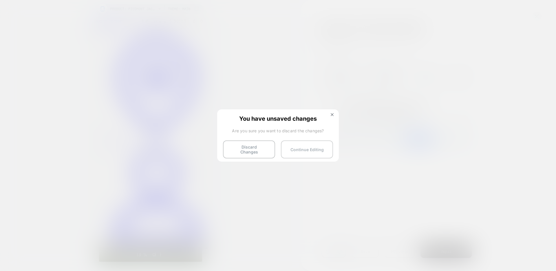
click at [304, 147] on button "Continue Editing" at bounding box center [307, 149] width 52 height 18
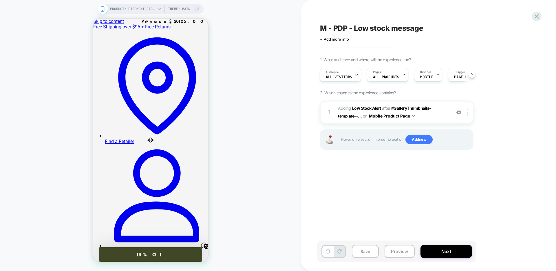
click at [388, 31] on span "M - PDP - Low stock message" at bounding box center [371, 28] width 103 height 9
click at [345, 29] on textarea "**********" at bounding box center [390, 28] width 140 height 9
click at [340, 39] on span "+ Add more info" at bounding box center [334, 39] width 29 height 5
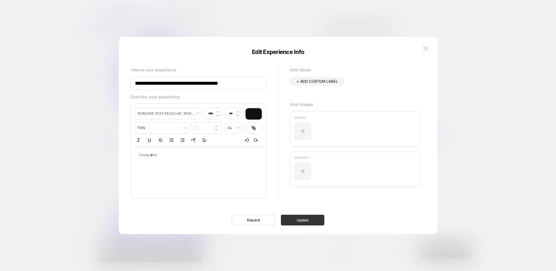
click at [300, 219] on button "Update" at bounding box center [302, 219] width 43 height 11
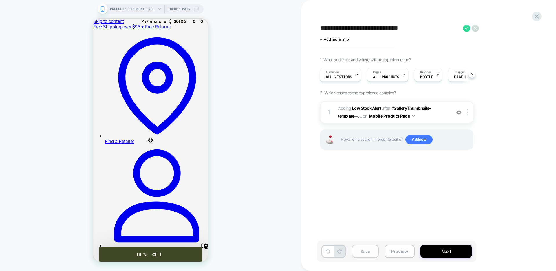
click at [363, 250] on button "Save" at bounding box center [365, 251] width 27 height 13
click at [534, 17] on icon at bounding box center [537, 16] width 8 height 8
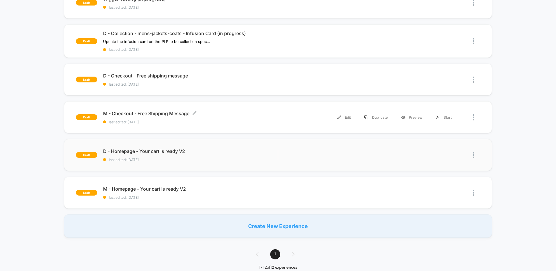
scroll to position [305, 0]
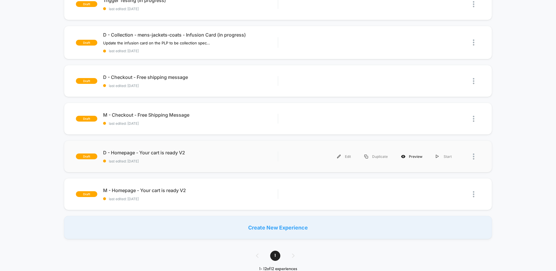
click at [417, 156] on div "Preview" at bounding box center [412, 156] width 35 height 13
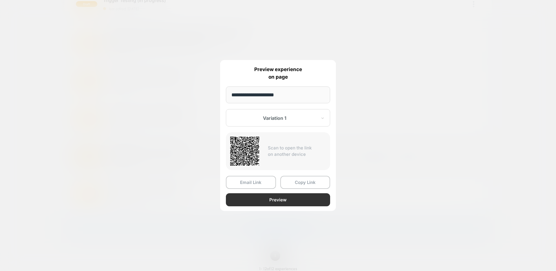
click at [300, 201] on button "Preview" at bounding box center [278, 199] width 104 height 13
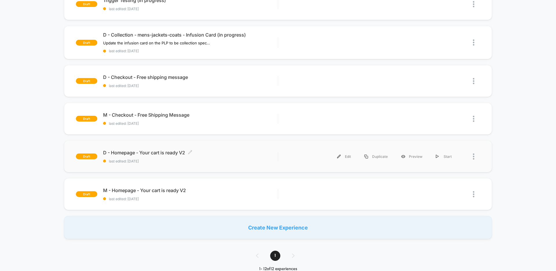
click at [246, 152] on span "D - Homepage - Your cart is ready V2 Click to edit experience details" at bounding box center [190, 153] width 175 height 6
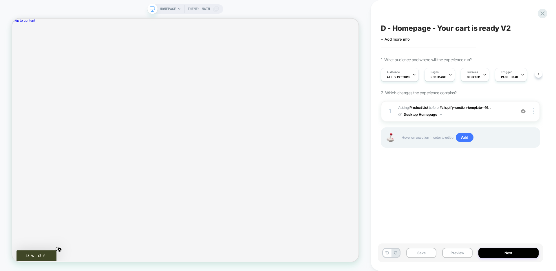
scroll to position [0, 0]
click at [493, 113] on span "#_loomi_addon_1758318302154 Adding Product List BEFORE #shopify-section-templat…" at bounding box center [455, 111] width 114 height 14
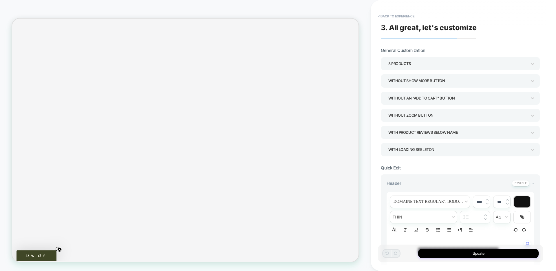
scroll to position [280, 0]
click at [383, 16] on button "< Back to experience" at bounding box center [396, 16] width 42 height 9
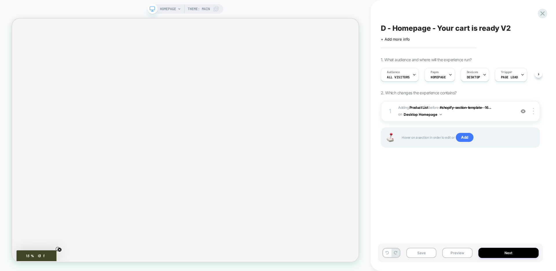
scroll to position [0, 0]
click at [461, 136] on span "Add" at bounding box center [465, 137] width 18 height 9
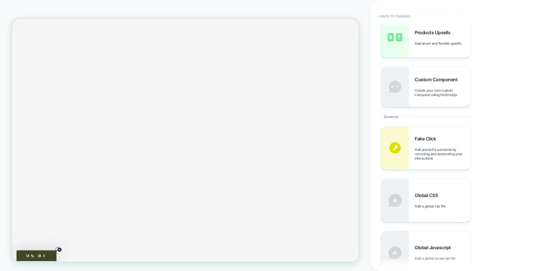
scroll to position [129, 0]
click at [441, 190] on div "Global CSS Add a global css file" at bounding box center [425, 199] width 89 height 43
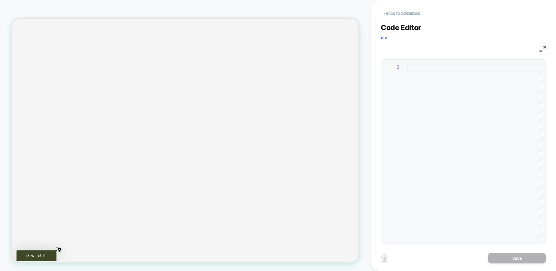
click at [436, 67] on div at bounding box center [475, 151] width 136 height 177
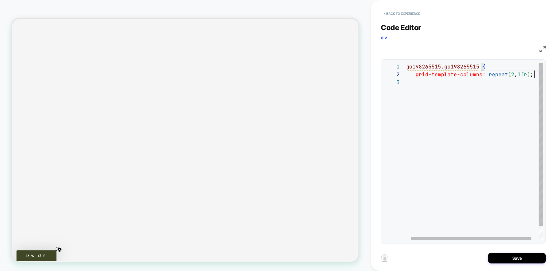
scroll to position [8, 131]
click at [512, 74] on div ".go198265515.go198265515 { grid-template-columns: repeat ( 2 , 1fr ) ; }" at bounding box center [477, 159] width 148 height 193
click at [519, 74] on div ".go198265515.go198265515 { grid-template-columns: repeat ( 1 , 1fr ) ; }" at bounding box center [477, 159] width 148 height 193
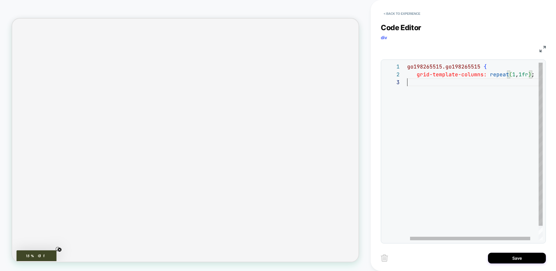
drag, startPoint x: 434, startPoint y: 79, endPoint x: 429, endPoint y: 79, distance: 4.1
click at [433, 79] on div "}" at bounding box center [478, 82] width 148 height 8
click at [525, 74] on span ";" at bounding box center [523, 74] width 3 height 7
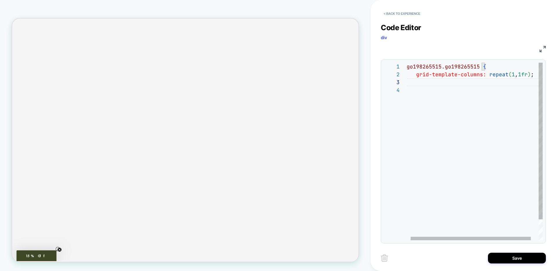
click at [522, 82] on div ".go198265515.go198265515 { grid-template-columns: repeat ( 1 , 1fr ) ; }" at bounding box center [478, 163] width 148 height 201
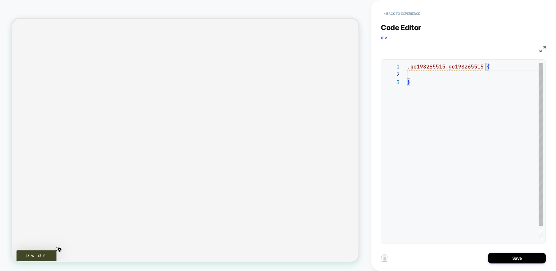
type textarea "**********"
drag, startPoint x: 405, startPoint y: 81, endPoint x: 396, endPoint y: 80, distance: 9.6
click at [407, 80] on div ".go198265515.go198265515 { grid-template-columns: repeat ( 2 , 1fr ) ; } }" at bounding box center [481, 163] width 148 height 201
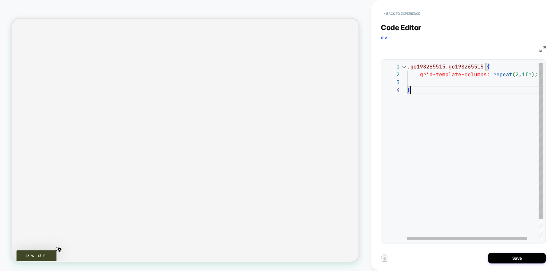
click at [418, 101] on div ".go198265515.go198265515 { grid-template-columns: repeat ( 2 , 1fr ) ; }" at bounding box center [481, 163] width 148 height 201
drag, startPoint x: 523, startPoint y: 74, endPoint x: 513, endPoint y: 74, distance: 9.3
click at [513, 74] on div ".go198265515.go198265515 { grid-template-columns: repeat ( 2 , 1fr ) ; }" at bounding box center [481, 163] width 148 height 201
click at [498, 76] on div ".go198265515.go198265515 { grid-template-columns: repeat ( 1fr ) ; }" at bounding box center [476, 163] width 139 height 201
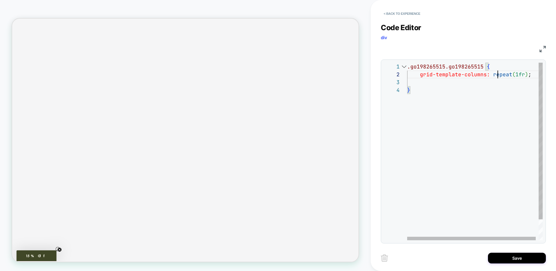
click at [498, 76] on div ".go198265515.go198265515 { grid-template-columns: repeat ( 1fr ) ; }" at bounding box center [476, 163] width 139 height 201
click at [431, 110] on div ".go198265515.go198265515 { grid-template-columns: ( 1fr ) ; }" at bounding box center [475, 163] width 136 height 201
click at [519, 73] on span "1fr" at bounding box center [521, 74] width 10 height 7
click at [516, 72] on span "1fr" at bounding box center [521, 74] width 10 height 7
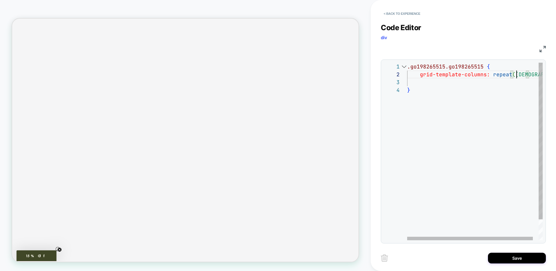
scroll to position [8, 113]
click at [471, 113] on div ".go198265515.go198265515 { grid-template-columns: repeat ( 1 , 1fr ) ; }" at bounding box center [479, 163] width 145 height 201
click at [477, 77] on div ".go198265515.go198265515 { grid-template-columns: repeat ( 1 , 1fr ) ; }" at bounding box center [479, 163] width 145 height 201
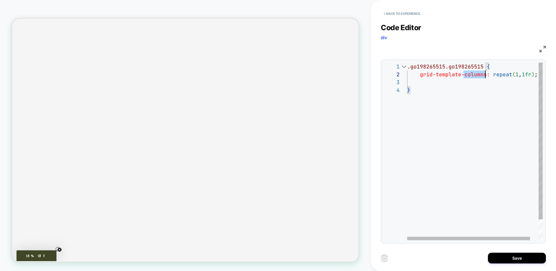
click at [477, 77] on span "grid-template-columns:" at bounding box center [455, 74] width 70 height 7
click at [477, 77] on div ".go198265515.go198265515 { grid-template-columns: repeat ( 1 , 1fr ) ; }" at bounding box center [479, 163] width 145 height 201
click at [512, 75] on span "2" at bounding box center [513, 74] width 3 height 7
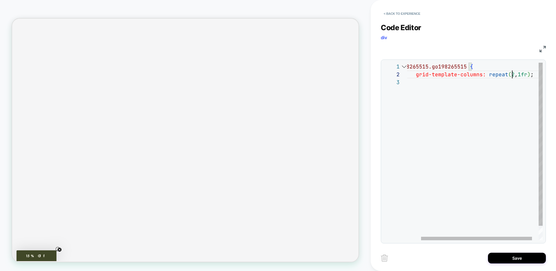
scroll to position [8, 122]
click at [468, 107] on div ".go198265515.go198265515 { grid-template-columns: repeat ( 21 , 1fr ) ; }" at bounding box center [486, 159] width 164 height 193
click at [505, 74] on div ".go198265515.go198265515 { grid-template-columns: repeat ( 21 , 1fr ) ; }" at bounding box center [465, 159] width 164 height 193
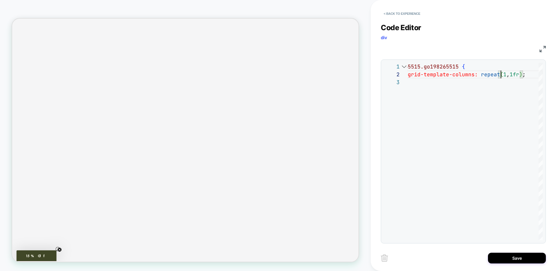
type textarea "**********"
click at [391, 11] on button "< Back to experience" at bounding box center [402, 13] width 42 height 9
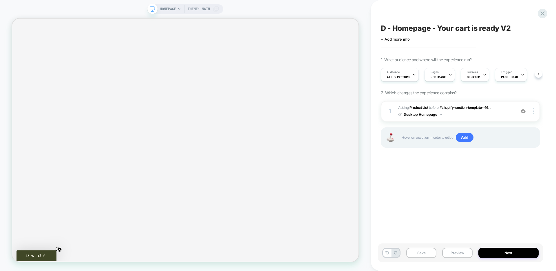
scroll to position [0, 0]
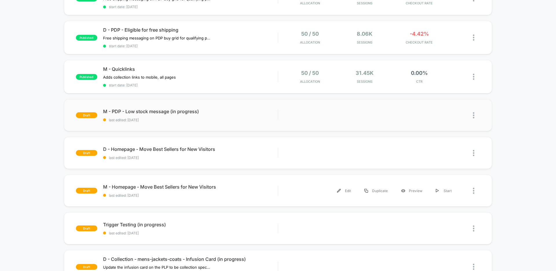
scroll to position [82, 0]
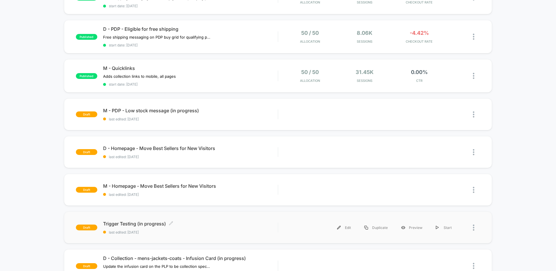
click at [215, 226] on span "Trigger Testing (in progress) Click to edit experience details" at bounding box center [190, 224] width 175 height 6
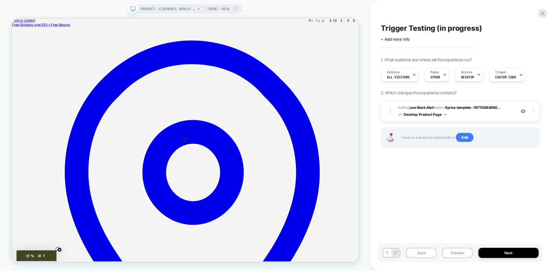
scroll to position [0, 0]
click at [413, 74] on icon at bounding box center [414, 74] width 2 height 1
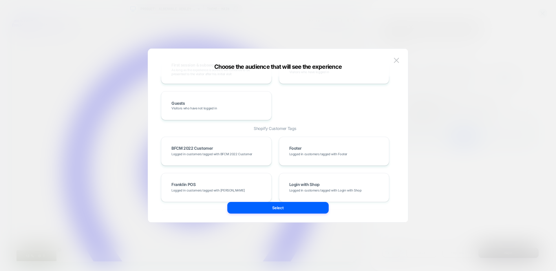
scroll to position [0, 0]
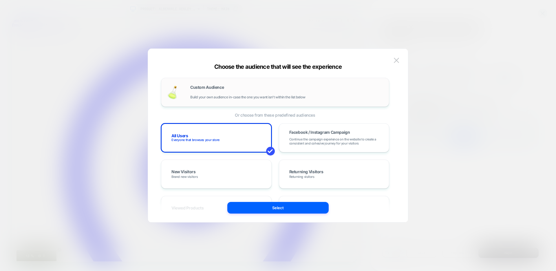
click at [247, 81] on div "Custom Audience Build your own audience in-case the one you want isn't within t…" at bounding box center [275, 92] width 228 height 29
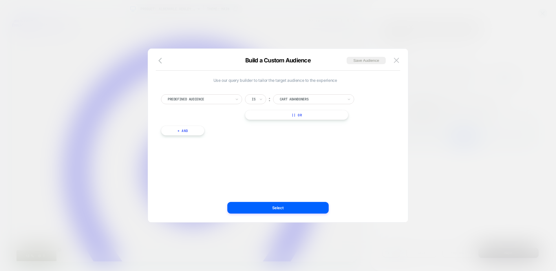
click at [208, 99] on div at bounding box center [200, 98] width 64 height 5
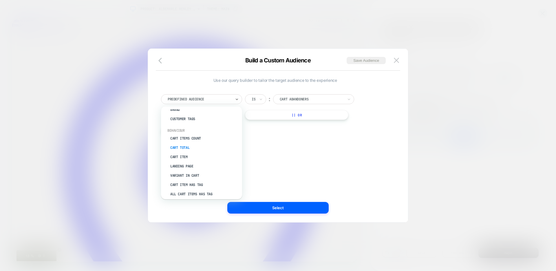
scroll to position [51, 0]
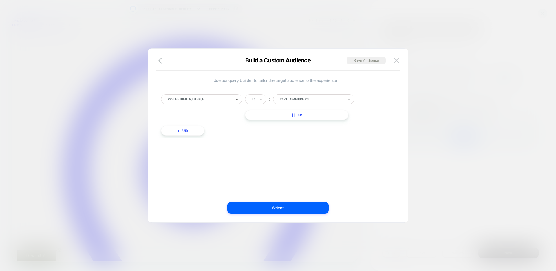
click at [194, 101] on div at bounding box center [200, 98] width 64 height 5
click at [201, 99] on div at bounding box center [200, 98] width 64 height 5
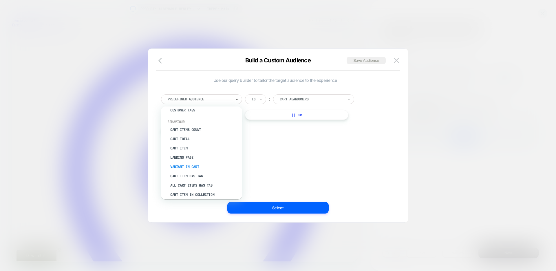
scroll to position [66, 0]
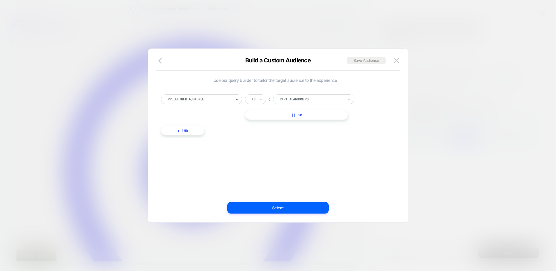
click at [193, 99] on div at bounding box center [200, 98] width 64 height 5
click at [190, 99] on div at bounding box center [200, 98] width 64 height 5
click at [185, 188] on div "Cart Item" at bounding box center [204, 188] width 75 height 9
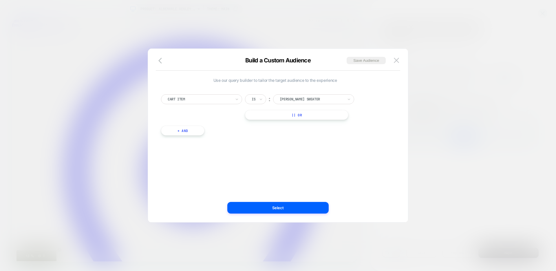
click at [189, 100] on div at bounding box center [200, 98] width 64 height 5
click at [178, 187] on div "Cart Items Count" at bounding box center [204, 188] width 75 height 9
click at [260, 98] on div at bounding box center [263, 98] width 23 height 5
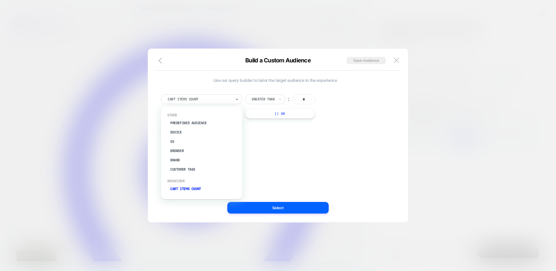
click at [207, 99] on div at bounding box center [200, 98] width 64 height 5
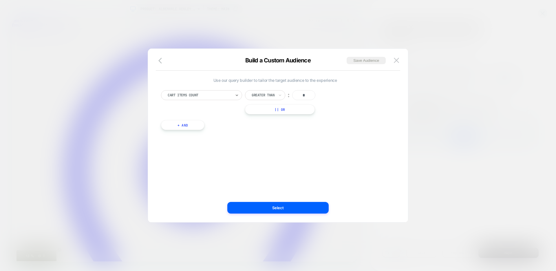
click at [187, 94] on div at bounding box center [200, 94] width 64 height 5
drag, startPoint x: 230, startPoint y: 89, endPoint x: 213, endPoint y: 94, distance: 17.7
click at [229, 90] on div "Select is focused ,type to refine list, press Down to open the menu, Cart Items…" at bounding box center [275, 110] width 234 height 51
click at [209, 95] on div at bounding box center [200, 94] width 64 height 5
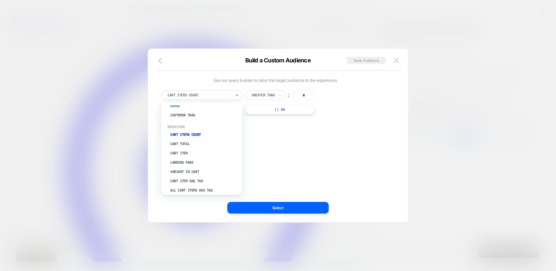
scroll to position [50, 0]
click at [184, 150] on div "Cart Item" at bounding box center [204, 152] width 75 height 9
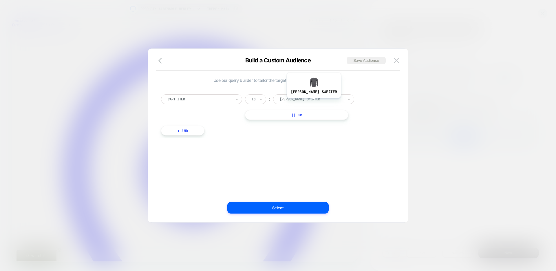
click at [316, 102] on div "[PERSON_NAME] sweater" at bounding box center [313, 99] width 81 height 10
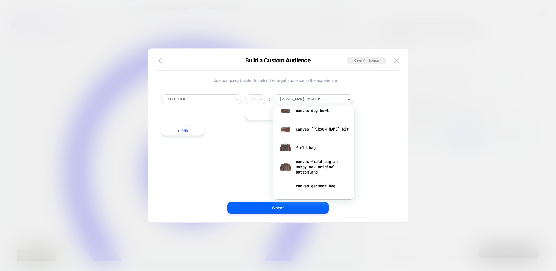
scroll to position [457, 0]
click at [197, 99] on div at bounding box center [200, 98] width 64 height 5
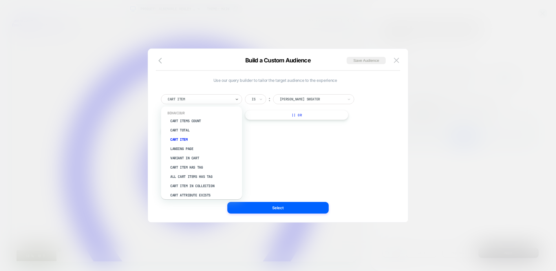
scroll to position [70, 0]
click at [185, 147] on div "Landing Page" at bounding box center [204, 146] width 75 height 9
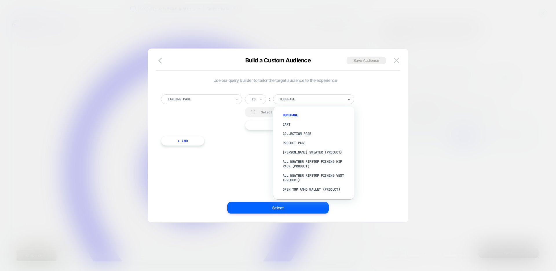
click at [302, 99] on div at bounding box center [312, 98] width 64 height 5
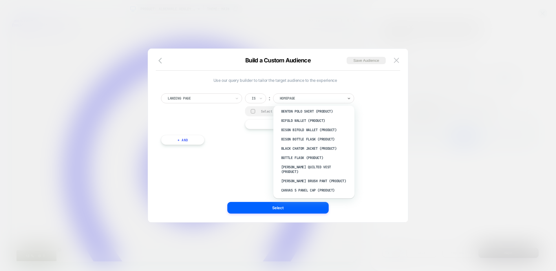
scroll to position [0, 0]
click at [181, 98] on div at bounding box center [200, 98] width 64 height 5
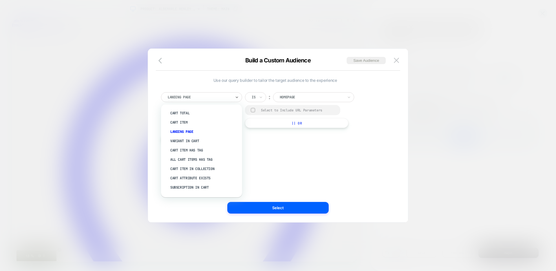
scroll to position [116, 0]
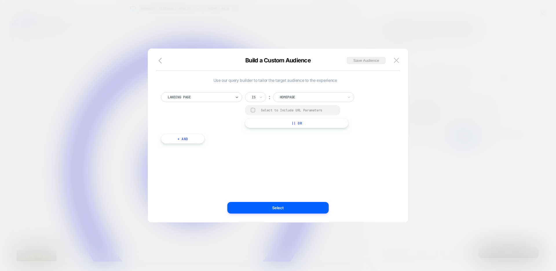
click at [178, 97] on div at bounding box center [200, 96] width 64 height 5
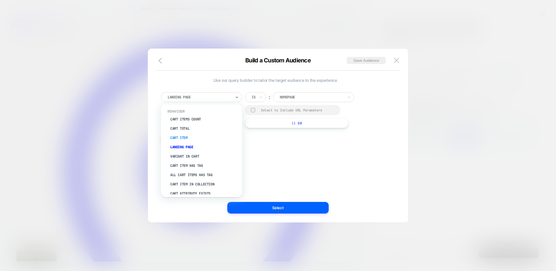
scroll to position [67, 0]
click at [181, 138] on div "Cart Item" at bounding box center [204, 138] width 75 height 9
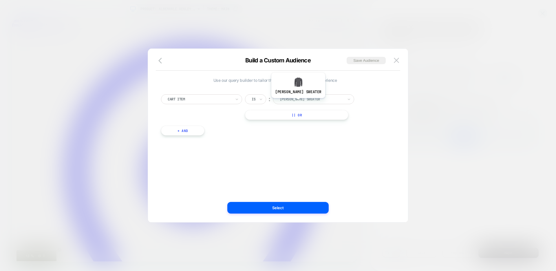
click at [301, 100] on div at bounding box center [312, 98] width 64 height 5
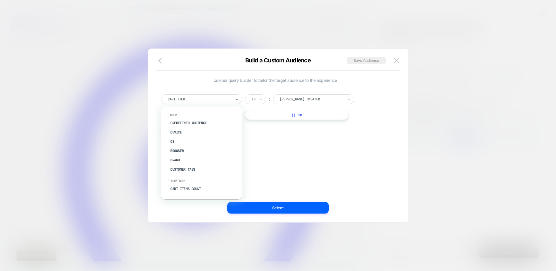
click at [198, 100] on div at bounding box center [200, 98] width 64 height 5
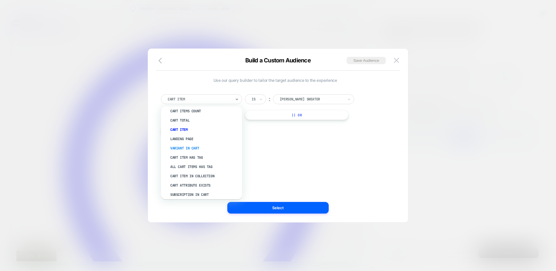
click at [206, 146] on div "Variant In Cart" at bounding box center [204, 147] width 75 height 9
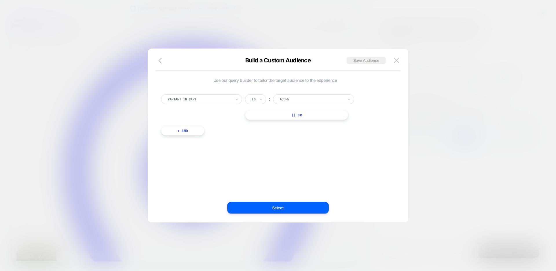
click at [290, 99] on div at bounding box center [312, 98] width 64 height 5
click at [238, 138] on div "Use our query builder to tailor the target audience to the experience Variant I…" at bounding box center [275, 109] width 228 height 63
click at [203, 98] on div at bounding box center [200, 98] width 64 height 5
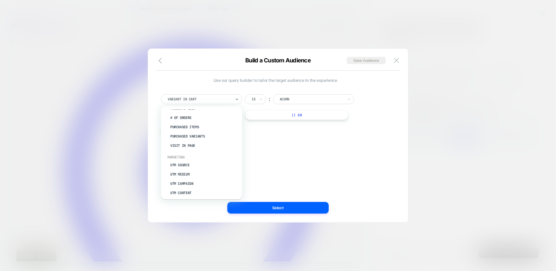
scroll to position [210, 0]
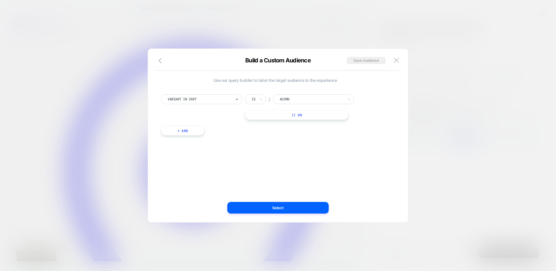
click at [211, 103] on div "Variant In Cart" at bounding box center [201, 99] width 81 height 10
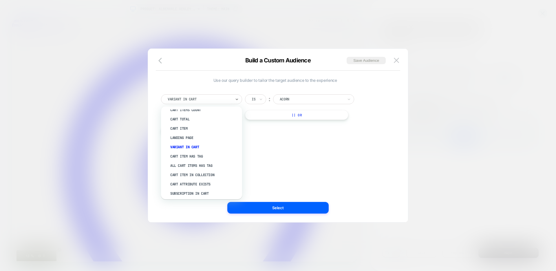
scroll to position [81, 0]
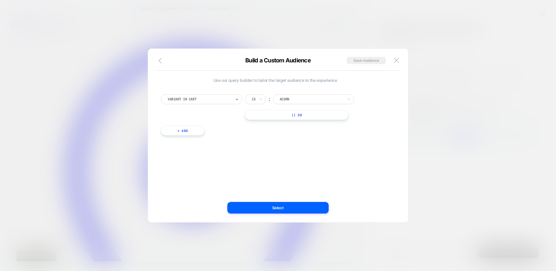
click at [162, 61] on icon "button" at bounding box center [162, 60] width 7 height 7
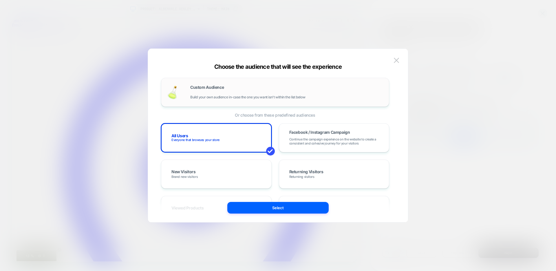
click at [211, 93] on div "Custom Audience Build your own audience in-case the one you want isn't within t…" at bounding box center [286, 92] width 193 height 14
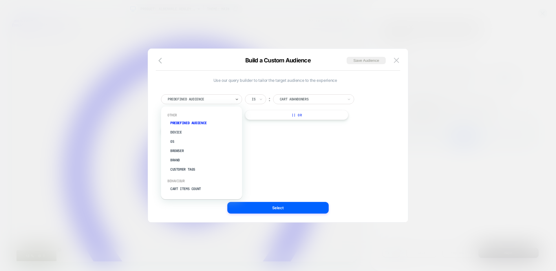
click at [180, 96] on div at bounding box center [200, 98] width 64 height 5
click at [135, 170] on div at bounding box center [278, 135] width 556 height 271
